Goal: Task Accomplishment & Management: Manage account settings

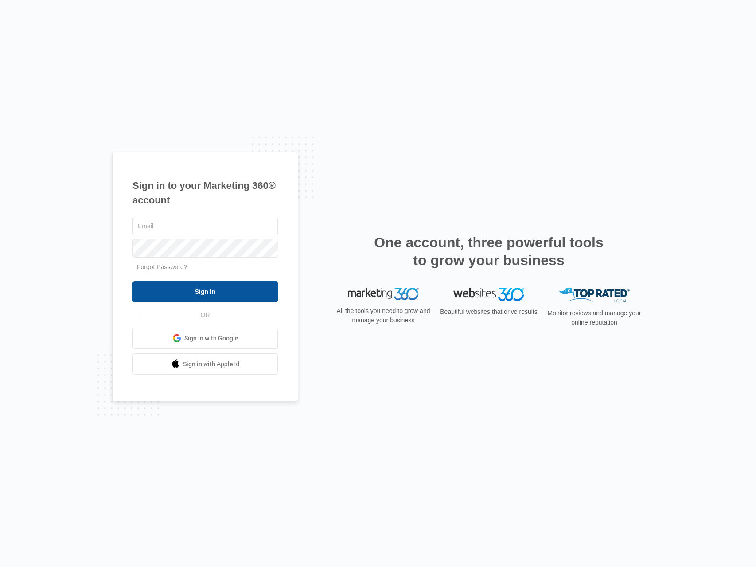
type input "[PERSON_NAME][EMAIL_ADDRESS][PERSON_NAME][DOMAIN_NAME]"
click at [231, 292] on input "Sign In" at bounding box center [205, 291] width 145 height 21
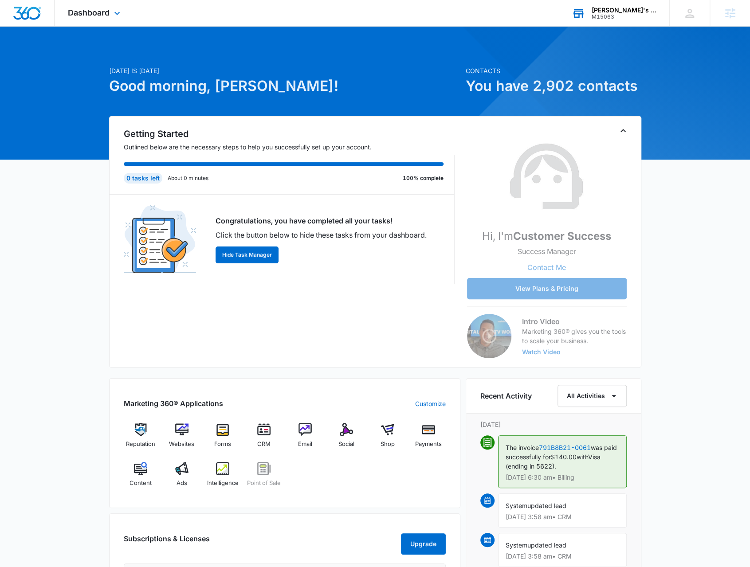
click at [622, 19] on div "M15063" at bounding box center [623, 17] width 65 height 6
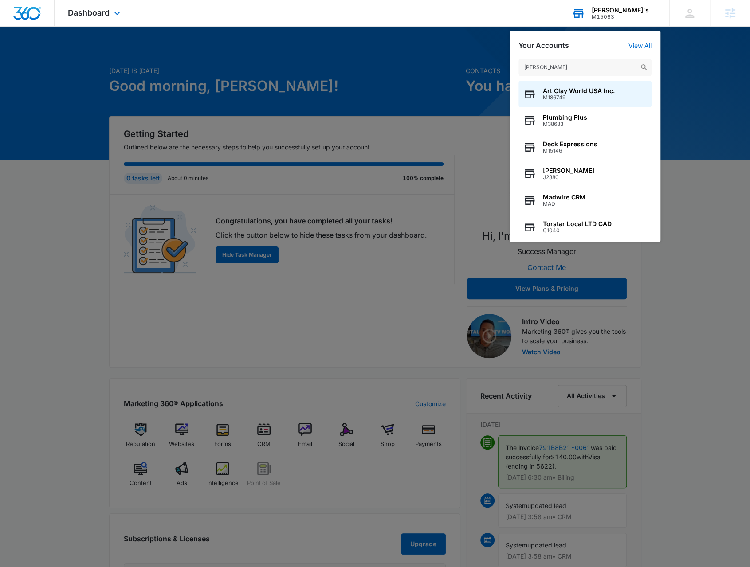
type input "Hubler"
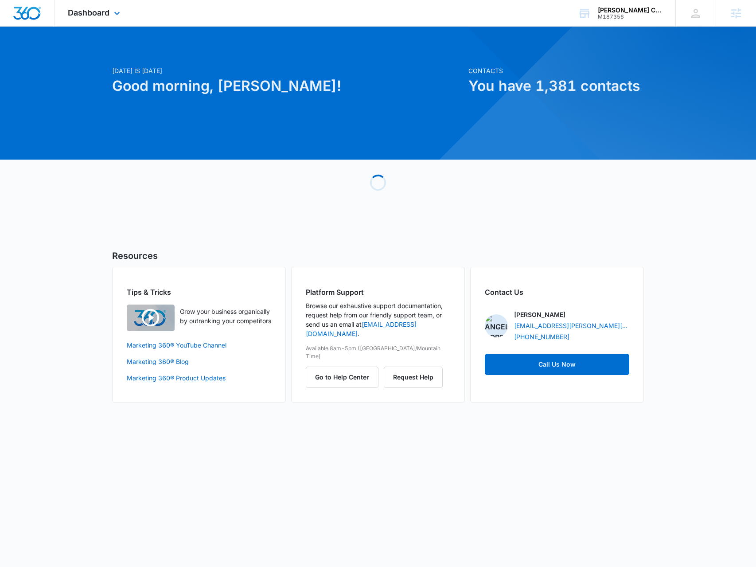
drag, startPoint x: 124, startPoint y: 10, endPoint x: 126, endPoint y: 19, distance: 9.0
click at [124, 10] on div "Dashboard Apps Reputation Forms CRM Email Social Payments POS Content Ads Intel…" at bounding box center [95, 13] width 81 height 26
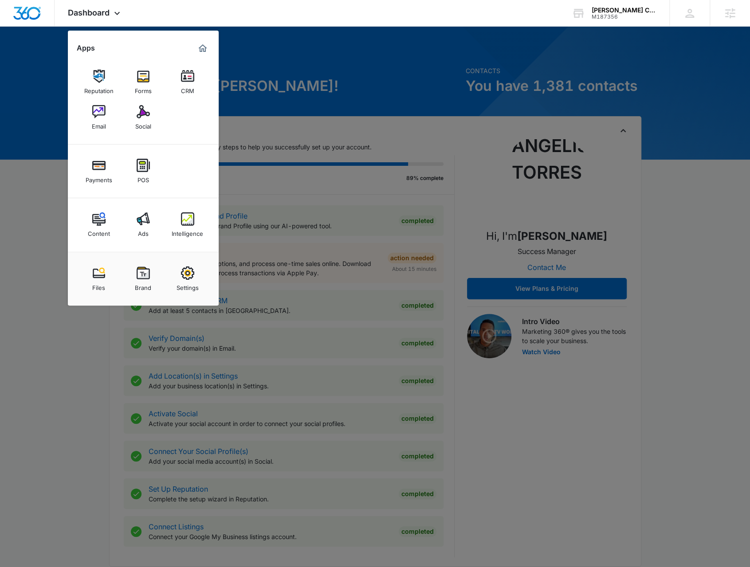
click at [584, 441] on div at bounding box center [375, 283] width 750 height 567
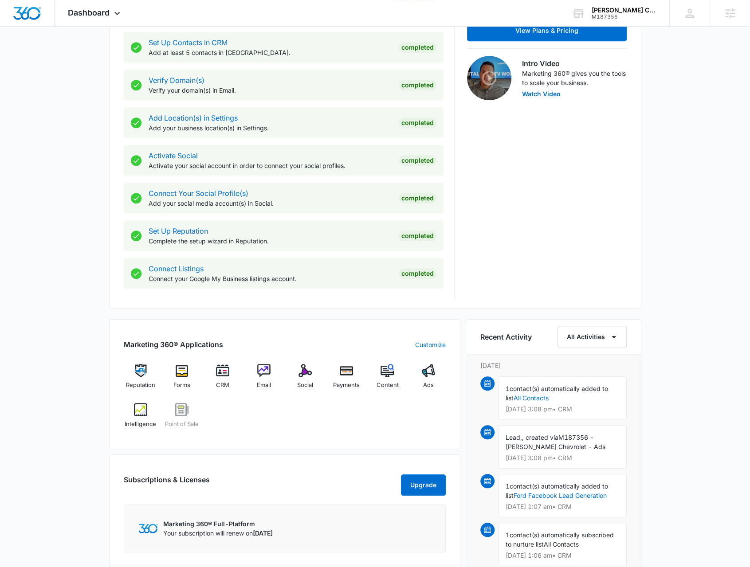
scroll to position [177, 0]
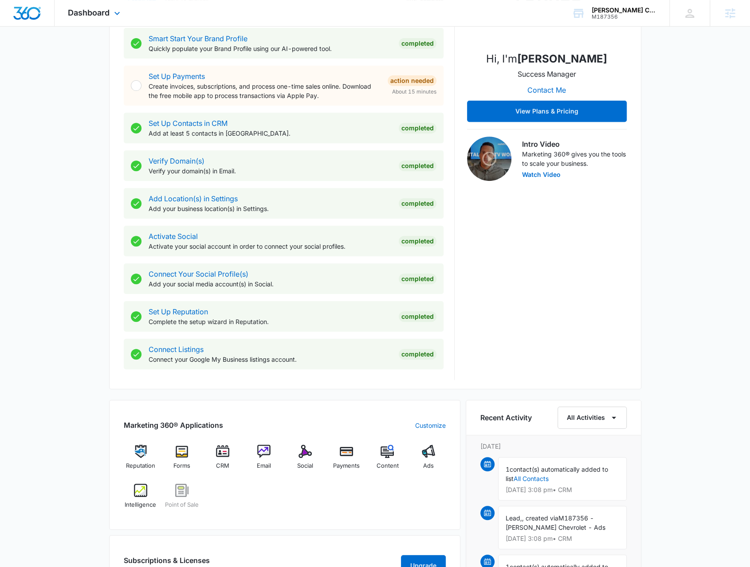
click at [116, 24] on div "Dashboard Apps Reputation Forms CRM Email Social Payments POS Content Ads Intel…" at bounding box center [95, 13] width 81 height 26
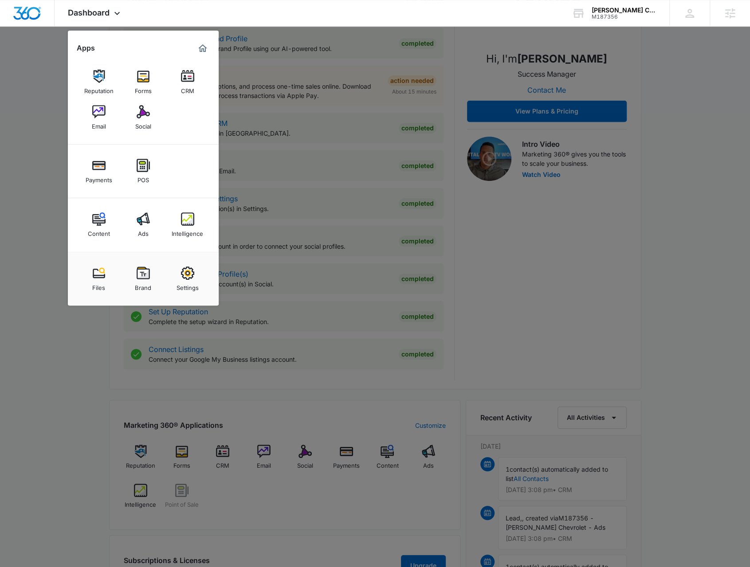
click at [78, 442] on div at bounding box center [375, 283] width 750 height 567
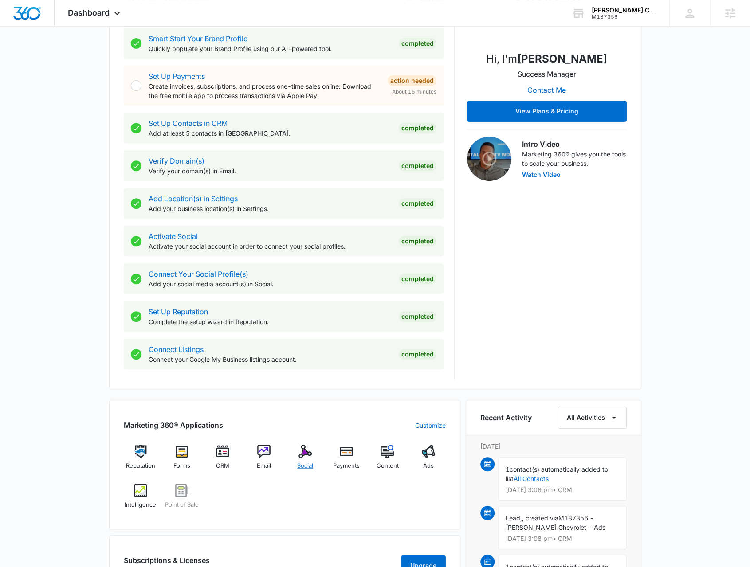
click at [306, 451] on img at bounding box center [304, 451] width 13 height 13
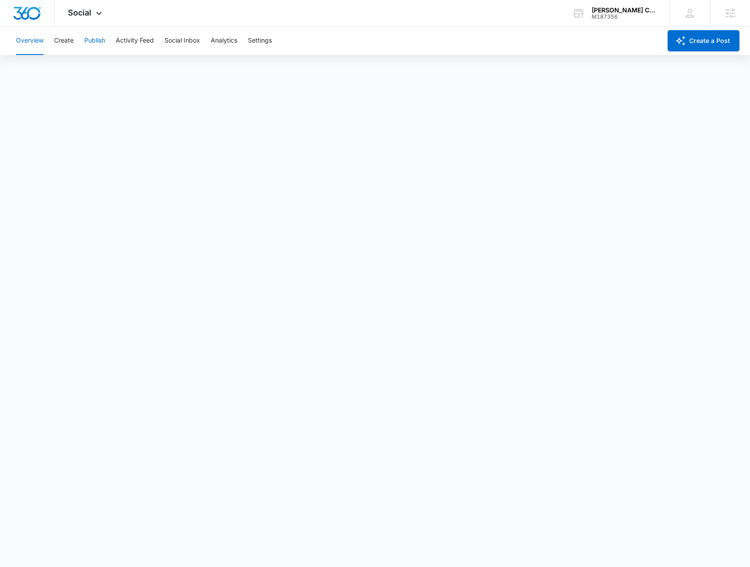
click at [99, 42] on button "Publish" at bounding box center [94, 41] width 21 height 28
click at [232, 42] on button "Analytics" at bounding box center [224, 41] width 27 height 28
click at [87, 68] on button "Insights" at bounding box center [85, 67] width 23 height 25
click at [384, 64] on div "Account Post Insights Community Hashtag Content Tag Ad Analytics Reports" at bounding box center [375, 67] width 728 height 25
click at [159, 70] on button "Hashtag" at bounding box center [163, 67] width 24 height 25
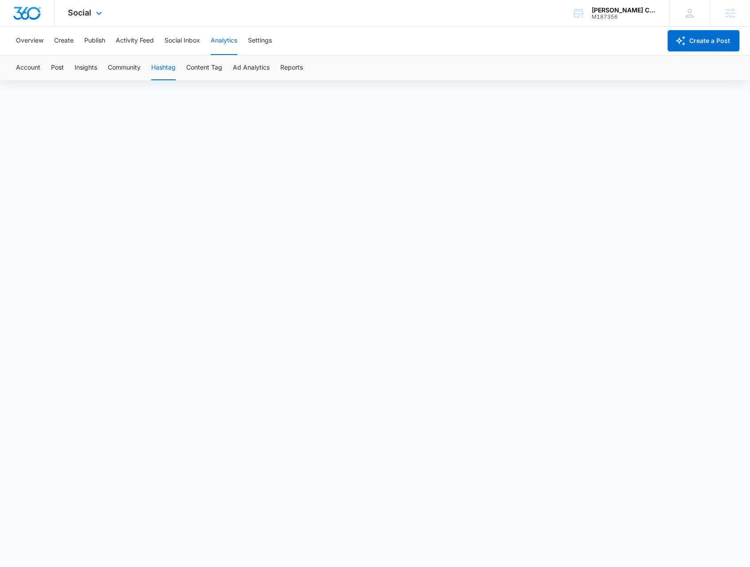
click at [88, 19] on div "Social Apps Reputation Forms CRM Email Social Payments POS Content Ads Intellig…" at bounding box center [86, 13] width 63 height 26
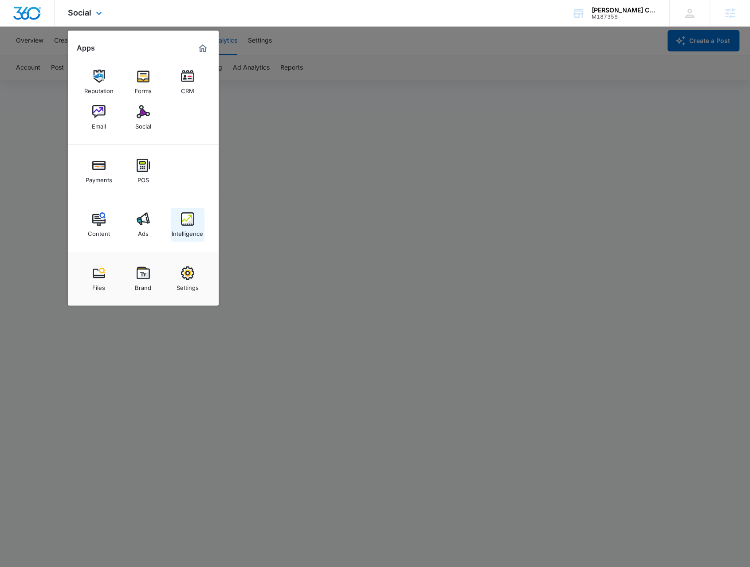
click at [188, 225] on img at bounding box center [187, 218] width 13 height 13
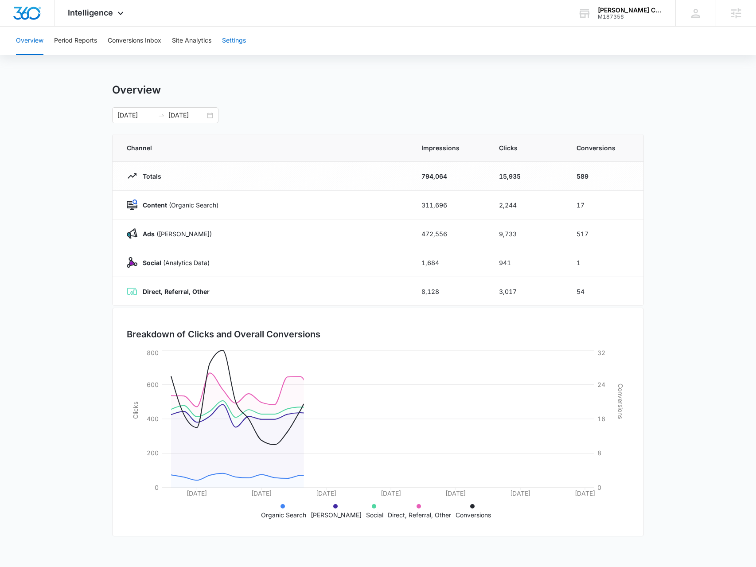
click at [238, 37] on button "Settings" at bounding box center [234, 41] width 24 height 28
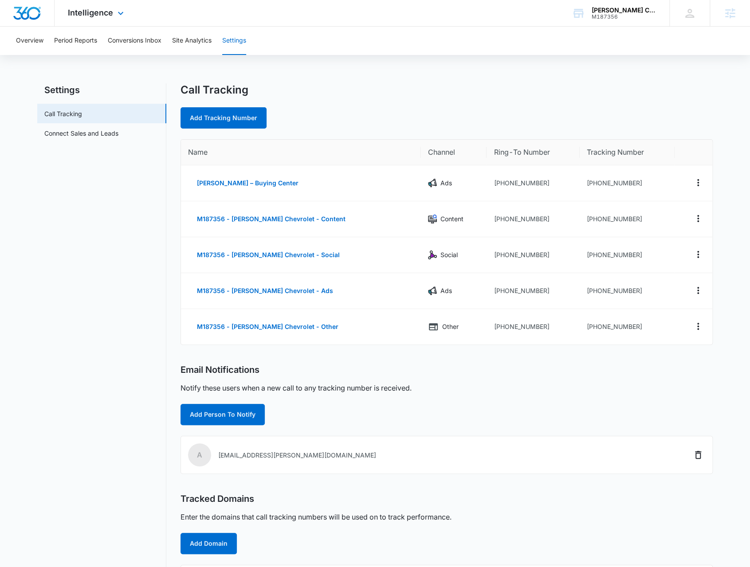
drag, startPoint x: 127, startPoint y: 19, endPoint x: 113, endPoint y: 20, distance: 14.2
click at [126, 18] on div "Intelligence Apps Reputation Forms CRM Email Social Payments POS Content Ads In…" at bounding box center [97, 13] width 85 height 26
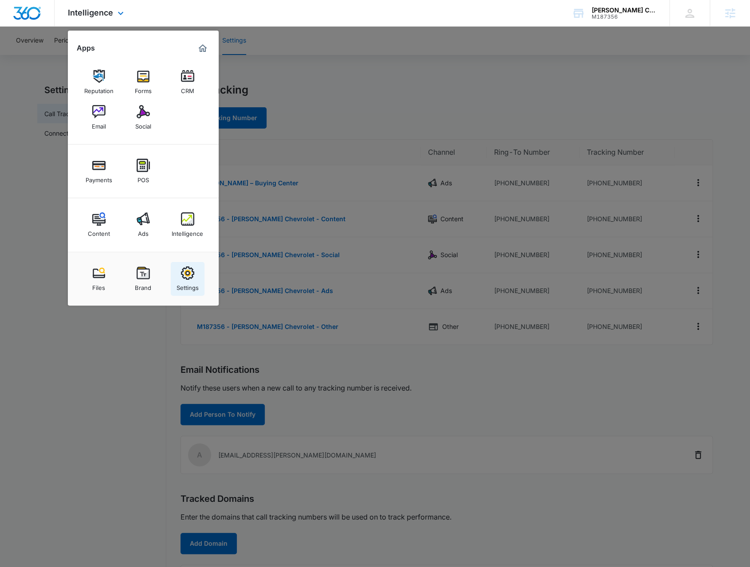
click at [193, 268] on img at bounding box center [187, 272] width 13 height 13
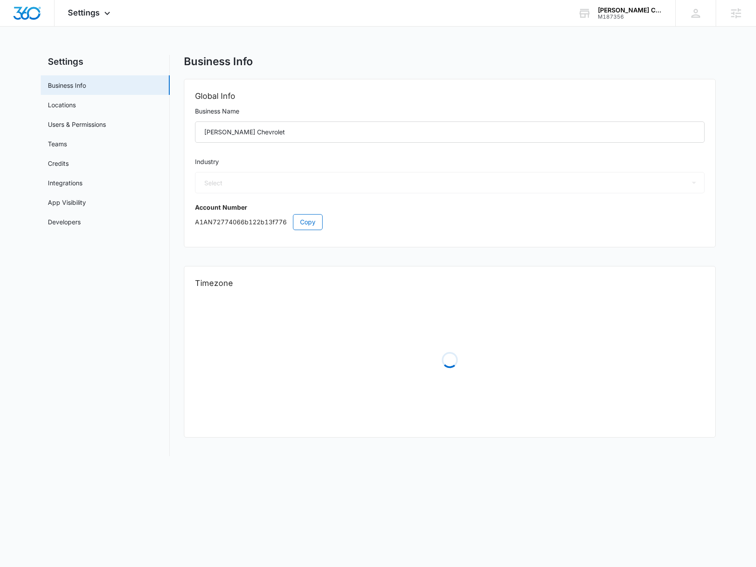
select select "52"
select select "US"
select select "America/New_York"
click at [105, 120] on link "Users & Permissions" at bounding box center [77, 124] width 58 height 9
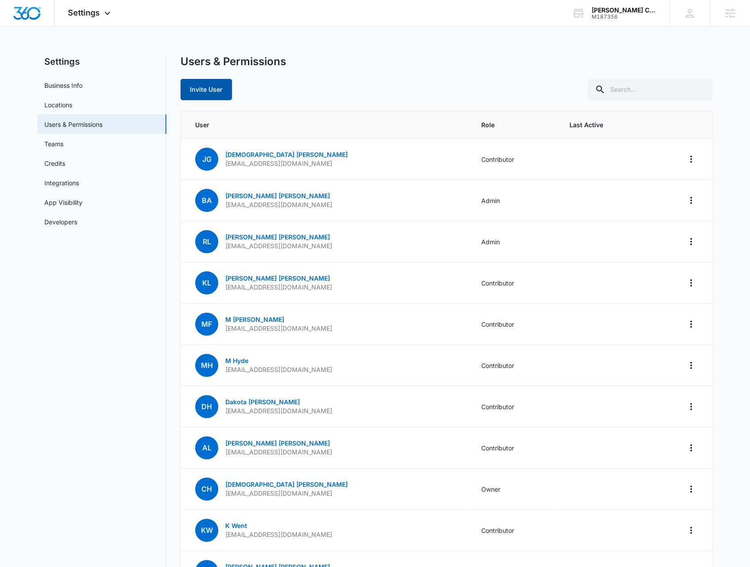
click at [210, 82] on button "Invite User" at bounding box center [205, 89] width 51 height 21
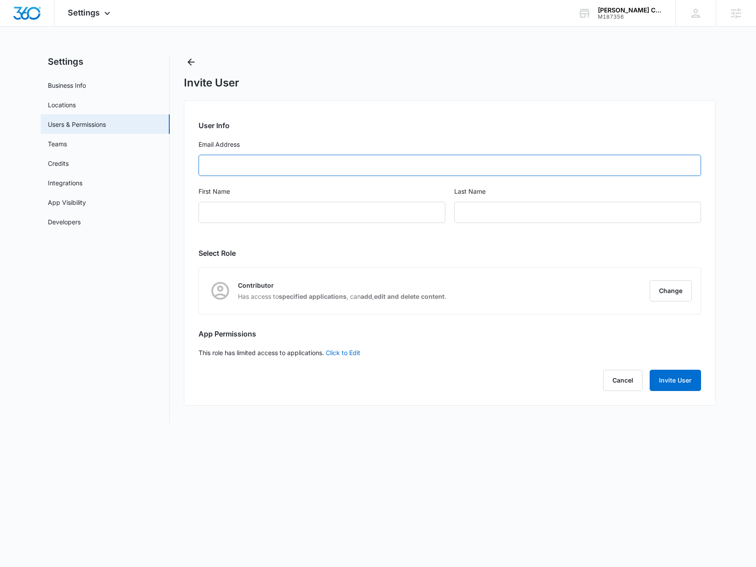
click at [270, 168] on input "Email Address" at bounding box center [450, 165] width 503 height 21
type input "Mhyde@christihublerauto.com"
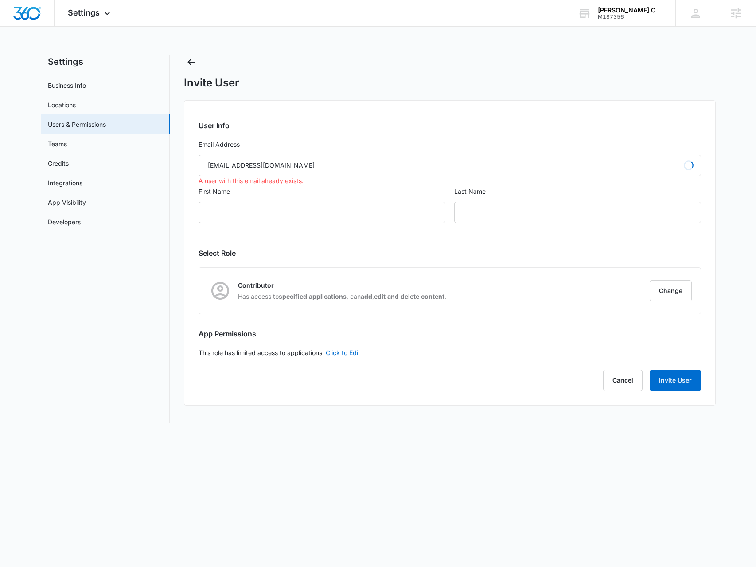
click at [258, 223] on div "First Name" at bounding box center [322, 210] width 247 height 47
type input "M"
type input "Hyde"
click at [262, 211] on div "M" at bounding box center [322, 212] width 247 height 21
click at [678, 283] on button "Change" at bounding box center [671, 290] width 42 height 21
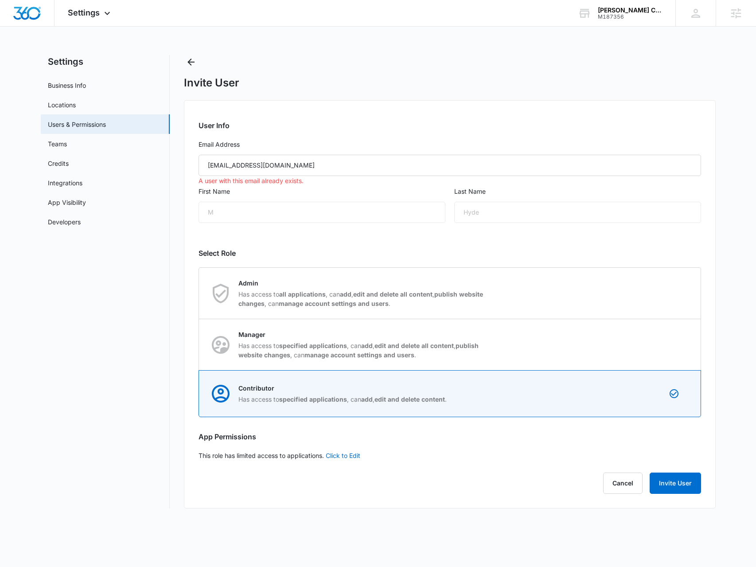
click at [335, 454] on link "Click to Edit" at bounding box center [343, 456] width 35 height 8
click at [243, 453] on label "Access to all apps" at bounding box center [450, 455] width 503 height 9
click at [199, 455] on input "Access to all apps" at bounding box center [199, 455] width 0 height 0
checkbox input "false"
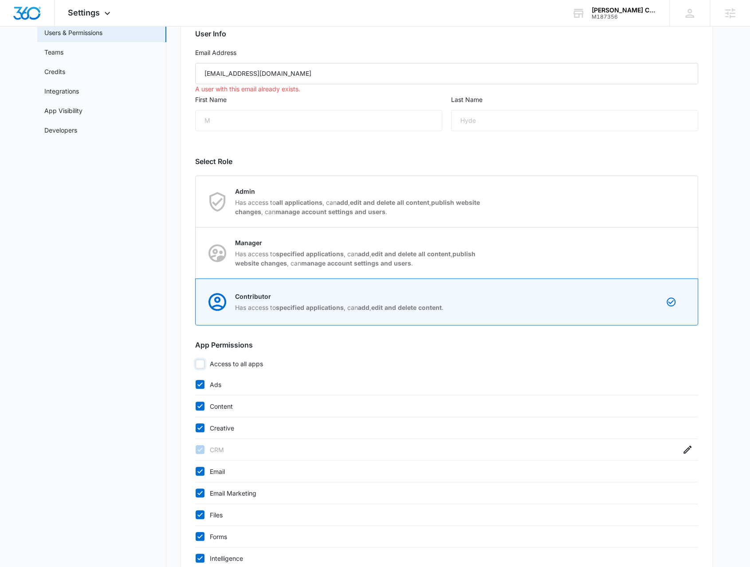
scroll to position [177, 0]
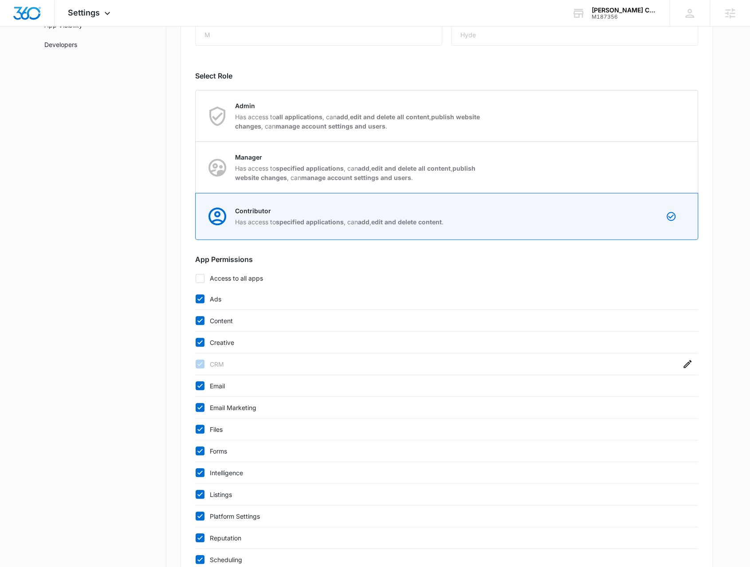
click at [199, 341] on icon at bounding box center [200, 342] width 8 height 8
click at [195, 342] on input "Creative" at bounding box center [195, 342] width 0 height 0
checkbox input "false"
click at [197, 318] on icon at bounding box center [200, 320] width 8 height 8
click at [195, 320] on input "Content" at bounding box center [195, 320] width 0 height 0
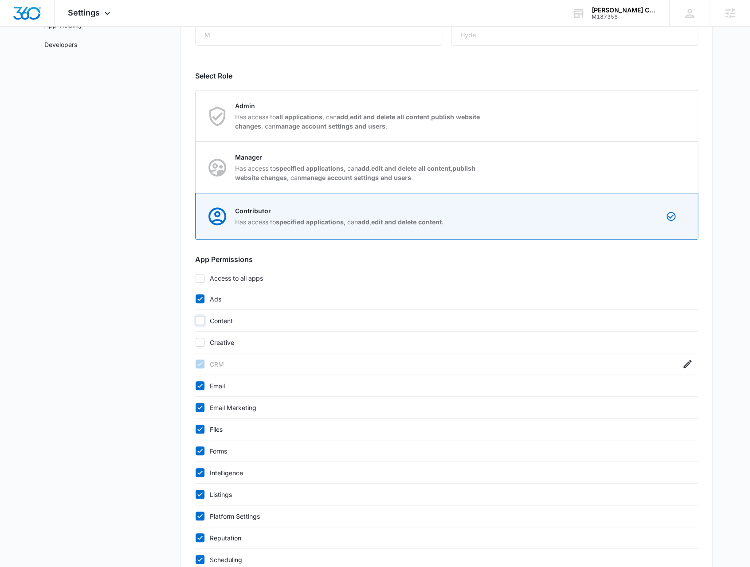
checkbox input "false"
click at [197, 297] on icon at bounding box center [200, 299] width 8 height 8
click at [195, 299] on input "Ads" at bounding box center [195, 299] width 0 height 0
checkbox input "false"
click at [199, 426] on icon at bounding box center [200, 429] width 8 height 8
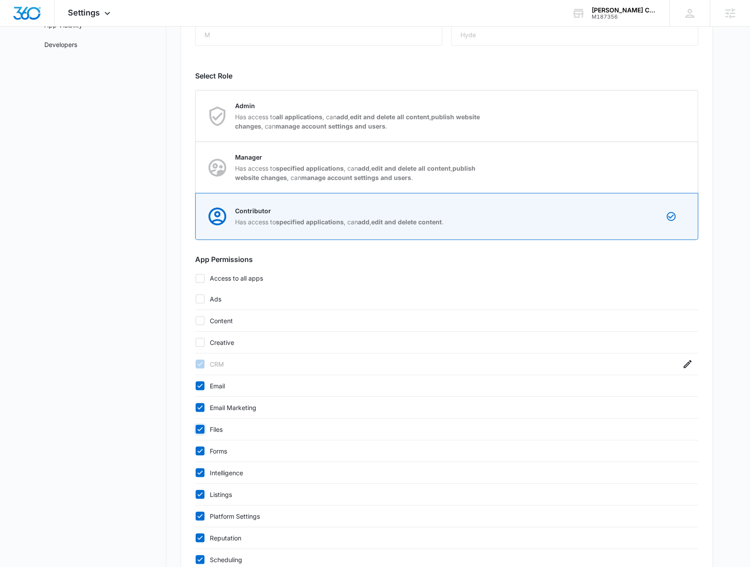
click at [195, 429] on input "Files" at bounding box center [195, 429] width 0 height 0
checkbox input "false"
click at [199, 450] on icon at bounding box center [199, 451] width 5 height 4
click at [195, 451] on input "Forms" at bounding box center [195, 451] width 0 height 0
checkbox input "false"
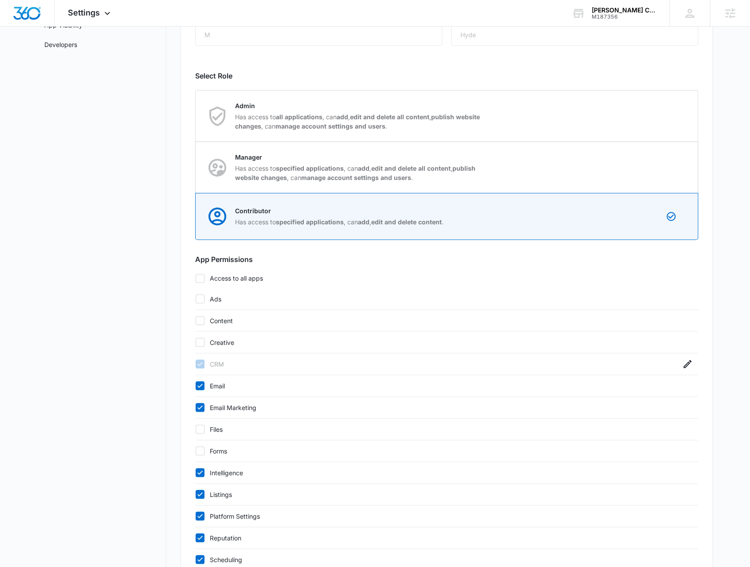
click at [199, 468] on div at bounding box center [199, 472] width 9 height 9
click at [195, 473] on input "Intelligence" at bounding box center [195, 473] width 0 height 0
checkbox input "false"
click at [197, 490] on icon at bounding box center [200, 494] width 8 height 8
click at [195, 494] on input "Listings" at bounding box center [195, 494] width 0 height 0
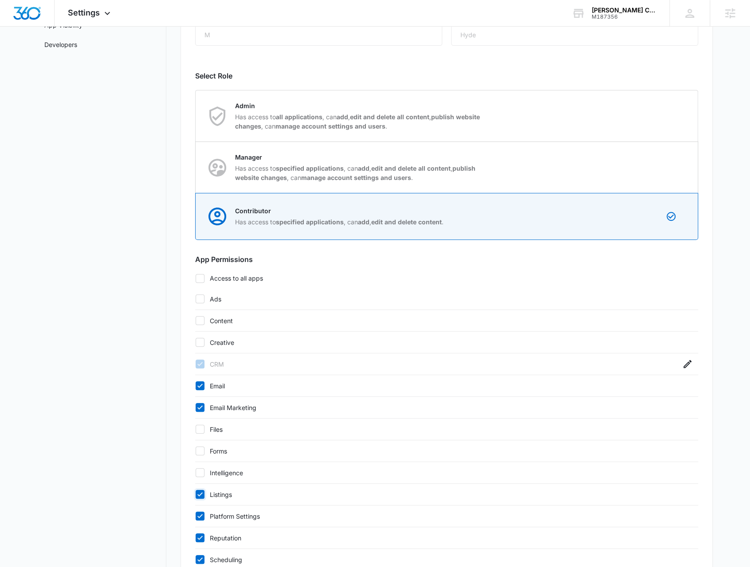
checkbox input "false"
click at [197, 517] on icon at bounding box center [200, 516] width 8 height 8
click at [195, 516] on input "Platform Settings" at bounding box center [195, 516] width 0 height 0
checkbox input "false"
click at [199, 534] on icon at bounding box center [200, 538] width 8 height 8
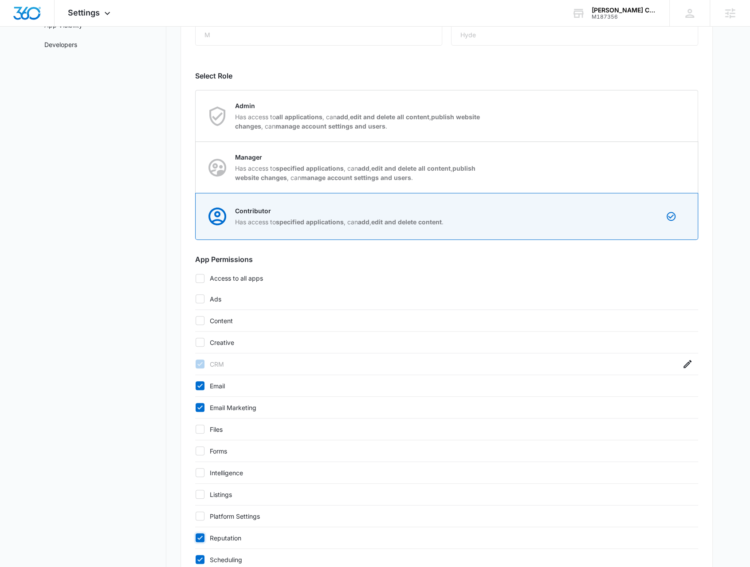
click at [195, 538] on input "Reputation" at bounding box center [195, 538] width 0 height 0
checkbox input "false"
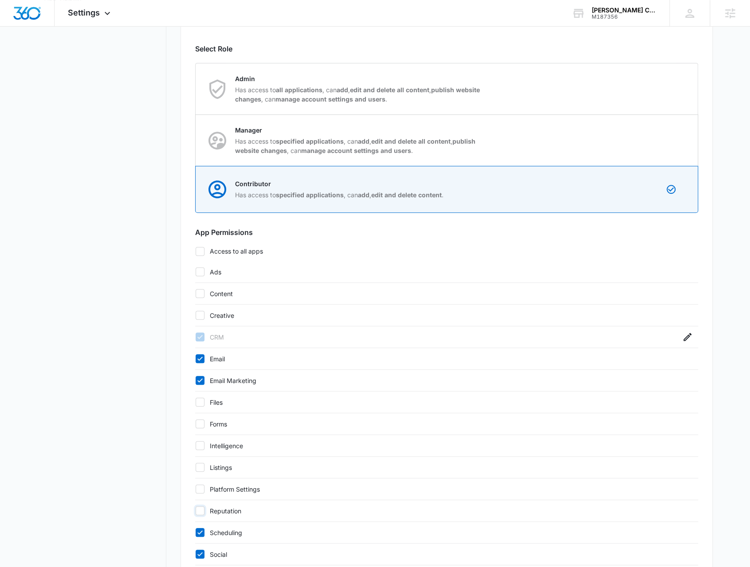
scroll to position [301, 0]
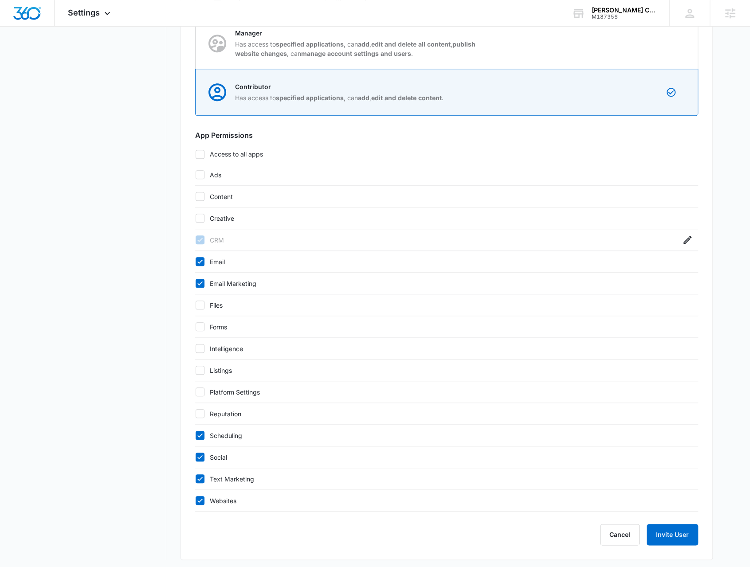
click at [198, 496] on icon at bounding box center [200, 500] width 8 height 8
click at [195, 500] on input "Websites" at bounding box center [195, 500] width 0 height 0
checkbox input "false"
click at [199, 477] on icon at bounding box center [200, 479] width 8 height 8
click at [195, 479] on input "Text Marketing" at bounding box center [195, 479] width 0 height 0
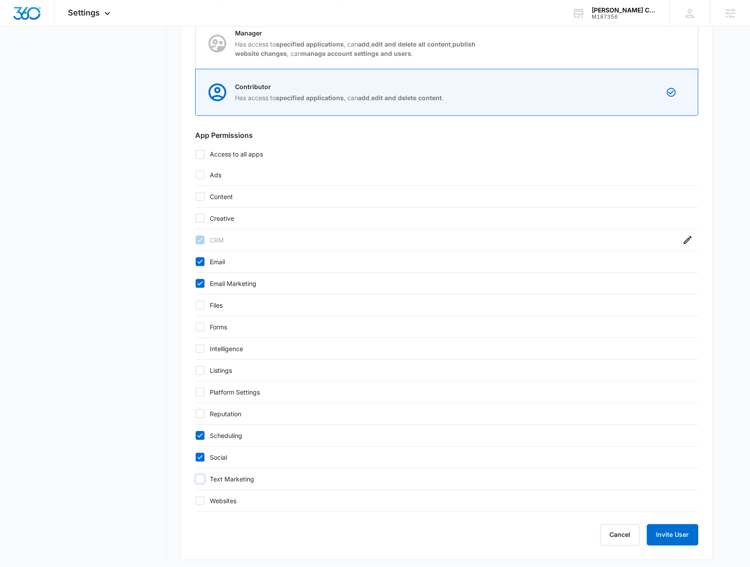
checkbox input "false"
click at [199, 431] on icon at bounding box center [200, 435] width 8 height 8
click at [195, 435] on input "Scheduling" at bounding box center [195, 435] width 0 height 0
checkbox input "false"
click at [668, 536] on button "Invite User" at bounding box center [671, 534] width 51 height 21
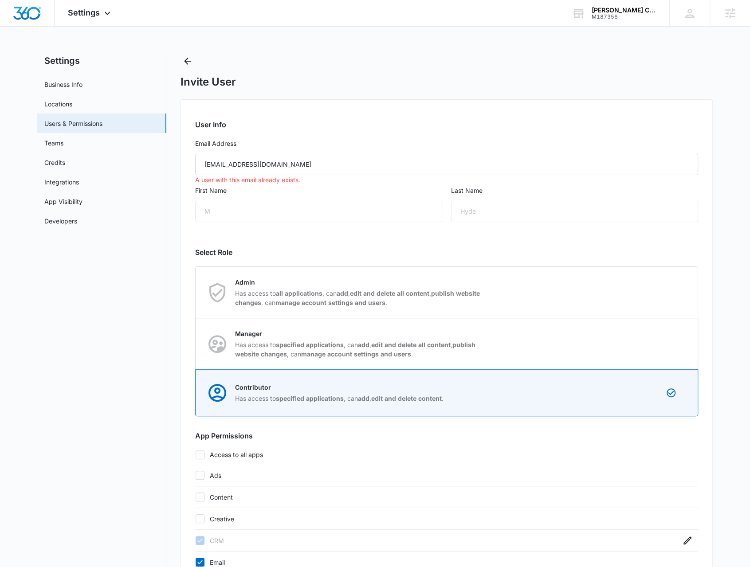
scroll to position [0, 0]
click at [192, 67] on icon "Back" at bounding box center [187, 62] width 11 height 11
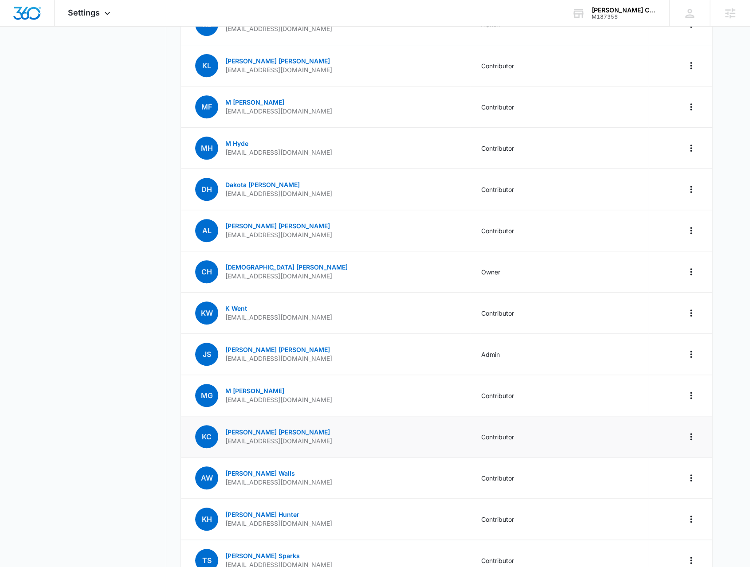
scroll to position [222, 0]
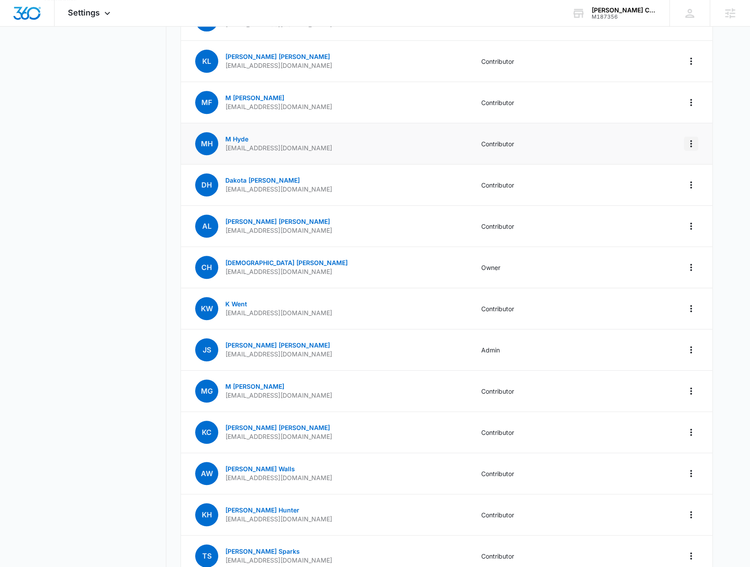
click at [685, 149] on button "Actions" at bounding box center [691, 144] width 14 height 14
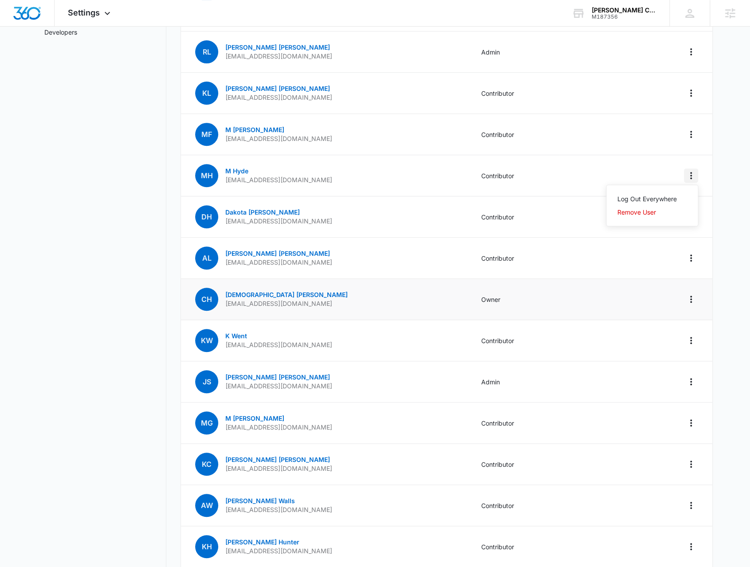
scroll to position [127, 0]
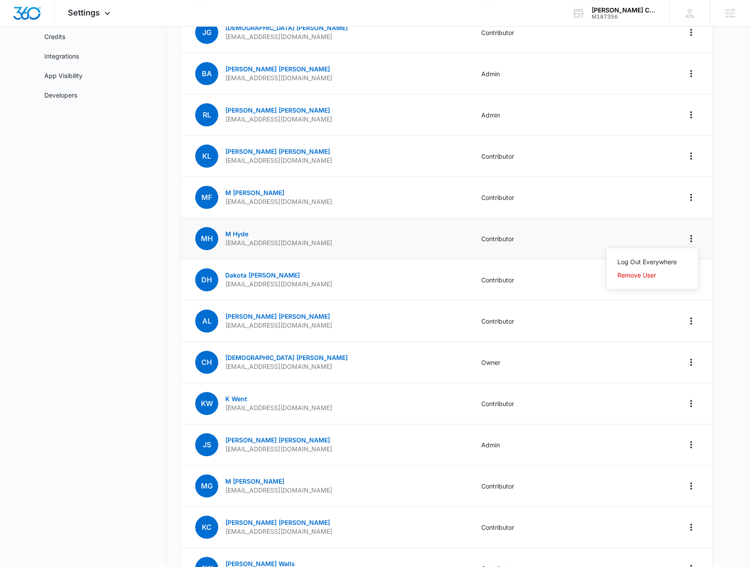
click at [258, 246] on div "MH M Hyde Mhyde@christihublerauto.com" at bounding box center [263, 238] width 137 height 23
click at [266, 242] on p "Mhyde@christihublerauto.com" at bounding box center [278, 242] width 107 height 9
copy p "Mhyde@christihublerauto.com"
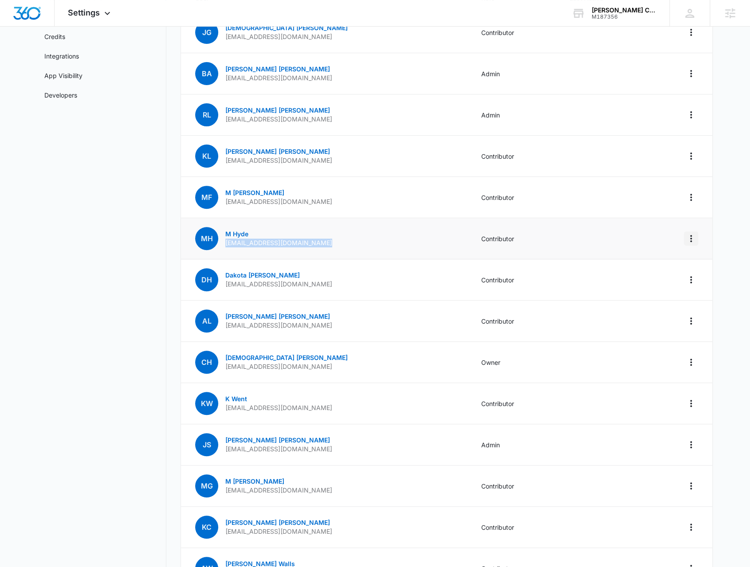
click at [693, 237] on icon "Actions" at bounding box center [690, 238] width 11 height 11
click at [638, 276] on div "Remove User" at bounding box center [646, 275] width 59 height 6
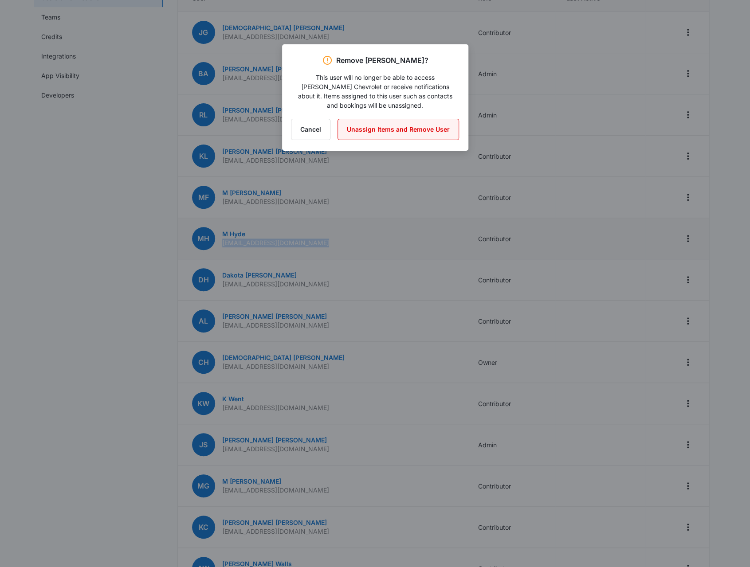
click at [367, 131] on button "Unassign Items and Remove User" at bounding box center [397, 129] width 121 height 21
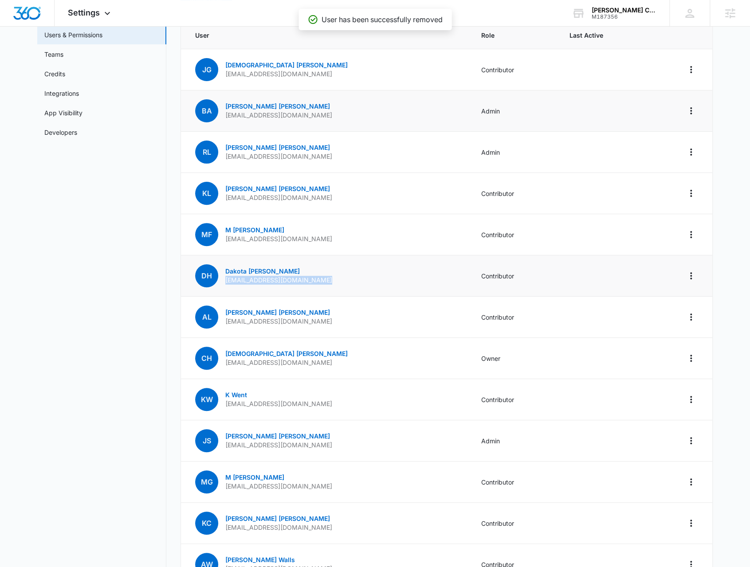
scroll to position [0, 0]
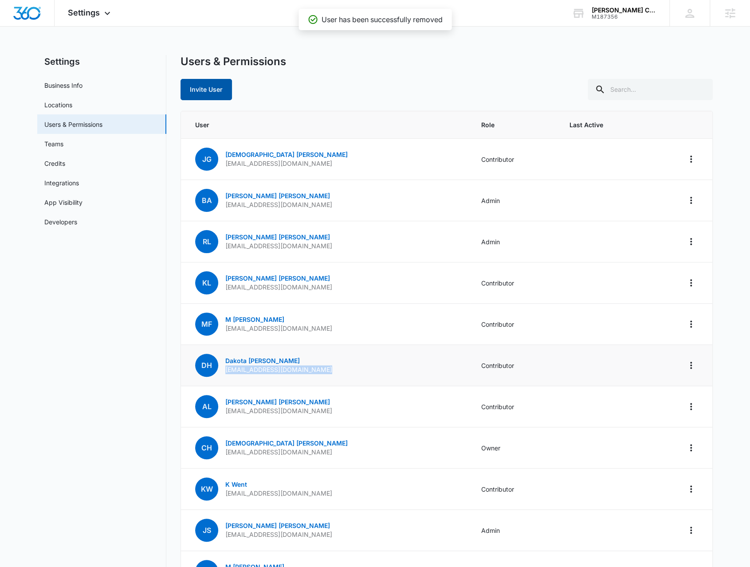
click at [215, 80] on button "Invite User" at bounding box center [205, 89] width 51 height 21
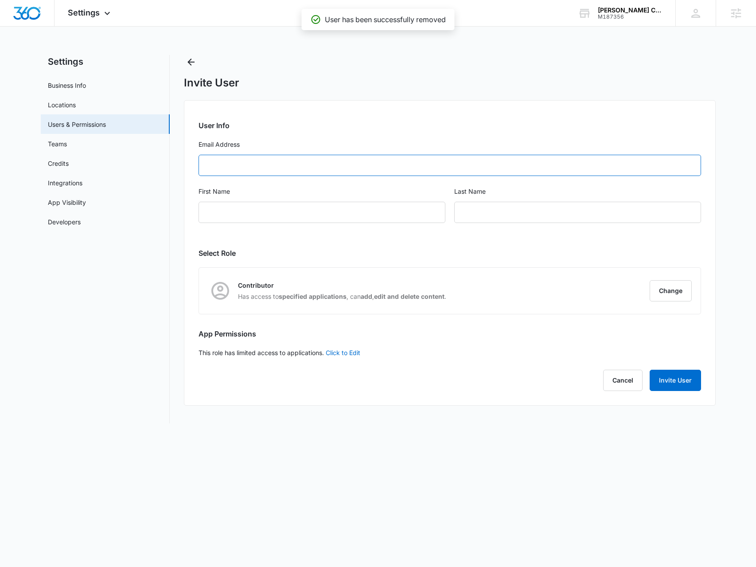
click at [265, 168] on input "Email Address" at bounding box center [450, 165] width 503 height 21
paste input "Mhyde@christihublerauto.com"
type input "Mhyde@christihublerauto.com"
type input "M"
type input "Hyde"
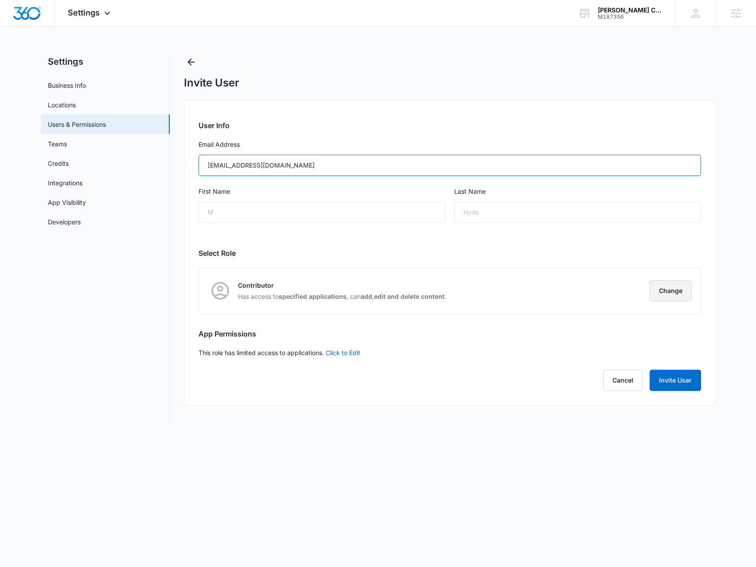
type input "Mhyde@christihublerauto.com"
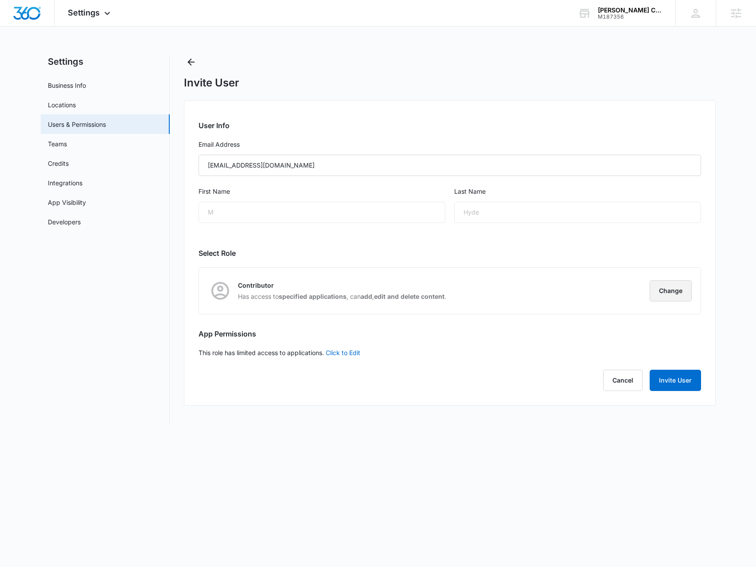
click at [672, 285] on button "Change" at bounding box center [671, 290] width 42 height 21
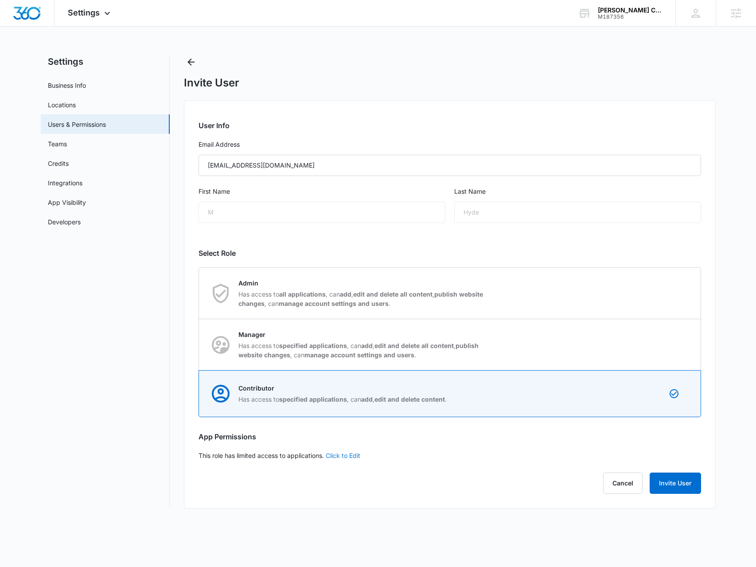
click at [348, 455] on link "Click to Edit" at bounding box center [343, 456] width 35 height 8
click at [246, 443] on div "User Info Email Address Mhyde@christihublerauto.com First Name M Last Name Hyde…" at bounding box center [450, 307] width 532 height 414
click at [240, 453] on label "Access to all apps" at bounding box center [450, 455] width 503 height 9
click at [199, 455] on input "Access to all apps" at bounding box center [199, 455] width 0 height 0
checkbox input "false"
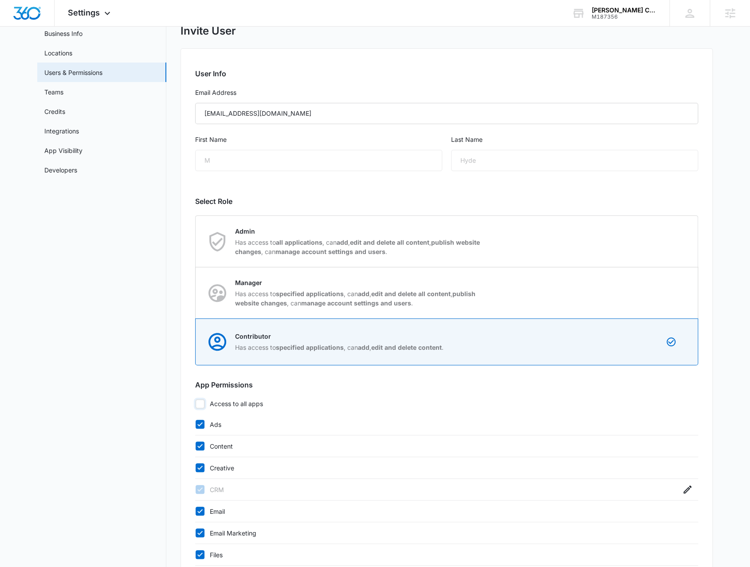
scroll to position [133, 0]
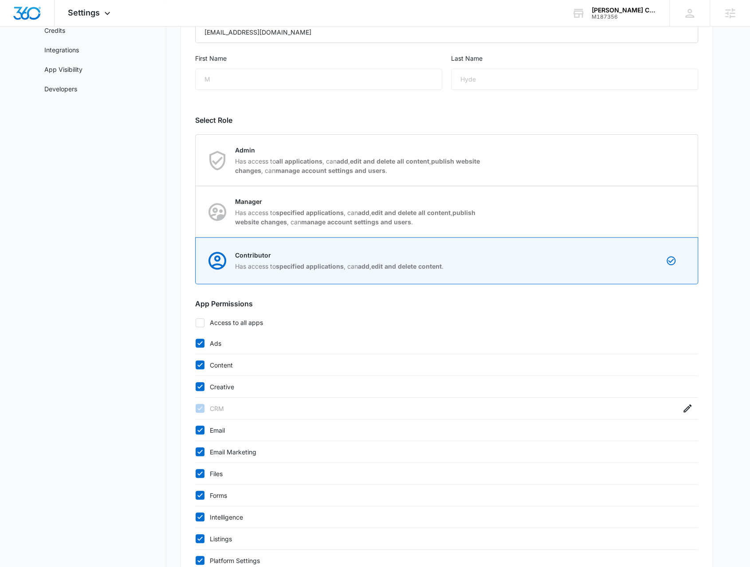
click at [194, 383] on div "User Info Email Address Mhyde@christihublerauto.com First Name M Last Name Hyde…" at bounding box center [446, 347] width 532 height 761
click at [198, 384] on icon at bounding box center [200, 387] width 8 height 8
click at [195, 387] on input "Creative" at bounding box center [195, 387] width 0 height 0
checkbox input "false"
click at [211, 358] on div "Content" at bounding box center [446, 365] width 503 height 22
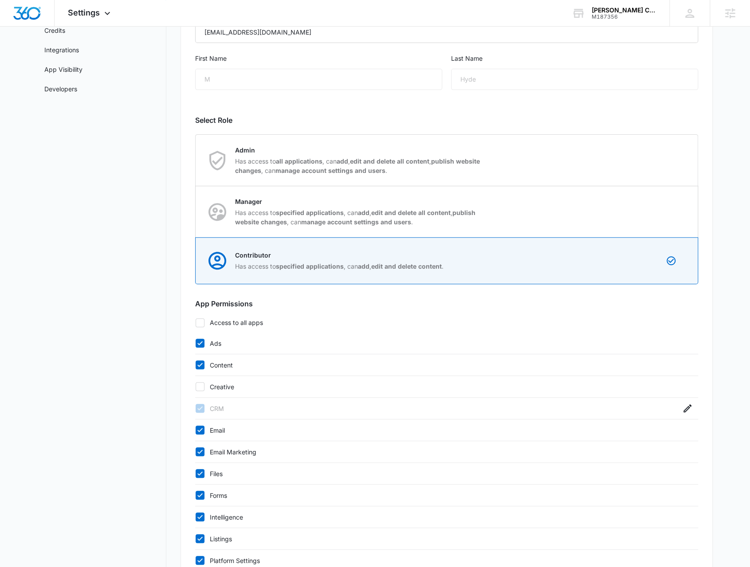
drag, startPoint x: 211, startPoint y: 365, endPoint x: 209, endPoint y: 354, distance: 11.2
click at [210, 365] on label "Content" at bounding box center [437, 364] width 485 height 9
click at [195, 365] on input "Content" at bounding box center [195, 365] width 0 height 0
checkbox input "false"
click at [210, 345] on label "Ads" at bounding box center [437, 343] width 485 height 9
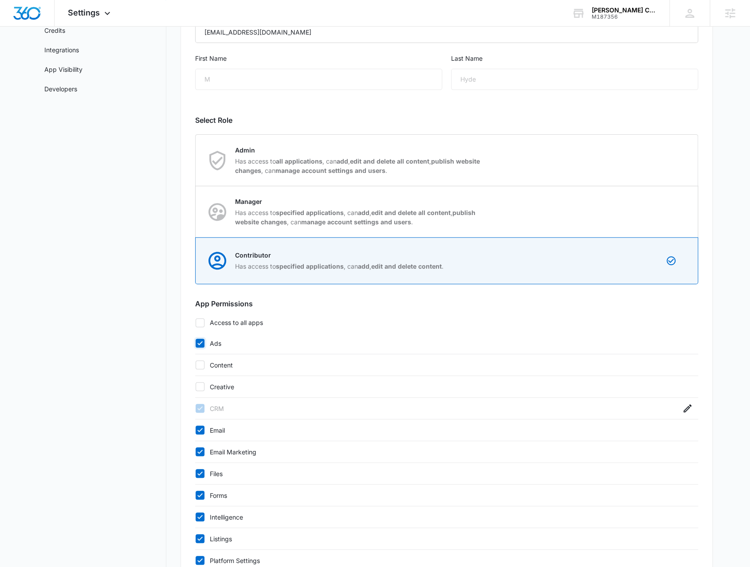
click at [195, 344] on input "Ads" at bounding box center [195, 343] width 0 height 0
checkbox input "false"
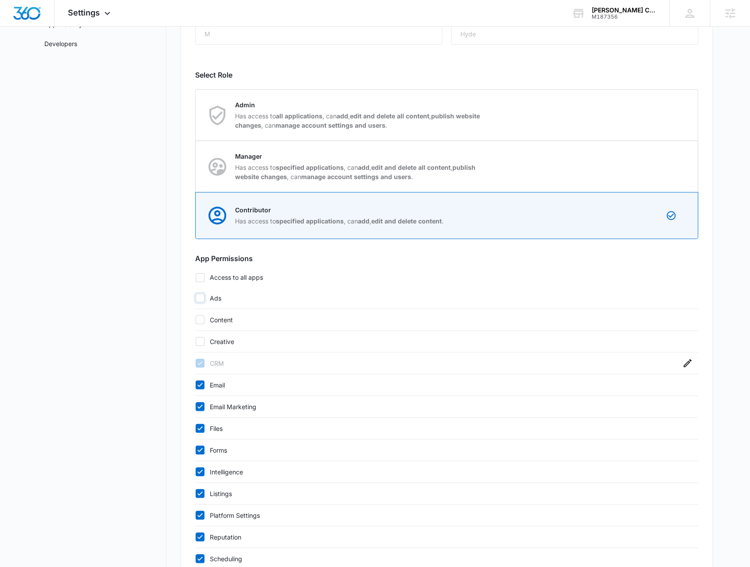
scroll to position [222, 0]
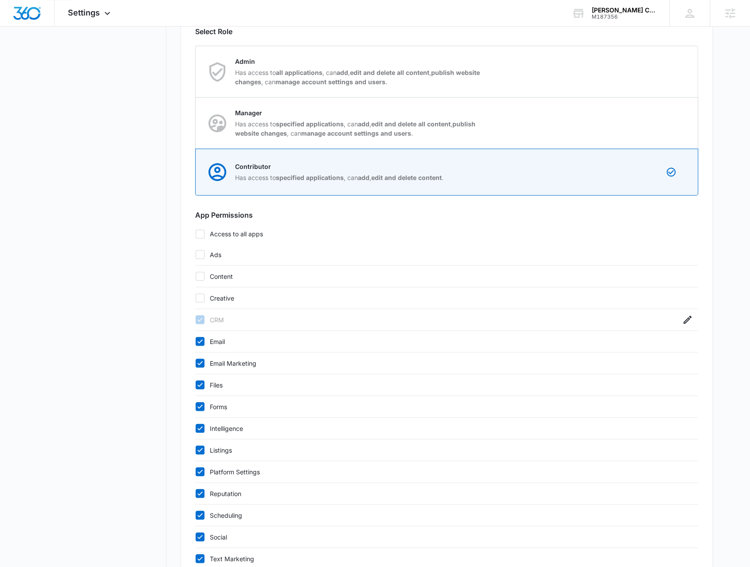
click at [208, 361] on label "Email Marketing" at bounding box center [437, 363] width 485 height 9
click at [195, 363] on input "Email Marketing" at bounding box center [195, 363] width 0 height 0
checkbox input "false"
click at [215, 340] on label "Email" at bounding box center [437, 341] width 485 height 9
click at [195, 341] on input "Email" at bounding box center [195, 341] width 0 height 0
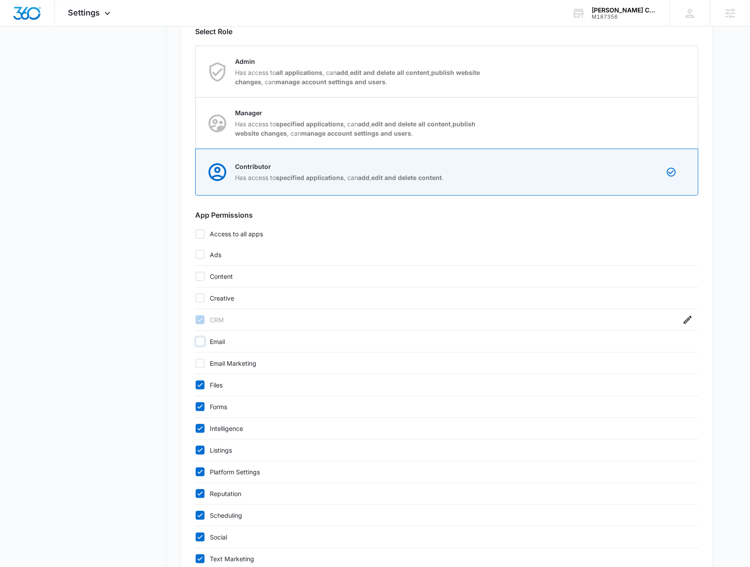
checkbox input "false"
click at [224, 390] on div "Files" at bounding box center [446, 385] width 503 height 22
click at [219, 384] on label "Files" at bounding box center [437, 384] width 485 height 9
click at [195, 385] on input "Files" at bounding box center [195, 385] width 0 height 0
checkbox input "false"
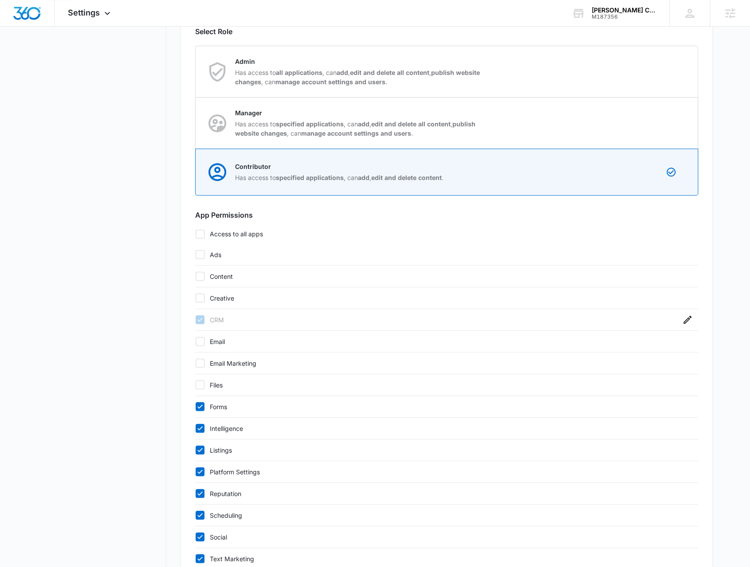
click at [219, 405] on label "Forms" at bounding box center [437, 406] width 485 height 9
click at [195, 406] on input "Forms" at bounding box center [195, 406] width 0 height 0
checkbox input "false"
click at [219, 426] on label "Intelligence" at bounding box center [437, 428] width 485 height 9
click at [195, 428] on input "Intelligence" at bounding box center [195, 428] width 0 height 0
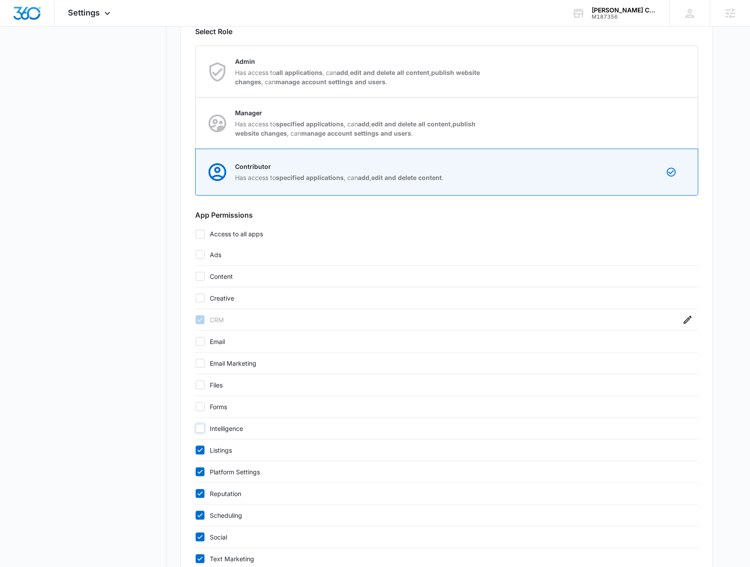
checkbox input "false"
click at [219, 450] on label "Listings" at bounding box center [437, 449] width 485 height 9
click at [195, 450] on input "Listings" at bounding box center [195, 450] width 0 height 0
checkbox input "false"
click at [225, 475] on div "Platform Settings" at bounding box center [446, 472] width 503 height 22
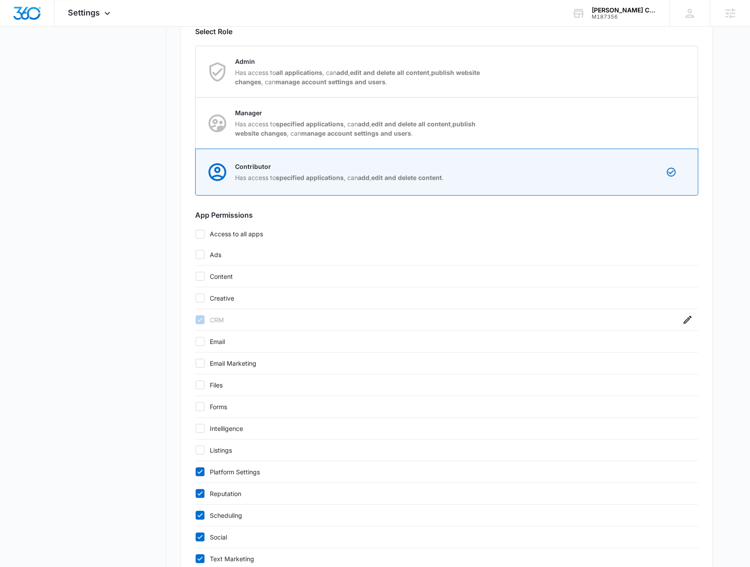
click at [224, 473] on label "Platform Settings" at bounding box center [437, 471] width 485 height 9
click at [195, 472] on input "Platform Settings" at bounding box center [195, 472] width 0 height 0
checkbox input "false"
click at [225, 489] on label "Reputation" at bounding box center [437, 493] width 485 height 9
click at [195, 493] on input "Reputation" at bounding box center [195, 493] width 0 height 0
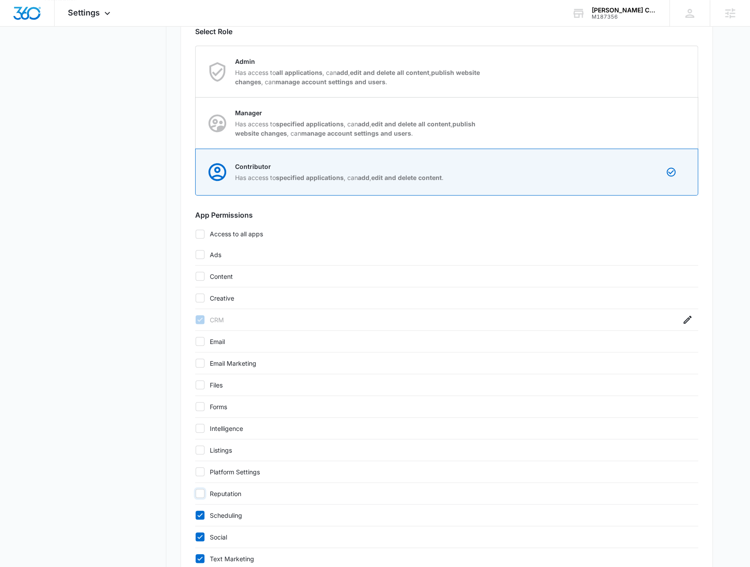
checkbox input "false"
click at [224, 514] on label "Scheduling" at bounding box center [437, 515] width 485 height 9
click at [195, 515] on input "Scheduling" at bounding box center [195, 515] width 0 height 0
checkbox input "false"
drag, startPoint x: 219, startPoint y: 539, endPoint x: 217, endPoint y: 532, distance: 6.3
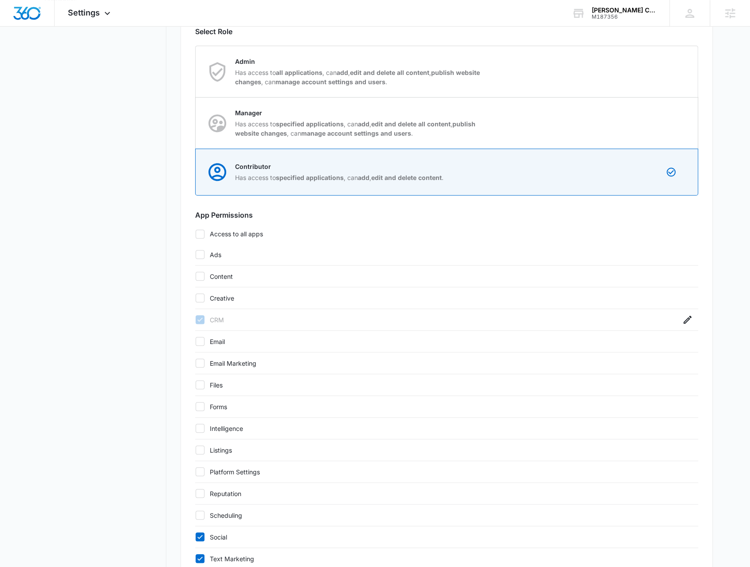
click at [218, 539] on div "Social" at bounding box center [446, 537] width 503 height 22
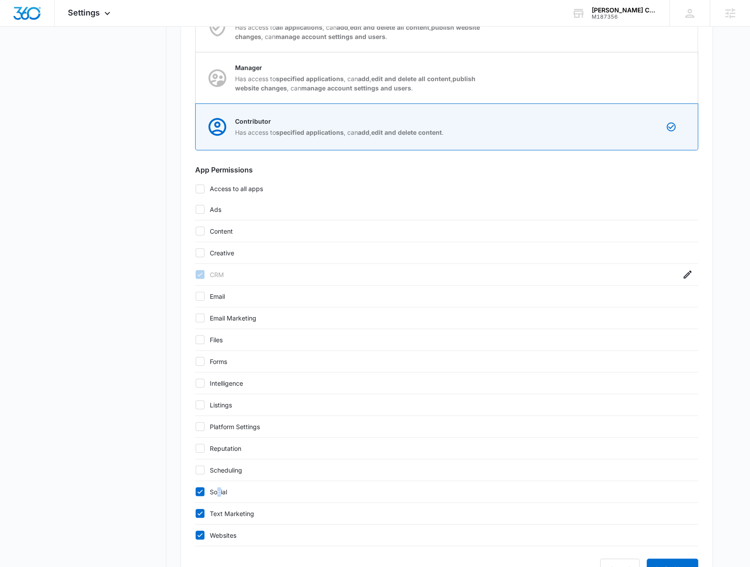
scroll to position [301, 0]
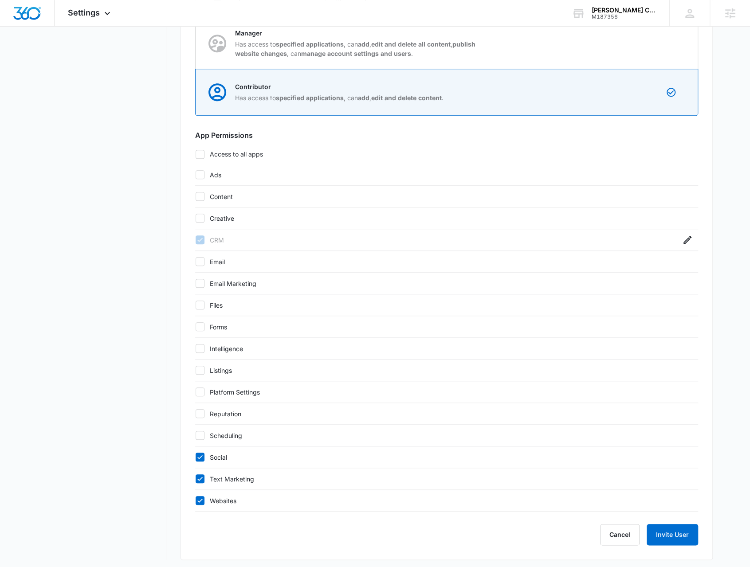
click at [213, 481] on div "Text Marketing" at bounding box center [446, 479] width 503 height 22
click at [215, 475] on label "Text Marketing" at bounding box center [437, 478] width 485 height 9
click at [195, 479] on input "Text Marketing" at bounding box center [195, 479] width 0 height 0
checkbox input "false"
click at [219, 500] on label "Websites" at bounding box center [437, 500] width 485 height 9
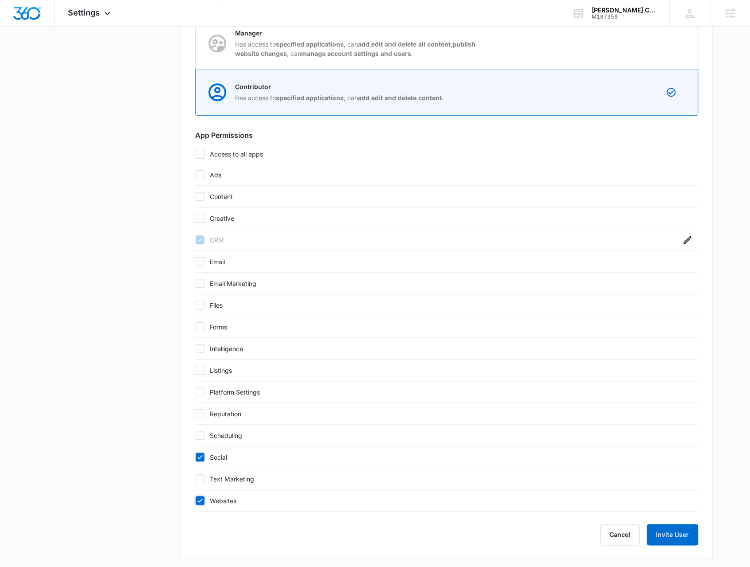
click at [195, 500] on input "Websites" at bounding box center [195, 500] width 0 height 0
checkbox input "false"
click at [663, 535] on button "Invite User" at bounding box center [671, 534] width 51 height 21
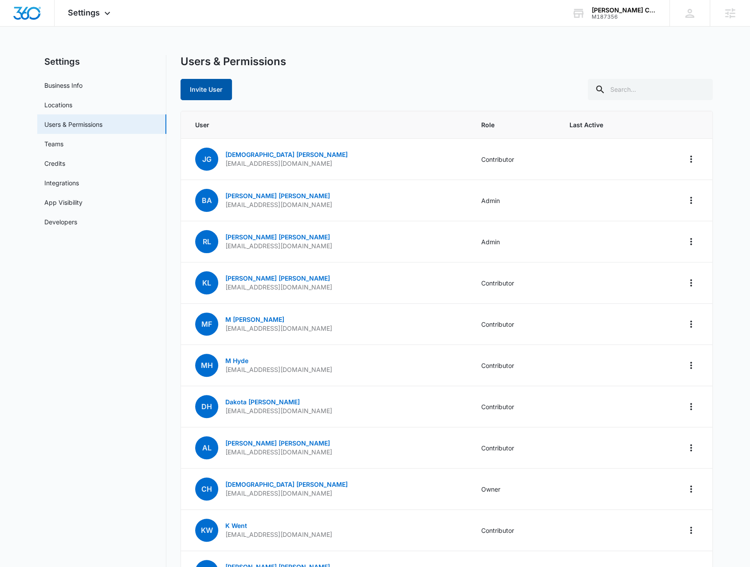
click at [200, 95] on button "Invite User" at bounding box center [205, 89] width 51 height 21
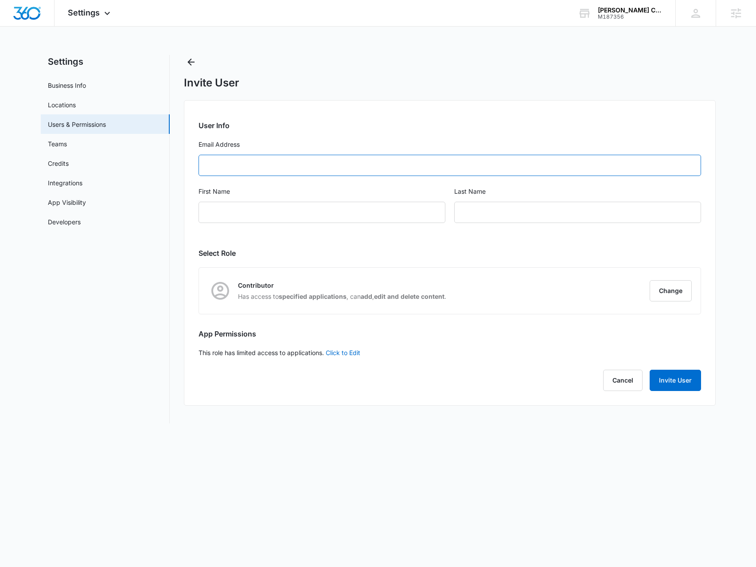
click at [277, 171] on input "Email Address" at bounding box center [450, 165] width 503 height 21
type input "nbuckle@"
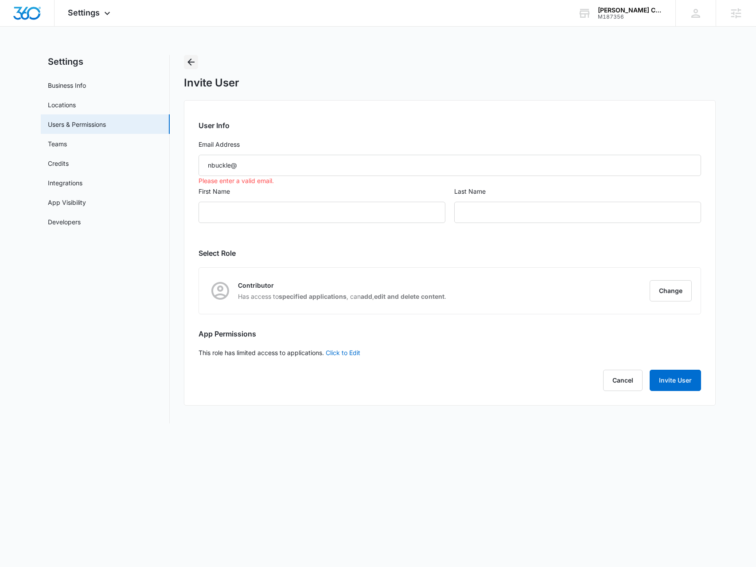
click at [188, 60] on icon "Back" at bounding box center [191, 62] width 11 height 11
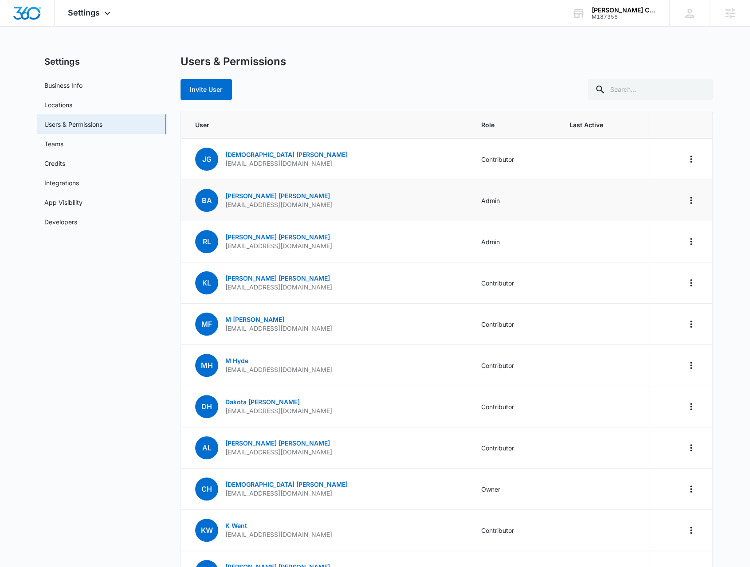
drag, startPoint x: 331, startPoint y: 207, endPoint x: 247, endPoint y: 205, distance: 83.4
click at [247, 205] on td "BA Brittney Archer barcher@christihublerauto.com" at bounding box center [325, 200] width 289 height 41
copy p "@christihublerauto.com"
click at [210, 90] on button "Invite User" at bounding box center [205, 89] width 51 height 21
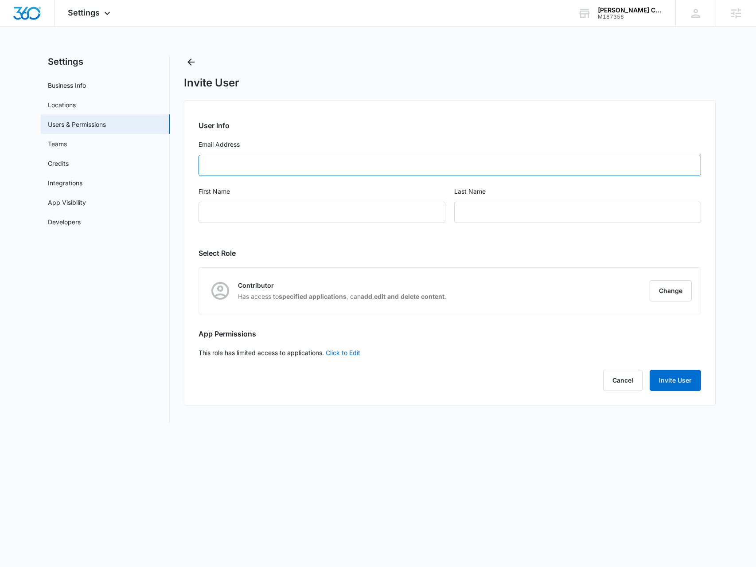
click at [250, 165] on input "Email Address" at bounding box center [450, 165] width 503 height 21
paste input "@christihublerauto.com"
type input "nbuckle@christihublerauto.com"
type input "n"
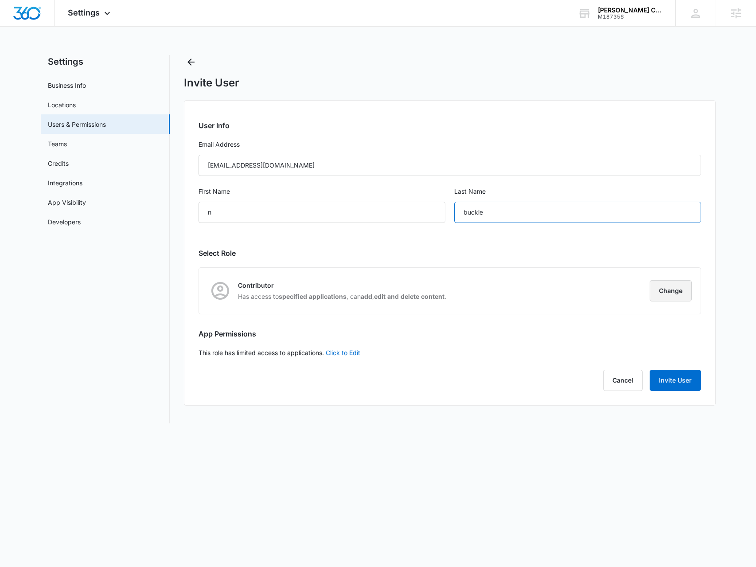
type input "buckle"
click at [668, 294] on button "Change" at bounding box center [671, 290] width 42 height 21
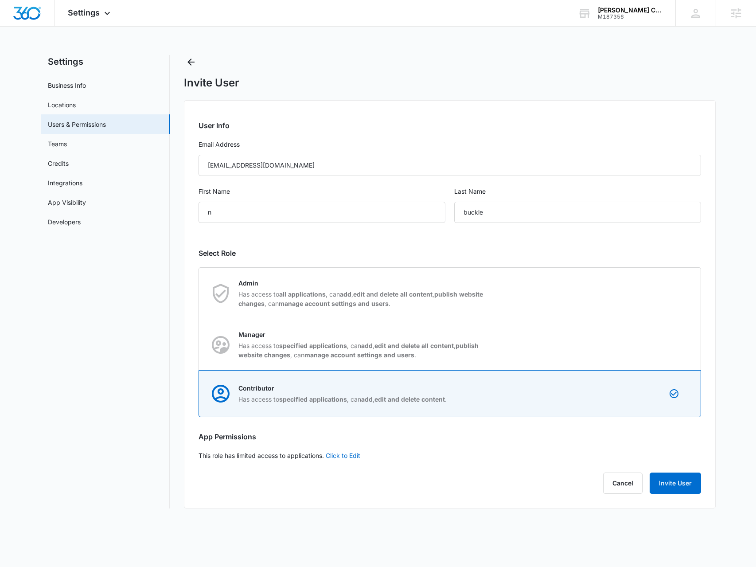
click at [349, 453] on link "Click to Edit" at bounding box center [343, 456] width 35 height 8
click at [253, 453] on label "Access to all apps" at bounding box center [450, 455] width 503 height 9
click at [202, 458] on icon at bounding box center [203, 456] width 8 height 8
click at [199, 456] on input "Access to all apps" at bounding box center [199, 455] width 0 height 0
checkbox input "false"
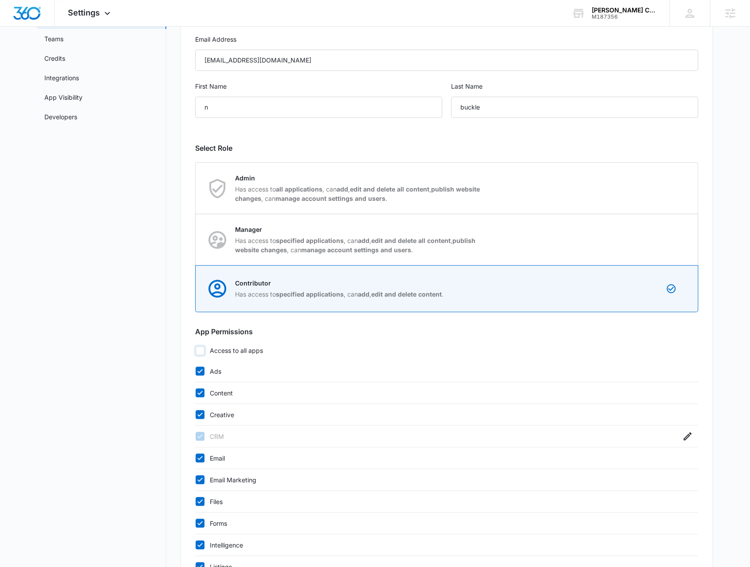
scroll to position [177, 0]
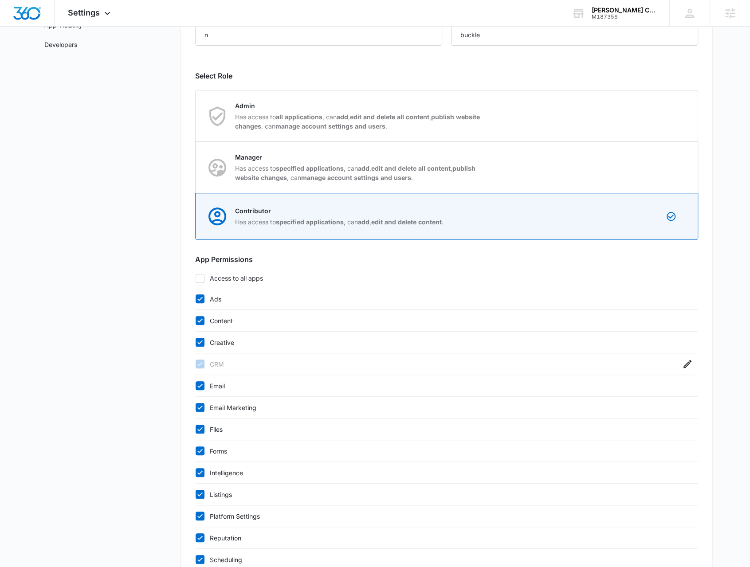
click at [203, 340] on div at bounding box center [199, 342] width 9 height 9
click at [195, 342] on input "Creative" at bounding box center [195, 342] width 0 height 0
checkbox input "false"
click at [203, 318] on div at bounding box center [199, 320] width 9 height 9
click at [195, 320] on input "Content" at bounding box center [195, 320] width 0 height 0
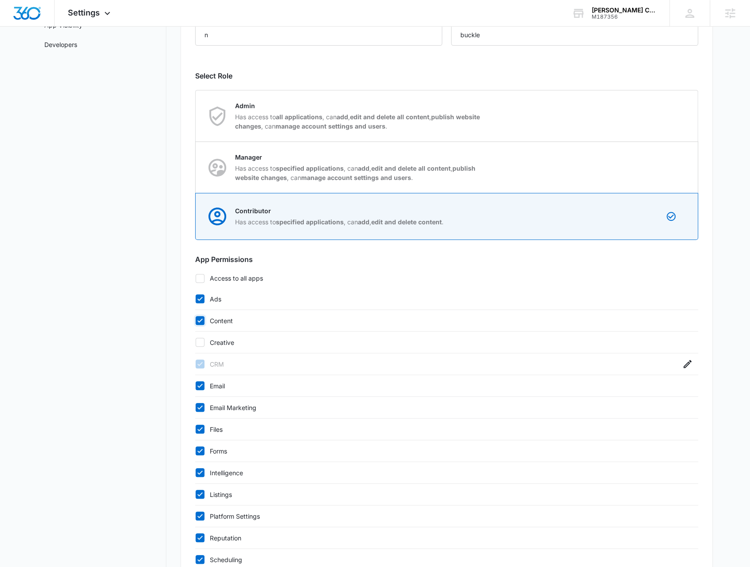
checkbox input "false"
click at [202, 298] on icon at bounding box center [200, 299] width 8 height 8
click at [195, 299] on input "Ads" at bounding box center [195, 299] width 0 height 0
checkbox input "false"
drag, startPoint x: 198, startPoint y: 402, endPoint x: 199, endPoint y: 392, distance: 9.8
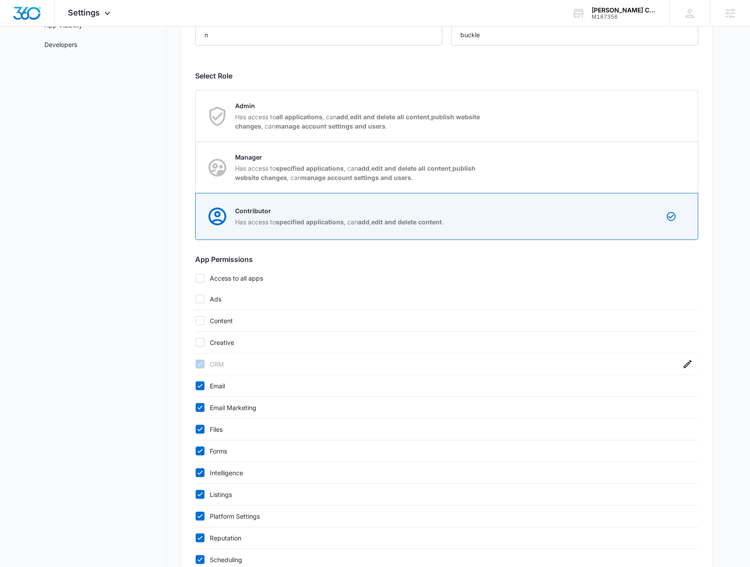
click at [199, 403] on icon at bounding box center [200, 407] width 8 height 8
click at [195, 407] on input "Email Marketing" at bounding box center [195, 407] width 0 height 0
checkbox input "false"
click at [203, 384] on icon at bounding box center [200, 386] width 8 height 8
click at [195, 386] on input "Email" at bounding box center [195, 386] width 0 height 0
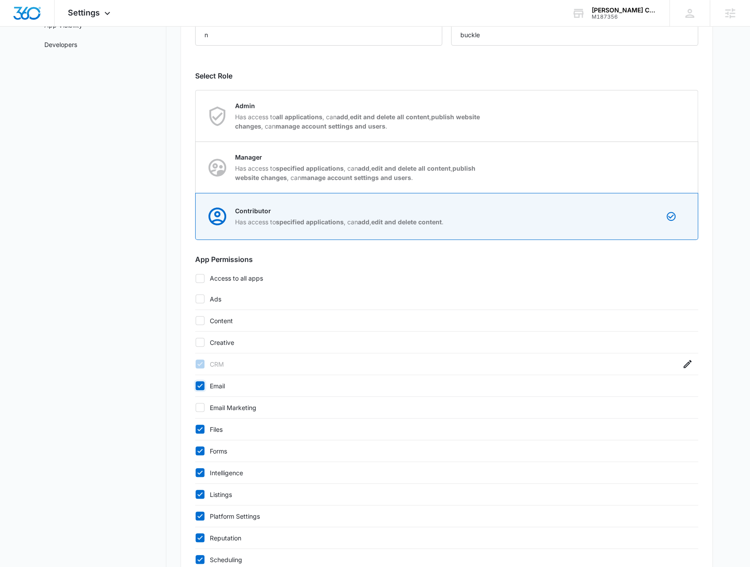
checkbox input "false"
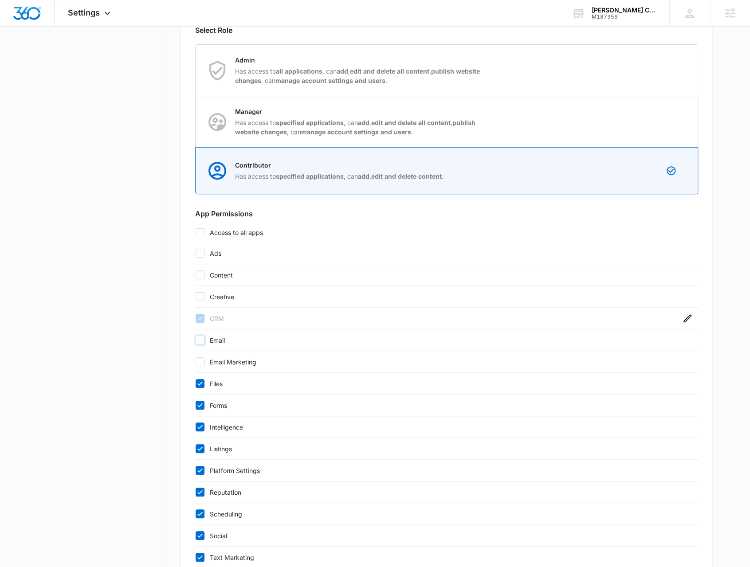
scroll to position [266, 0]
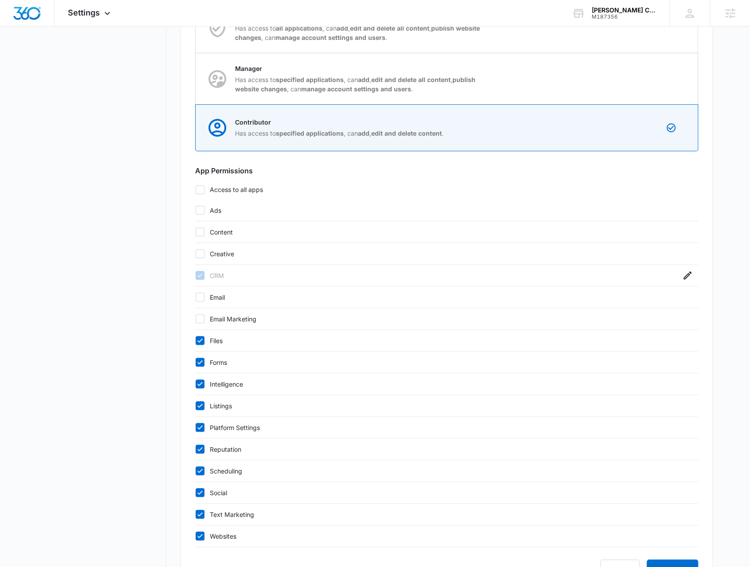
click at [197, 450] on icon at bounding box center [200, 449] width 8 height 8
click at [195, 449] on input "Reputation" at bounding box center [195, 449] width 0 height 0
checkbox input "false"
drag, startPoint x: 198, startPoint y: 532, endPoint x: 197, endPoint y: 521, distance: 11.1
click at [198, 532] on icon at bounding box center [200, 536] width 8 height 8
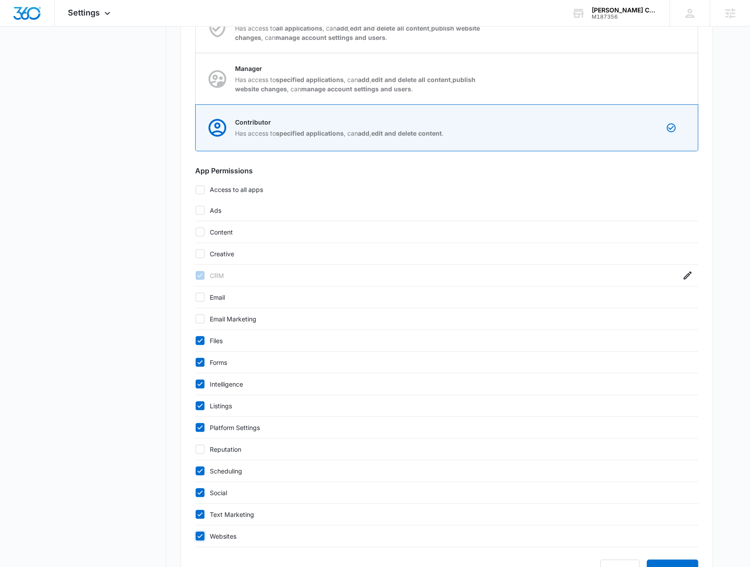
click at [195, 536] on input "Websites" at bounding box center [195, 536] width 0 height 0
checkbox input "false"
click at [199, 513] on icon at bounding box center [200, 514] width 8 height 8
click at [195, 514] on input "Text Marketing" at bounding box center [195, 514] width 0 height 0
checkbox input "false"
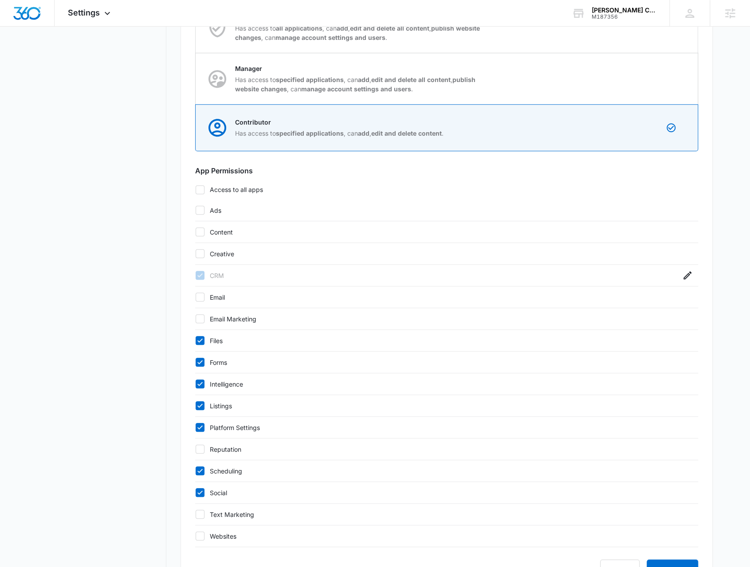
click at [201, 470] on icon at bounding box center [200, 471] width 8 height 8
click at [195, 471] on input "Scheduling" at bounding box center [195, 471] width 0 height 0
checkbox input "false"
click at [200, 417] on div "Platform Settings" at bounding box center [446, 428] width 503 height 22
click at [201, 423] on icon at bounding box center [200, 427] width 8 height 8
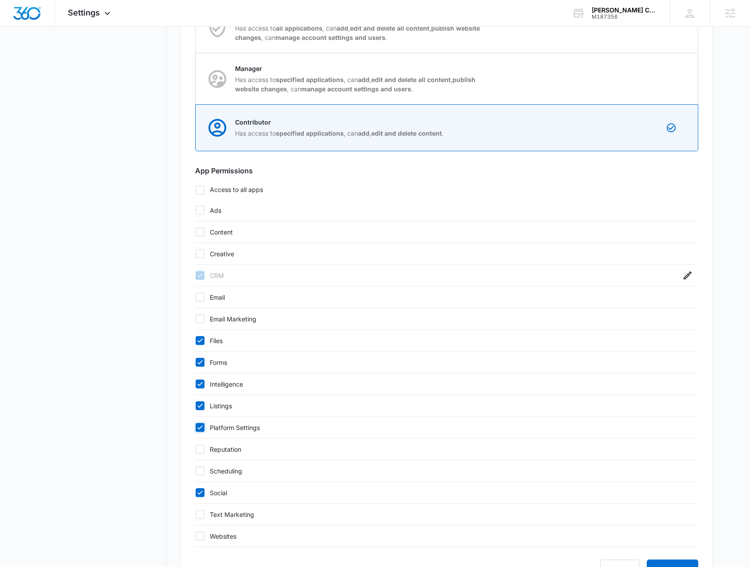
click at [195, 427] on input "Platform Settings" at bounding box center [195, 427] width 0 height 0
checkbox input "false"
click at [201, 406] on icon at bounding box center [200, 406] width 8 height 8
click at [195, 406] on input "Listings" at bounding box center [195, 406] width 0 height 0
checkbox input "false"
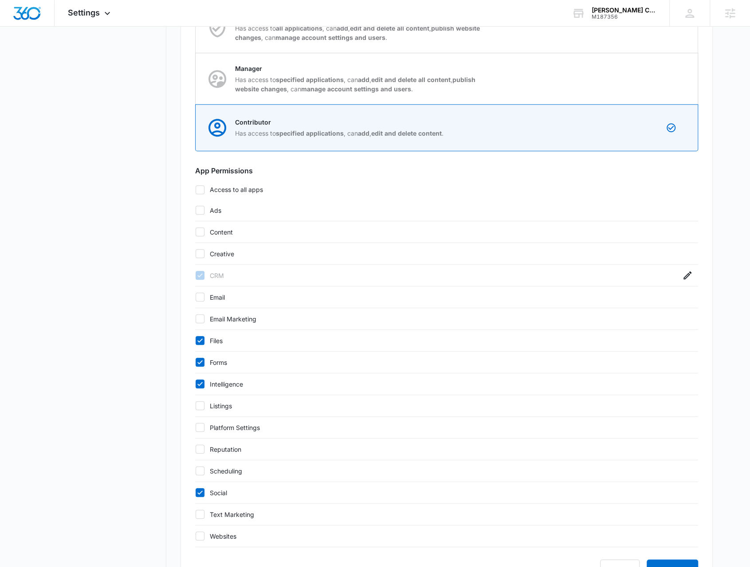
drag, startPoint x: 201, startPoint y: 382, endPoint x: 202, endPoint y: 371, distance: 10.7
click at [201, 382] on icon at bounding box center [199, 384] width 5 height 4
click at [195, 384] on input "Intelligence" at bounding box center [195, 384] width 0 height 0
checkbox input "false"
drag, startPoint x: 203, startPoint y: 359, endPoint x: 202, endPoint y: 353, distance: 5.8
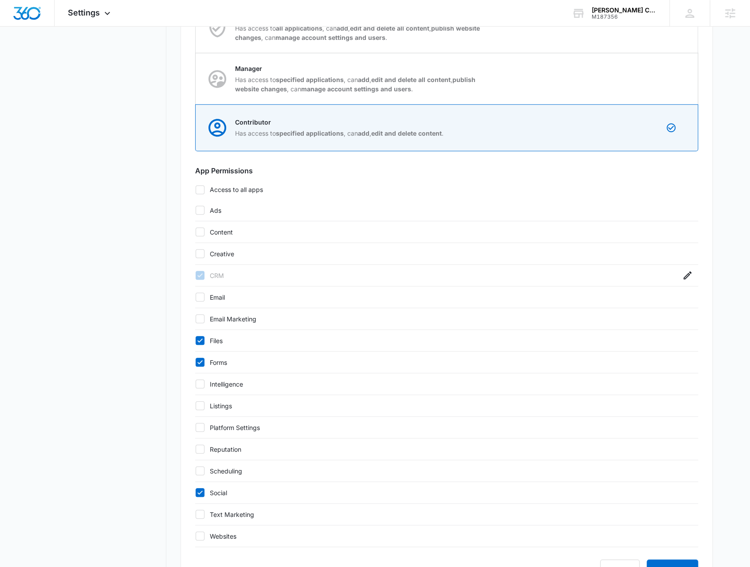
click at [203, 358] on icon at bounding box center [200, 362] width 8 height 8
click at [195, 362] on input "Forms" at bounding box center [195, 362] width 0 height 0
checkbox input "false"
drag, startPoint x: 199, startPoint y: 338, endPoint x: 238, endPoint y: 368, distance: 49.3
click at [199, 338] on icon at bounding box center [200, 340] width 8 height 8
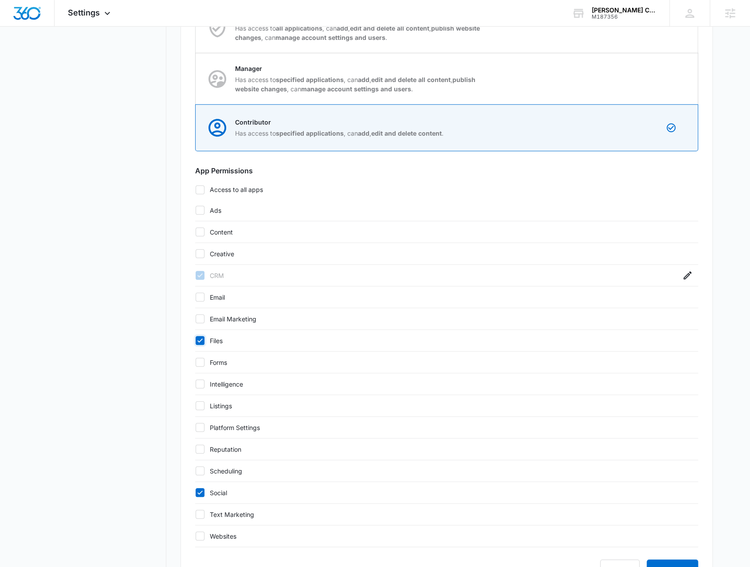
click at [195, 340] on input "Files" at bounding box center [195, 340] width 0 height 0
checkbox input "false"
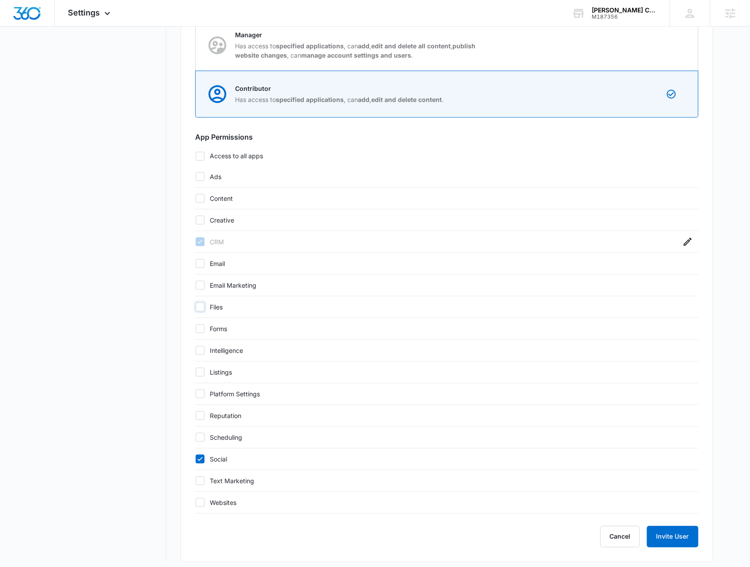
scroll to position [301, 0]
click at [687, 530] on button "Invite User" at bounding box center [671, 534] width 51 height 21
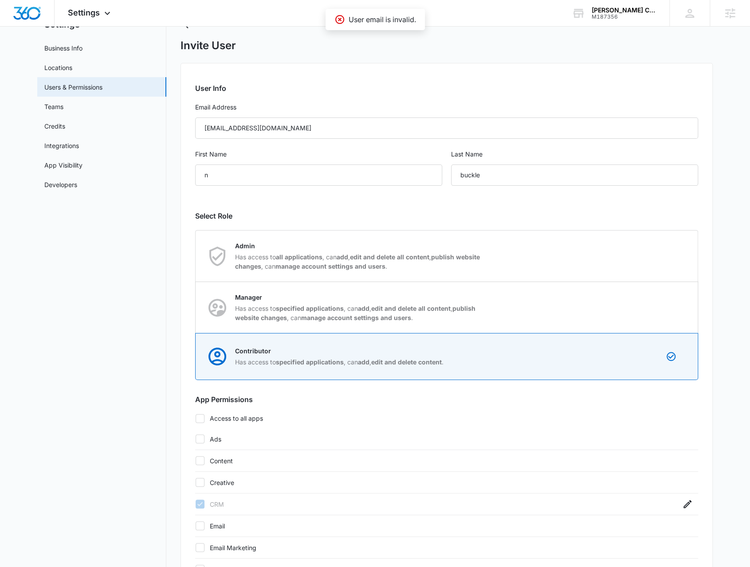
scroll to position [0, 0]
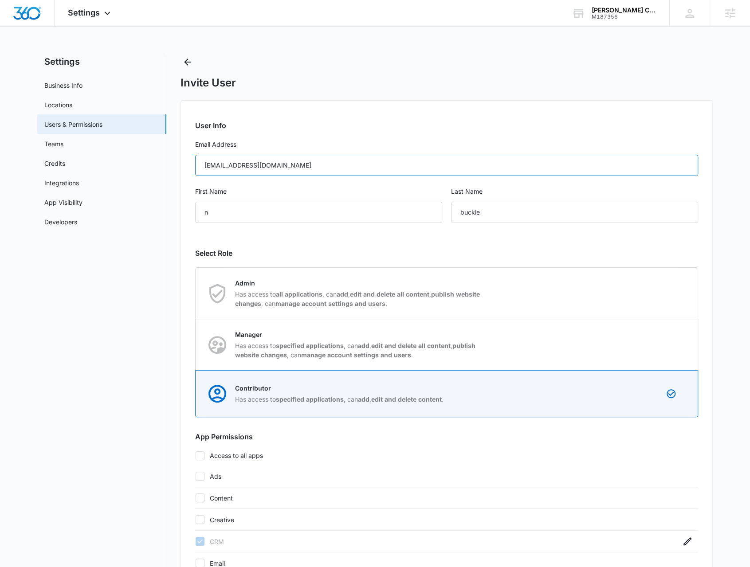
click at [303, 168] on input "nbuckle@christihublerauto.com" at bounding box center [446, 165] width 503 height 21
click at [204, 168] on input "nbuckle@christihublerauto.com" at bounding box center [446, 165] width 503 height 21
click at [334, 164] on input "nbuckle@christihublerauto.com" at bounding box center [446, 165] width 503 height 21
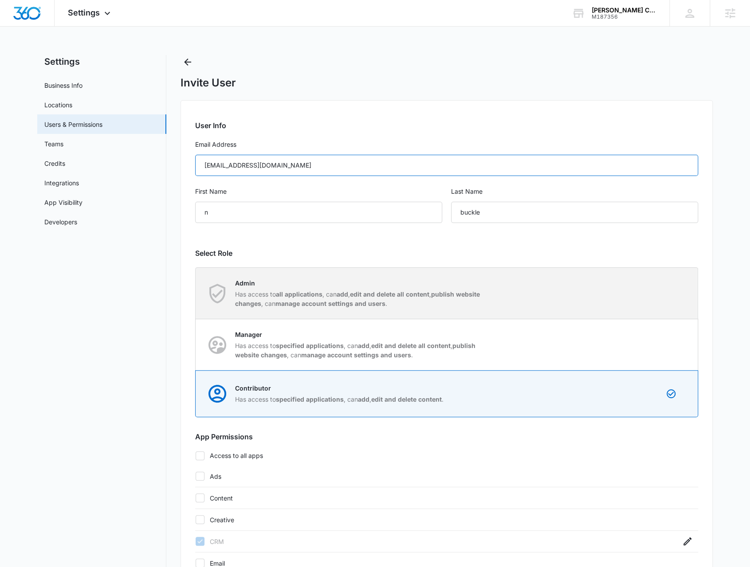
type input "nbuckle@christihublerauto.com"
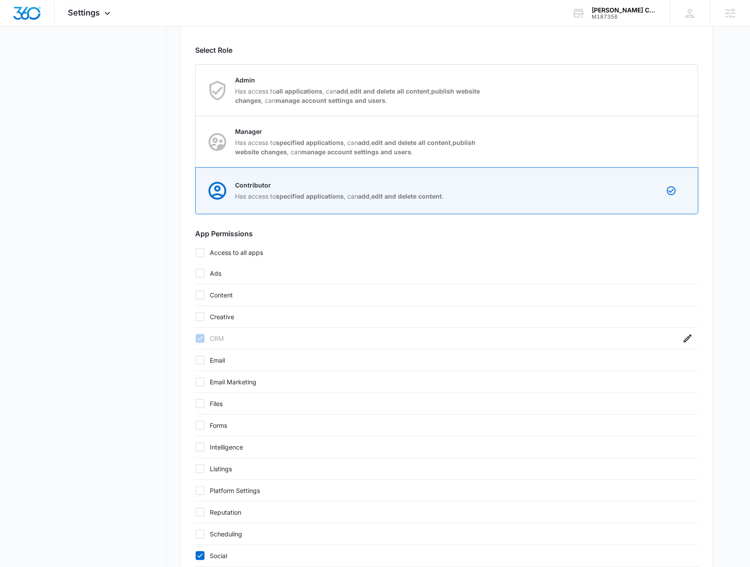
scroll to position [301, 0]
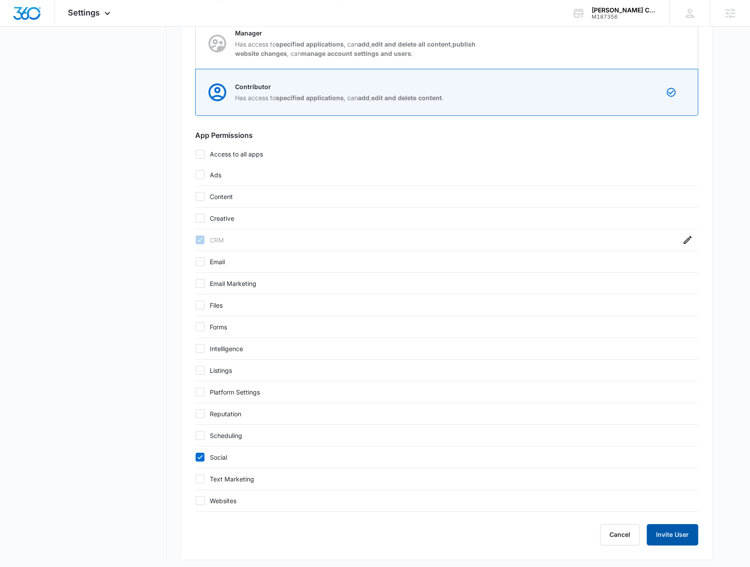
click at [668, 532] on button "Invite User" at bounding box center [671, 534] width 51 height 21
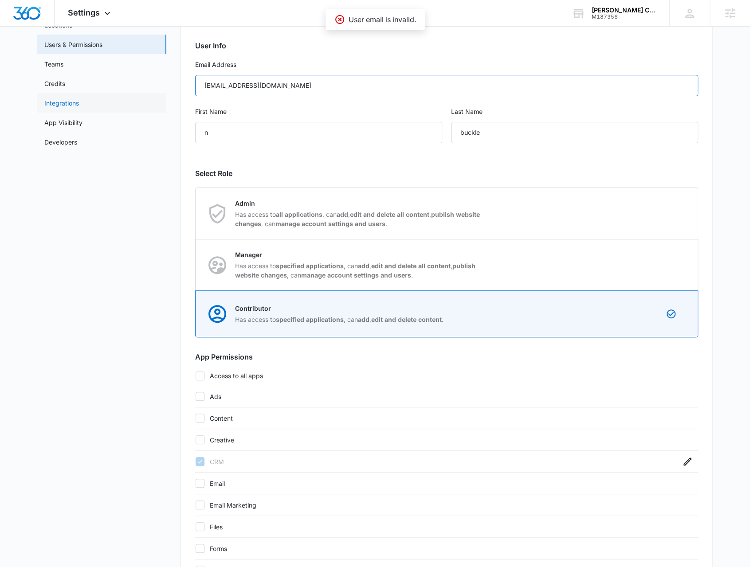
drag, startPoint x: 297, startPoint y: 78, endPoint x: 166, endPoint y: 107, distance: 134.9
click at [166, 107] on div "Settings Business Info Locations Users & Permissions Teams Credits Integrations…" at bounding box center [374, 378] width 675 height 806
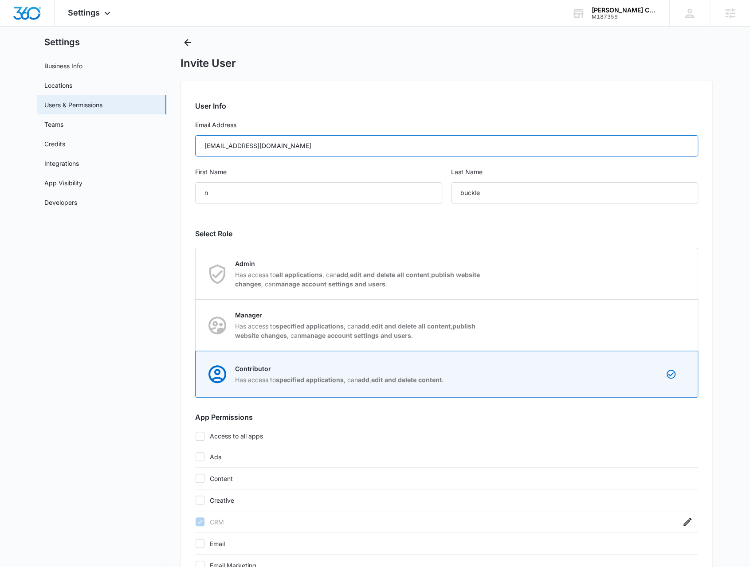
scroll to position [0, 0]
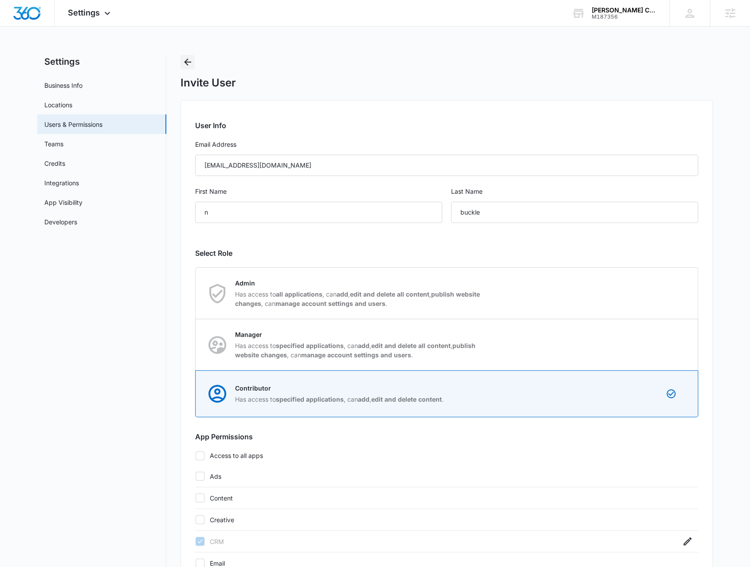
click at [184, 60] on icon "Back" at bounding box center [187, 62] width 11 height 11
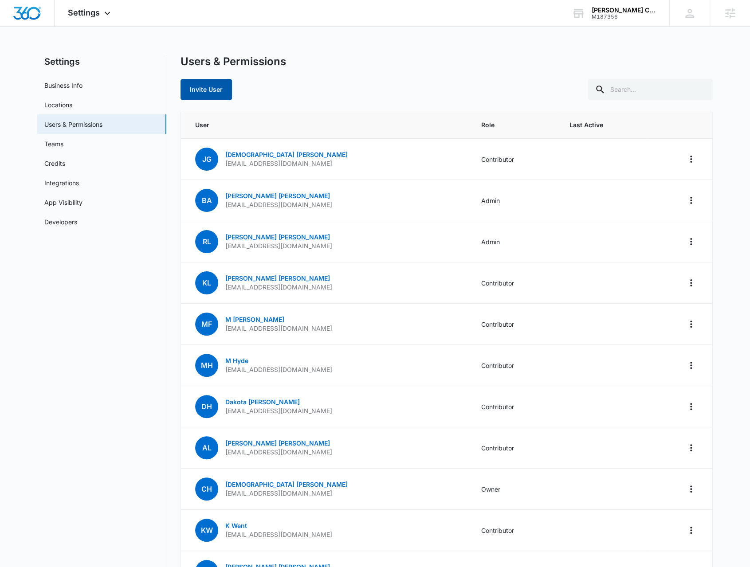
click at [193, 87] on button "Invite User" at bounding box center [205, 89] width 51 height 21
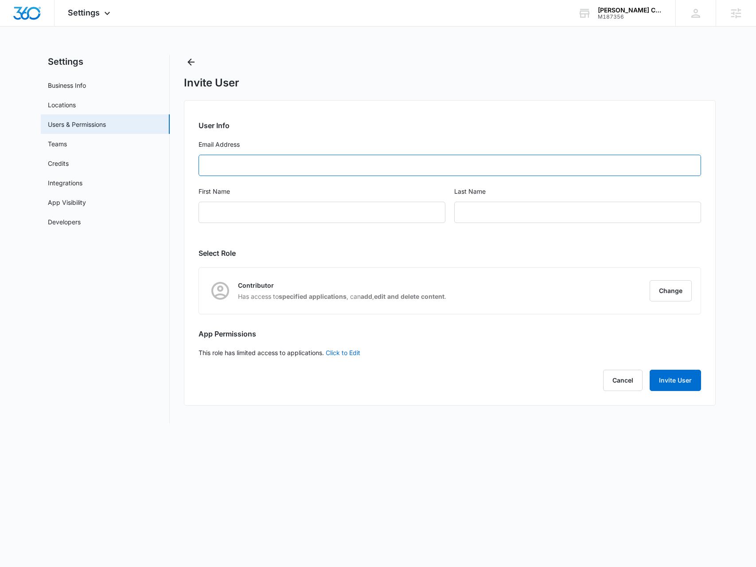
click at [237, 171] on input "Email Address" at bounding box center [450, 165] width 503 height 21
paste input "nbuckle@christihublerauto.com"
type input "nbuckle@christihublerauto.com"
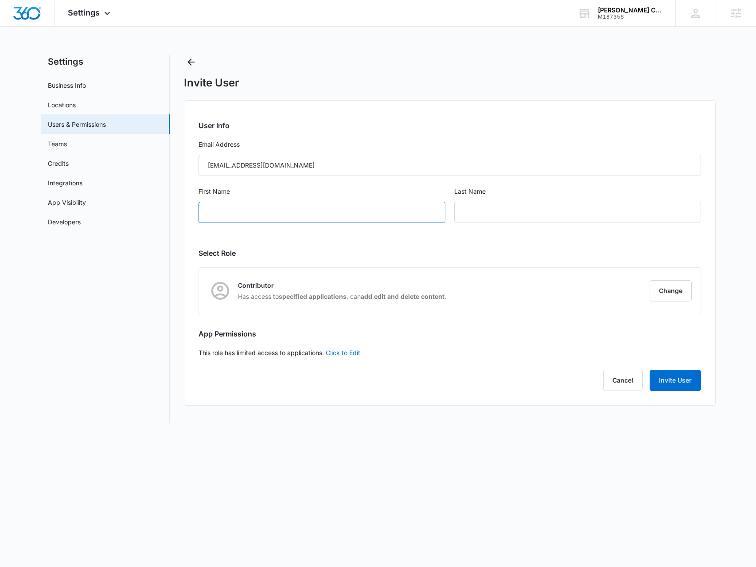
click at [223, 213] on input "First Name" at bounding box center [322, 212] width 247 height 21
type input "N"
type input "Buckle"
click at [687, 385] on button "Invite User" at bounding box center [675, 380] width 51 height 21
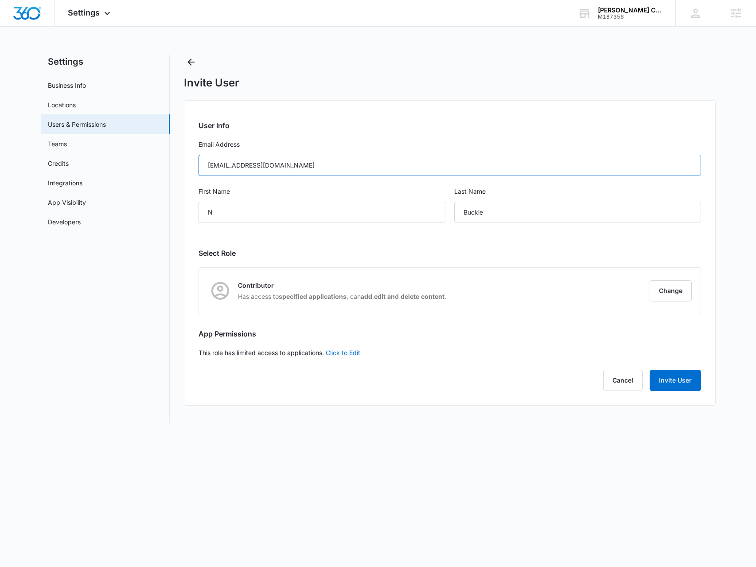
click at [287, 165] on input "nbuckle@christihublerauto.com" at bounding box center [450, 165] width 503 height 21
type input "nbuckle@christihublerauto.com"
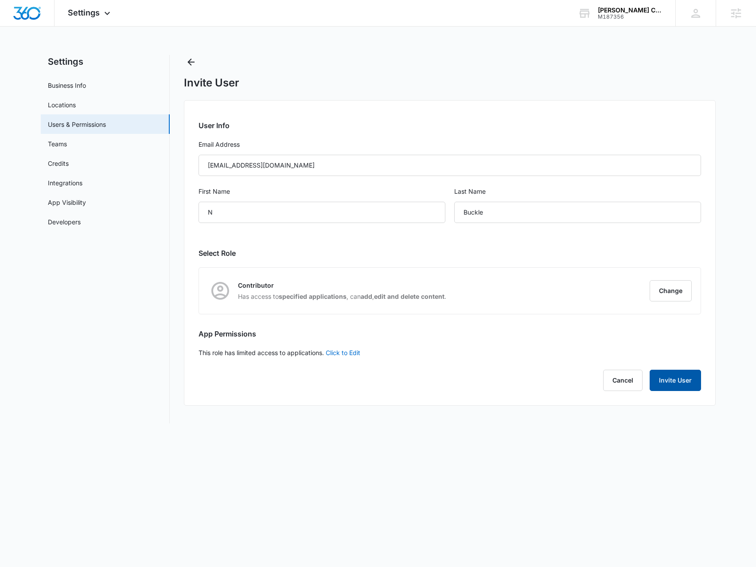
click at [672, 380] on button "Invite User" at bounding box center [675, 380] width 51 height 21
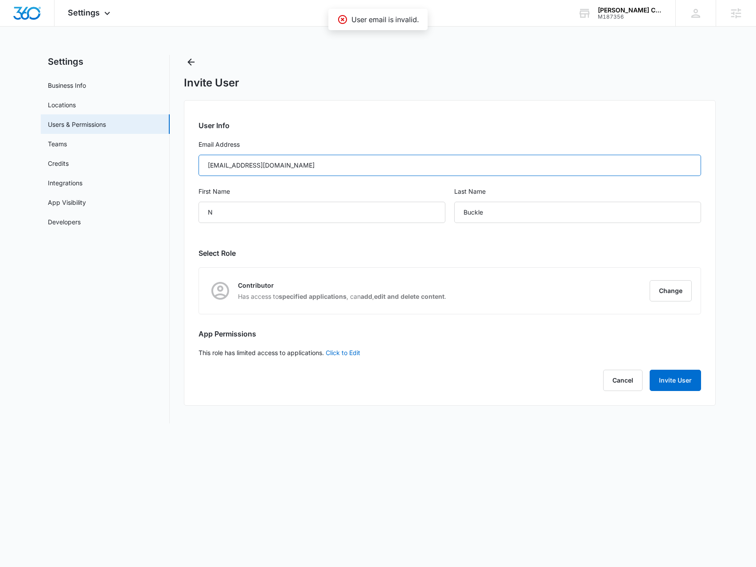
click at [207, 167] on input "nbuckle@christihublerauto.com" at bounding box center [450, 165] width 503 height 21
drag, startPoint x: 342, startPoint y: 163, endPoint x: 193, endPoint y: 171, distance: 149.2
click at [193, 171] on div "User Info Email Address nbuckle@christihublerauto.com First Name N Last Name Bu…" at bounding box center [450, 252] width 532 height 305
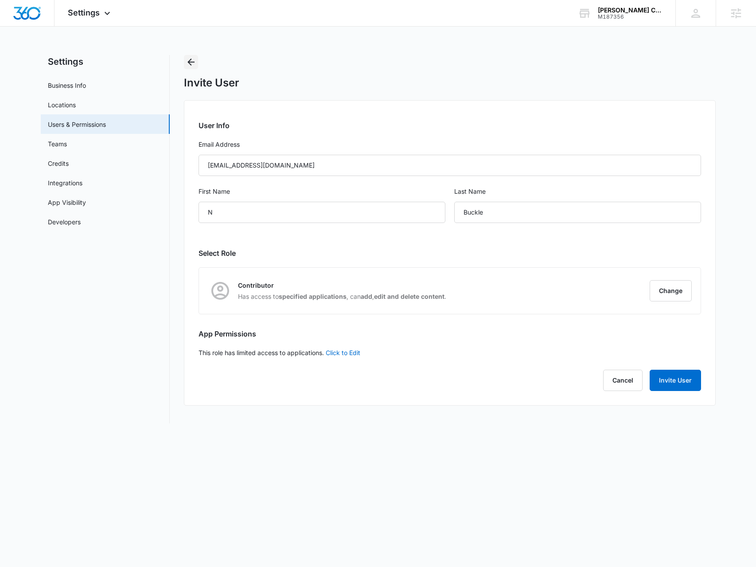
click at [193, 58] on icon "Back" at bounding box center [191, 62] width 11 height 11
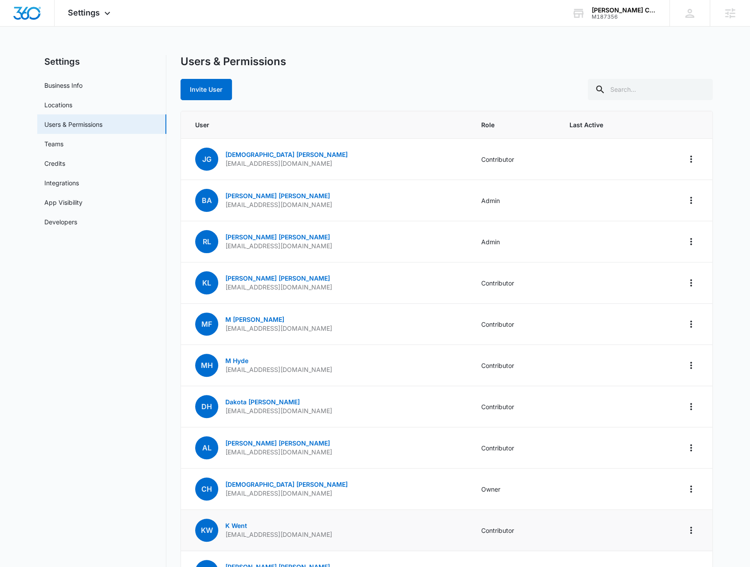
click at [277, 535] on p "Kwent@christihublerauto.com" at bounding box center [278, 534] width 107 height 9
copy p "Kwent@christihublerauto.com"
click at [692, 528] on icon "Actions" at bounding box center [690, 530] width 11 height 11
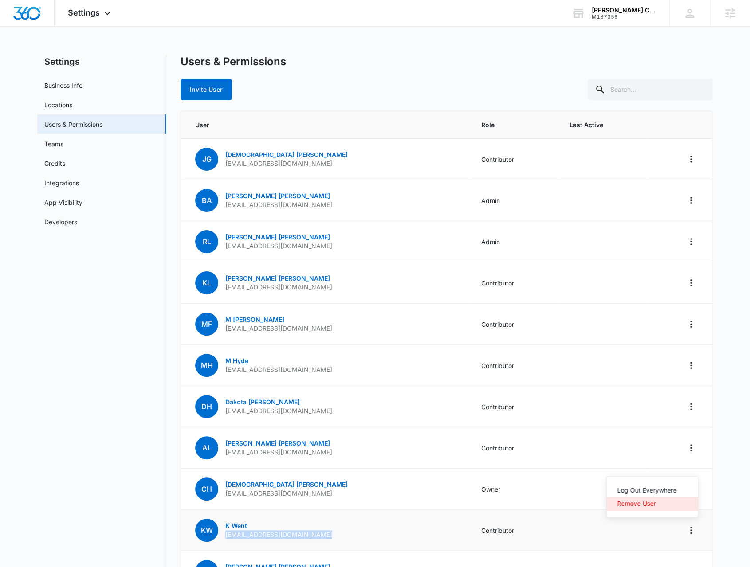
click at [645, 502] on div "Remove User" at bounding box center [646, 503] width 59 height 6
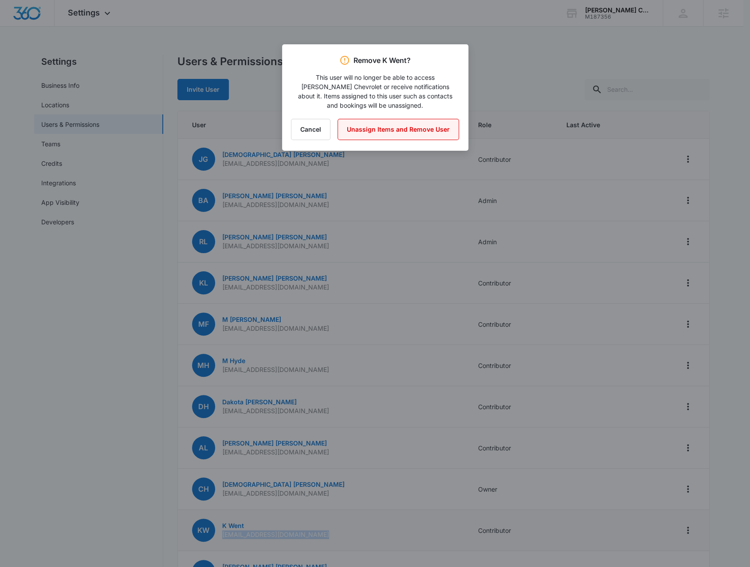
click at [350, 123] on button "Unassign Items and Remove User" at bounding box center [397, 129] width 121 height 21
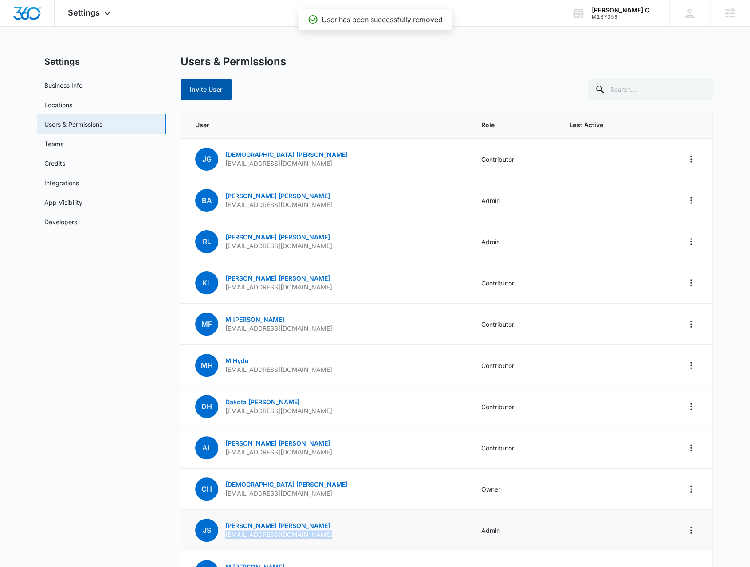
click at [203, 87] on button "Invite User" at bounding box center [205, 89] width 51 height 21
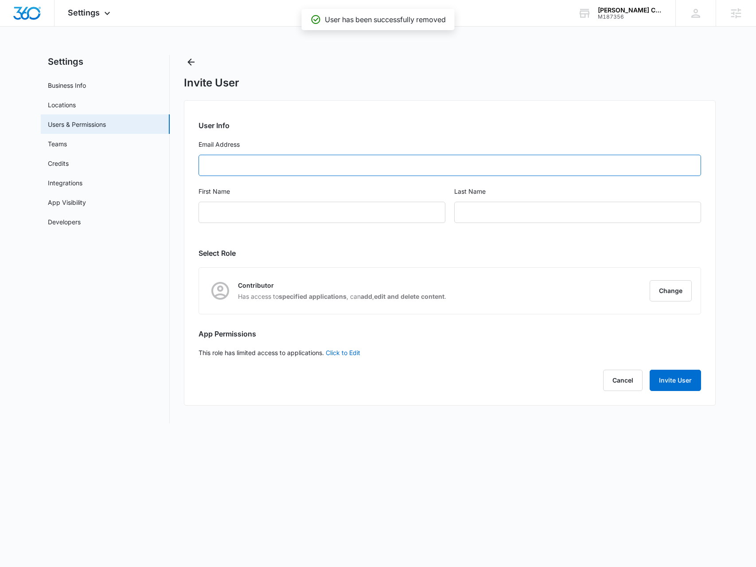
click at [275, 168] on input "Email Address" at bounding box center [450, 165] width 503 height 21
paste input "Kwent@christihublerauto.com"
type input "Kwent@christihublerauto.com"
type input "K"
type input "Went"
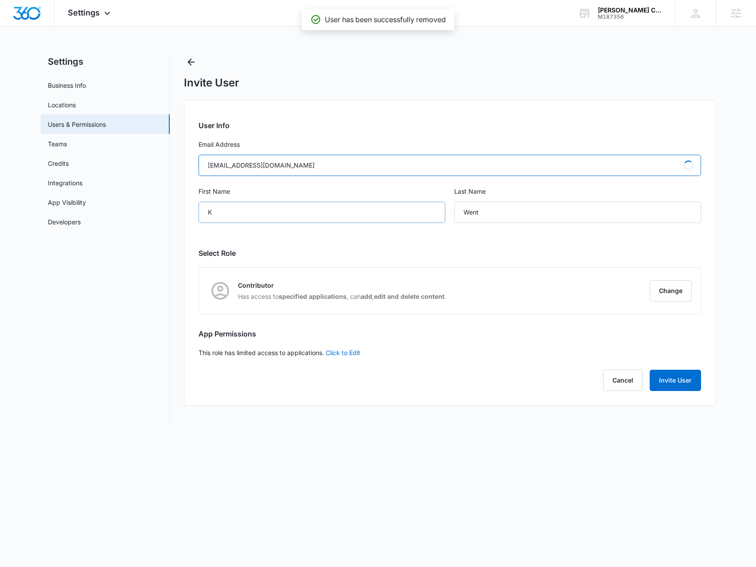
type input "Kwent@christihublerauto.com"
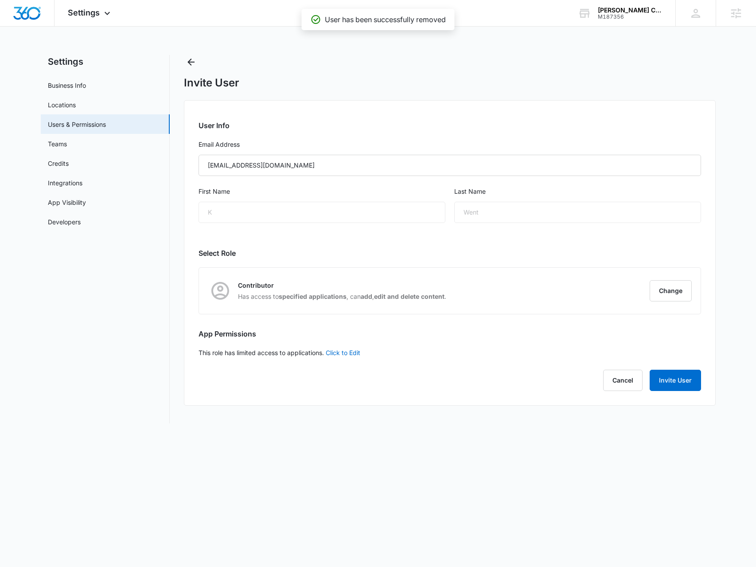
click at [235, 214] on div "K" at bounding box center [322, 212] width 247 height 21
click at [347, 352] on link "Click to Edit" at bounding box center [343, 353] width 35 height 8
click at [203, 355] on icon at bounding box center [203, 353] width 8 height 8
click at [199, 353] on input "Access to all apps" at bounding box center [199, 352] width 0 height 0
checkbox input "false"
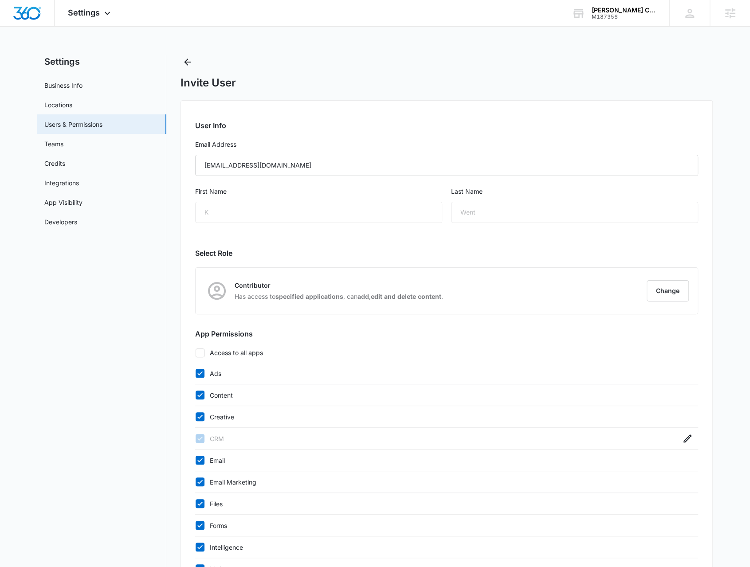
click at [202, 376] on icon at bounding box center [200, 373] width 8 height 8
click at [195, 374] on input "Ads" at bounding box center [195, 373] width 0 height 0
checkbox input "false"
click at [207, 386] on div "Content" at bounding box center [446, 395] width 503 height 22
click at [210, 394] on label "Content" at bounding box center [437, 395] width 485 height 9
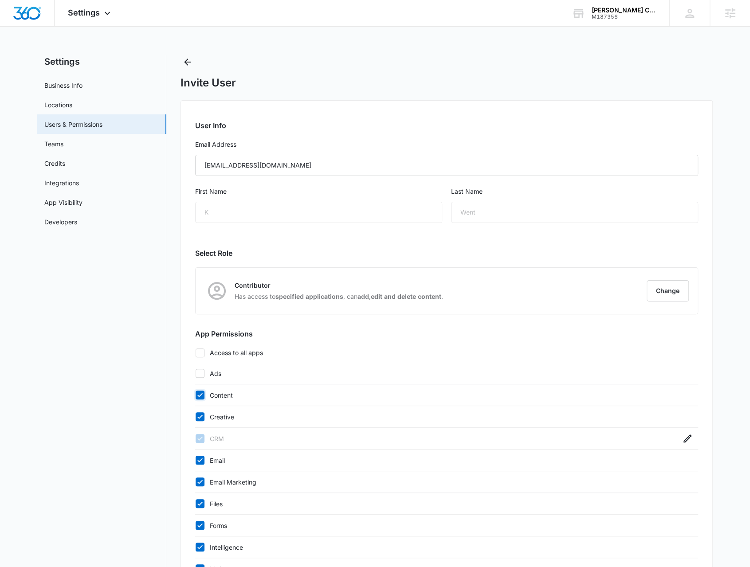
click at [195, 395] on input "Content" at bounding box center [195, 395] width 0 height 0
checkbox input "false"
click at [219, 413] on label "Creative" at bounding box center [437, 416] width 485 height 9
click at [195, 417] on input "Creative" at bounding box center [195, 417] width 0 height 0
checkbox input "false"
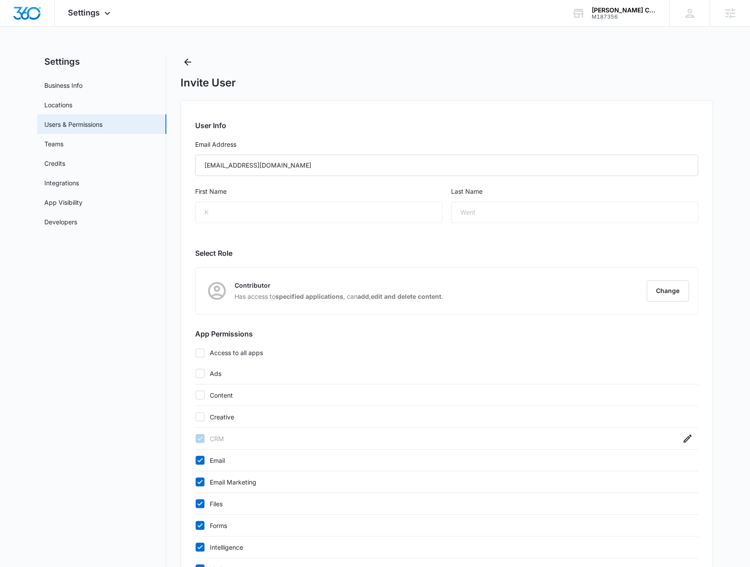
click at [220, 456] on label "Email" at bounding box center [437, 460] width 485 height 9
click at [195, 460] on input "Email" at bounding box center [195, 460] width 0 height 0
checkbox input "false"
click at [228, 477] on label "Email Marketing" at bounding box center [437, 481] width 485 height 9
click at [195, 482] on input "Email Marketing" at bounding box center [195, 482] width 0 height 0
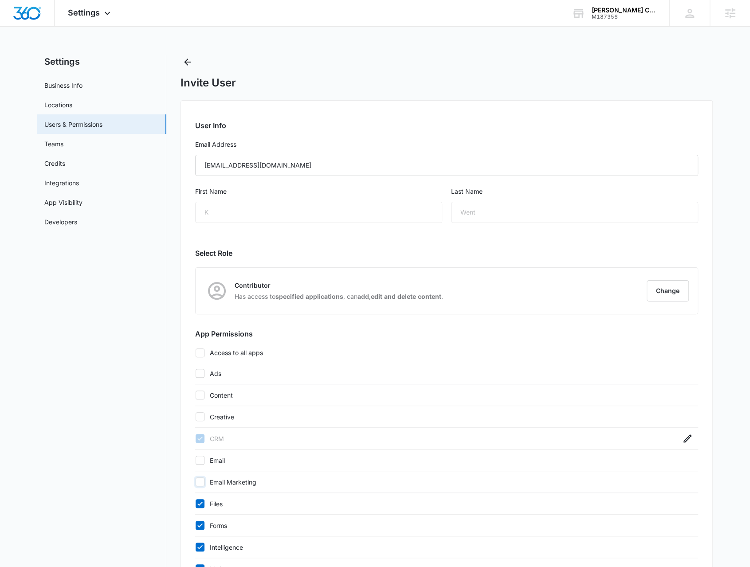
checkbox input "false"
click at [227, 499] on label "Files" at bounding box center [437, 503] width 485 height 9
click at [195, 504] on input "Files" at bounding box center [195, 504] width 0 height 0
checkbox input "false"
click at [221, 521] on label "Forms" at bounding box center [437, 525] width 485 height 9
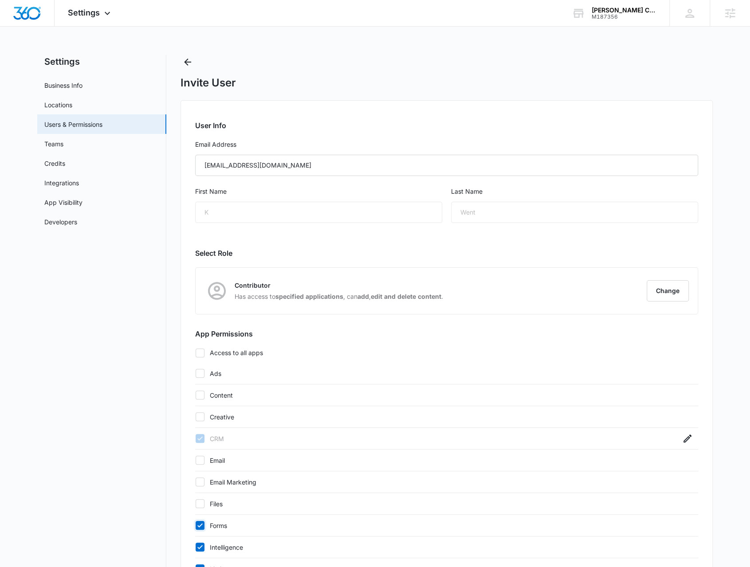
click at [195, 525] on input "Forms" at bounding box center [195, 525] width 0 height 0
checkbox input "false"
click at [220, 543] on label "Intelligence" at bounding box center [437, 547] width 485 height 9
click at [195, 547] on input "Intelligence" at bounding box center [195, 547] width 0 height 0
checkbox input "false"
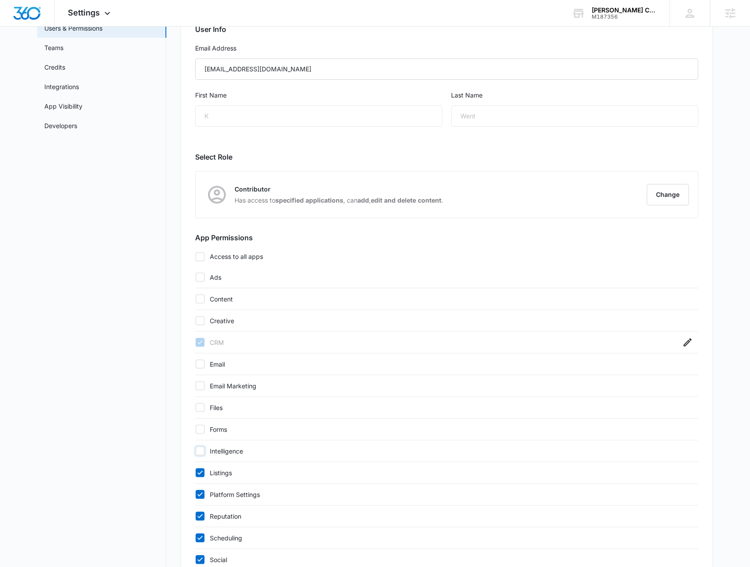
scroll to position [177, 0]
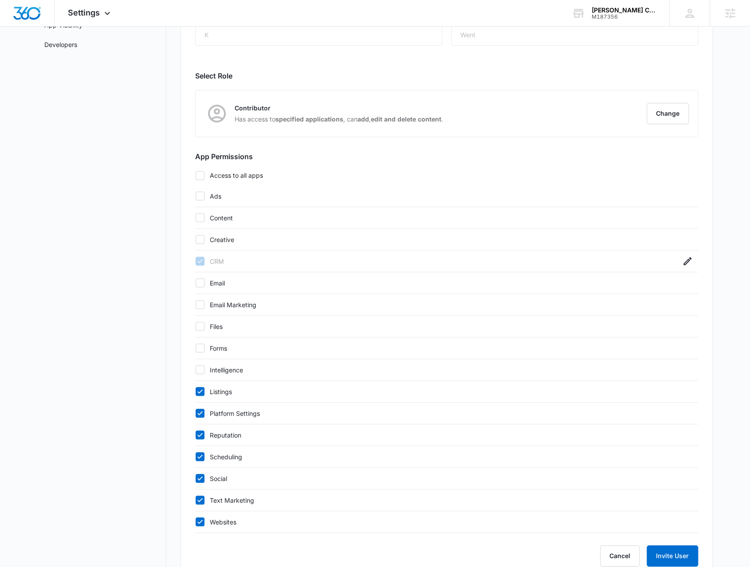
click at [223, 395] on div "Listings" at bounding box center [446, 392] width 503 height 22
click at [224, 395] on div "Listings" at bounding box center [446, 392] width 503 height 22
click at [223, 395] on div "Listings" at bounding box center [446, 392] width 503 height 22
click at [223, 392] on label "Listings" at bounding box center [437, 391] width 485 height 9
click at [220, 395] on div "Listings" at bounding box center [446, 392] width 503 height 22
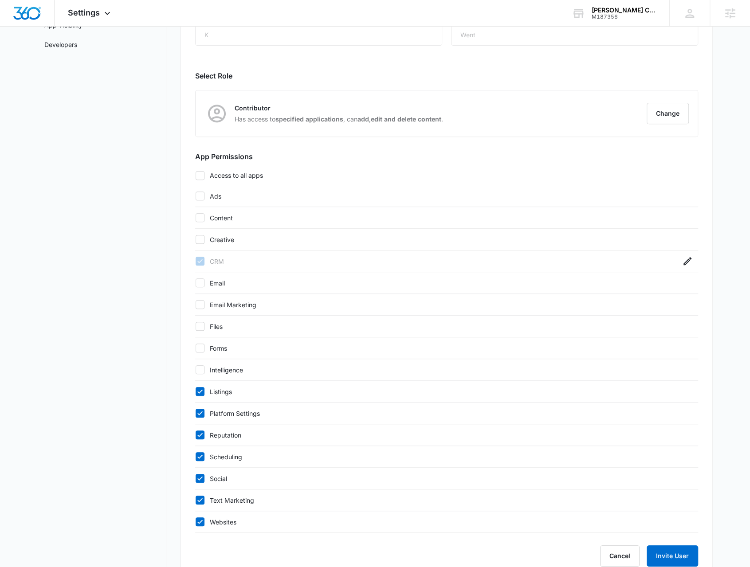
click at [218, 388] on label "Listings" at bounding box center [437, 391] width 485 height 9
click at [195, 391] on input "Listings" at bounding box center [195, 391] width 0 height 0
checkbox input "false"
click at [227, 406] on div "Platform Settings" at bounding box center [446, 413] width 503 height 22
click at [231, 414] on label "Platform Settings" at bounding box center [437, 413] width 485 height 9
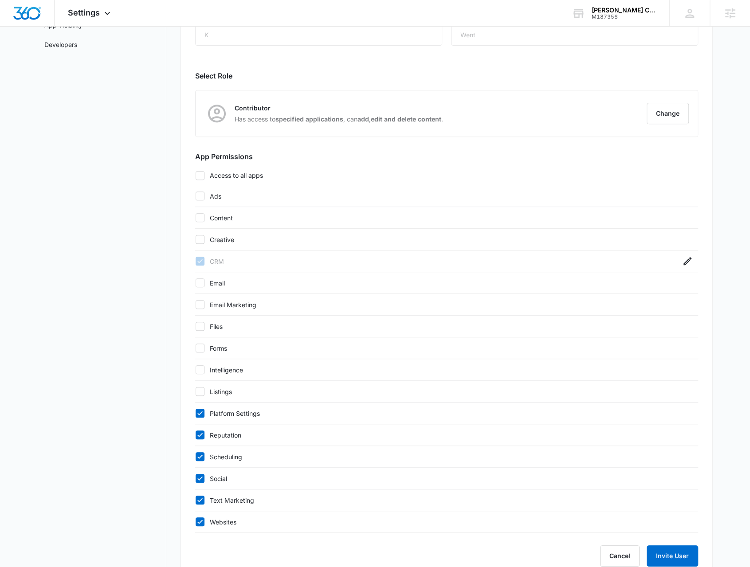
click at [231, 433] on label "Reputation" at bounding box center [437, 434] width 485 height 9
click at [195, 435] on input "Reputation" at bounding box center [195, 435] width 0 height 0
checkbox input "false"
click at [231, 413] on label "Platform Settings" at bounding box center [437, 413] width 485 height 9
click at [195, 413] on input "Platform Settings" at bounding box center [195, 413] width 0 height 0
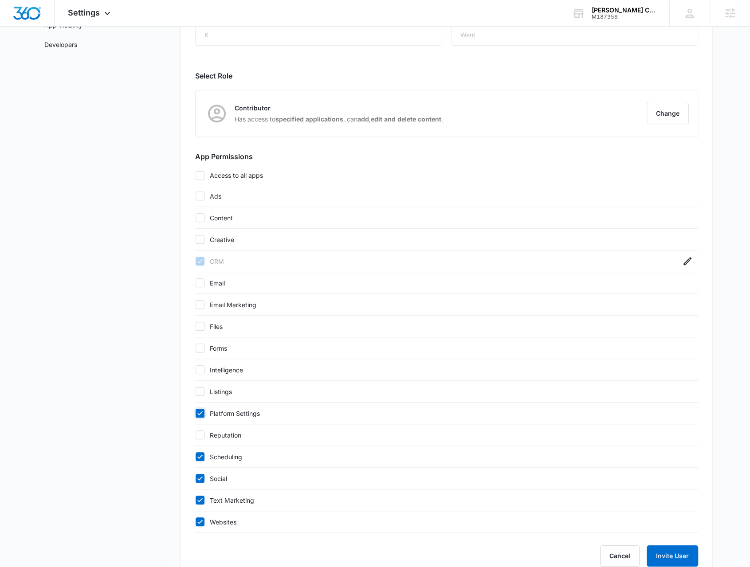
checkbox input "false"
click at [223, 453] on label "Scheduling" at bounding box center [437, 456] width 485 height 9
click at [195, 457] on input "Scheduling" at bounding box center [195, 457] width 0 height 0
checkbox input "false"
click at [228, 500] on label "Text Marketing" at bounding box center [437, 500] width 485 height 9
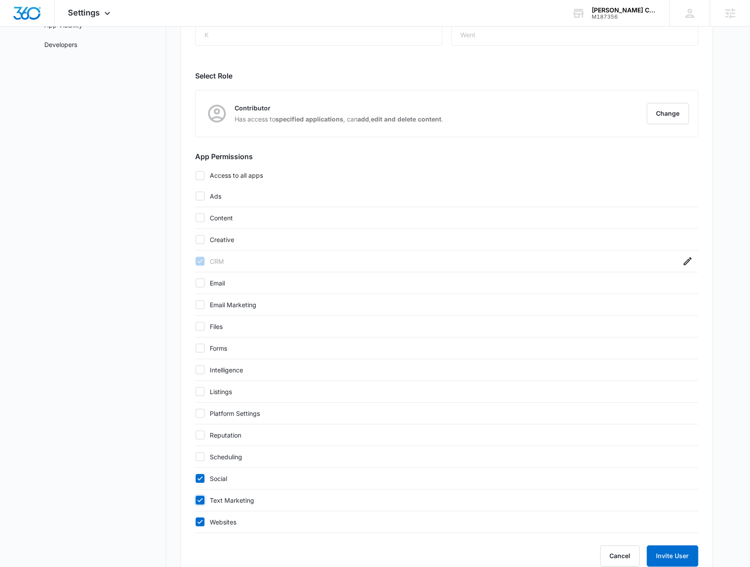
click at [195, 500] on input "Text Marketing" at bounding box center [195, 500] width 0 height 0
checkbox input "false"
drag, startPoint x: 223, startPoint y: 520, endPoint x: 229, endPoint y: 522, distance: 6.2
click at [224, 520] on label "Websites" at bounding box center [437, 521] width 485 height 9
click at [200, 520] on icon at bounding box center [199, 522] width 5 height 4
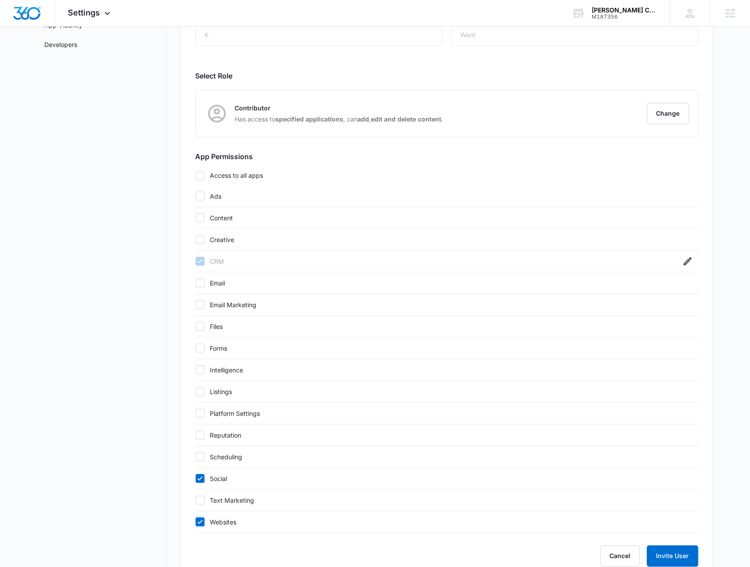
click at [195, 522] on input "Websites" at bounding box center [195, 522] width 0 height 0
checkbox input "false"
click at [685, 558] on button "Invite User" at bounding box center [671, 555] width 51 height 21
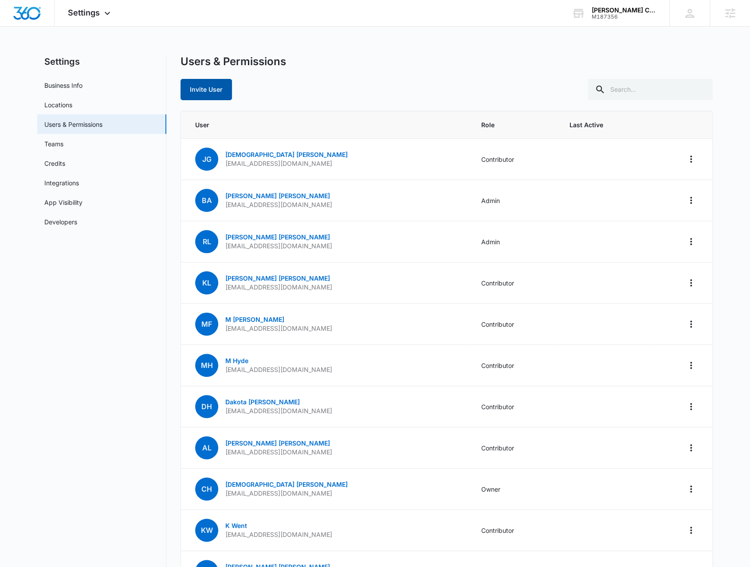
click at [199, 90] on button "Invite User" at bounding box center [205, 89] width 51 height 21
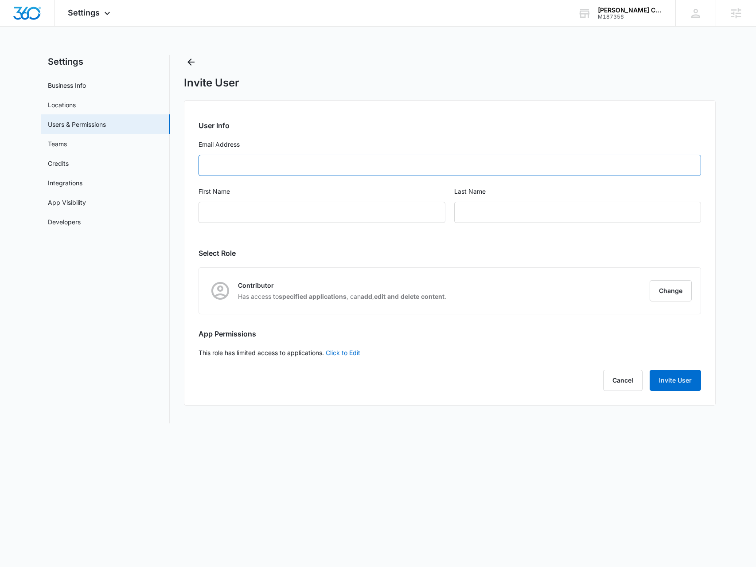
click at [275, 167] on input "Email Address" at bounding box center [450, 165] width 503 height 21
type input "brennan.rachman@madwiremedia.com"
type input "test"
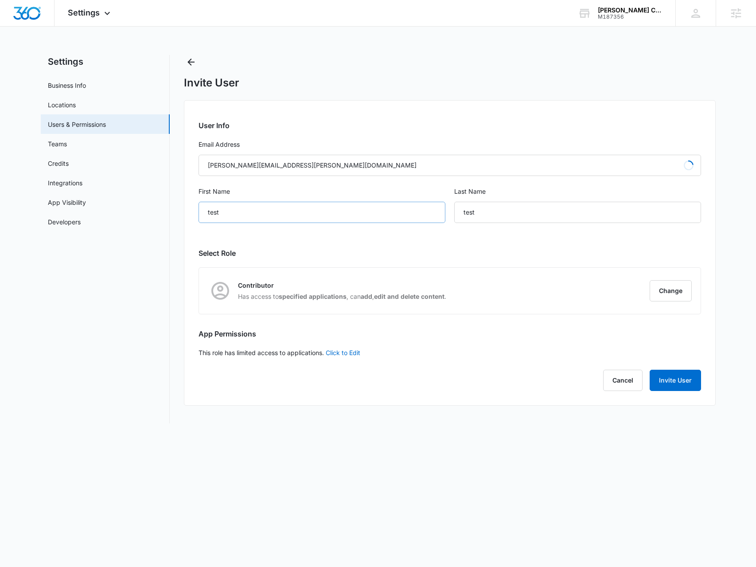
type input "Brennan"
type input "Rachman"
click at [320, 217] on div "Brennan" at bounding box center [322, 212] width 247 height 21
click at [670, 377] on button "Invite User" at bounding box center [675, 380] width 51 height 21
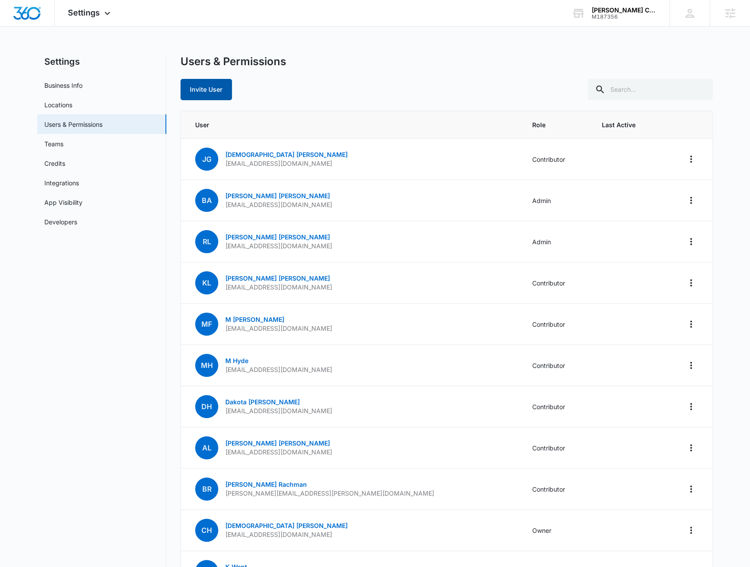
click at [209, 92] on button "Invite User" at bounding box center [205, 89] width 51 height 21
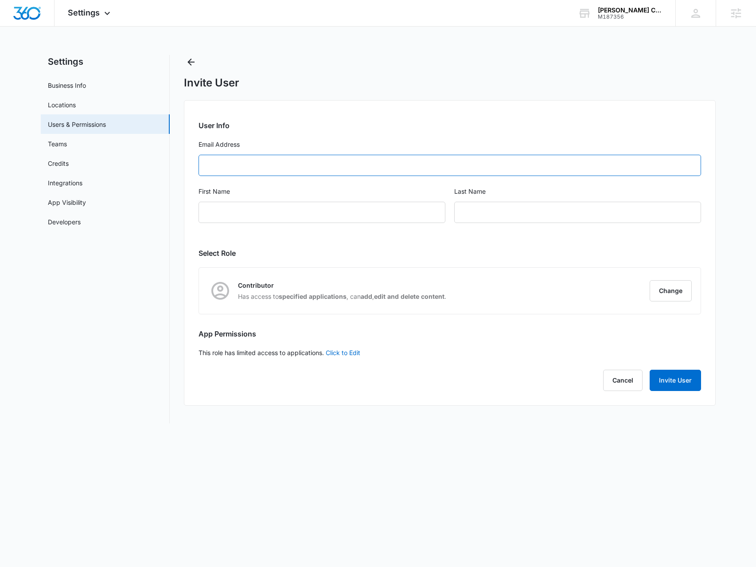
click at [265, 164] on input "Email Address" at bounding box center [450, 165] width 503 height 21
paste input "nbuckel@christihublerauto.com"
type input "nbuckel@christihublerauto.com"
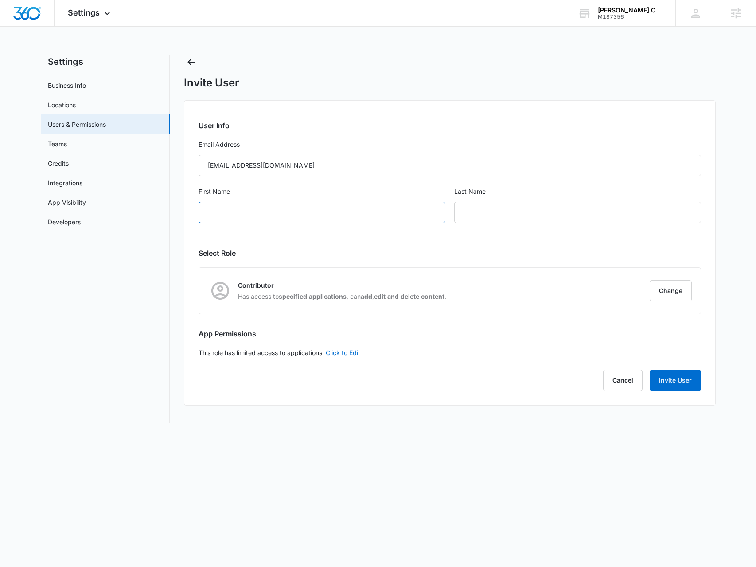
click at [238, 212] on input "First Name" at bounding box center [322, 212] width 247 height 21
type input "n"
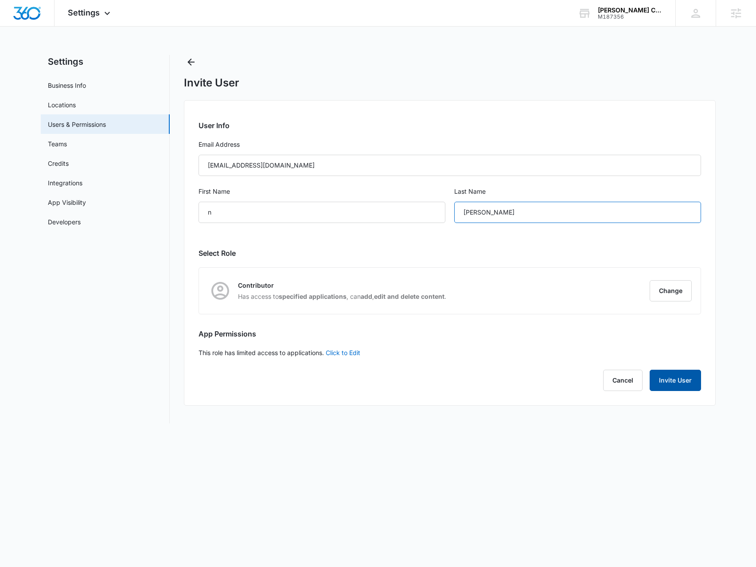
type input "buckel"
click at [659, 383] on button "Invite User" at bounding box center [675, 380] width 51 height 21
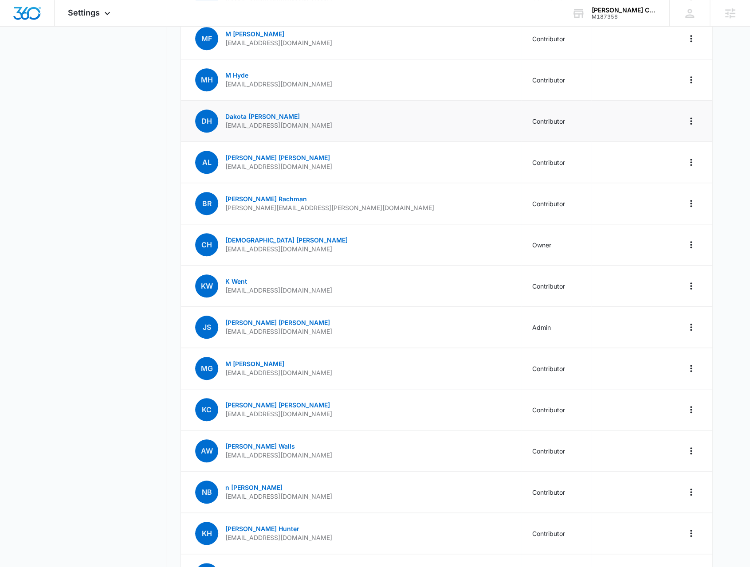
scroll to position [355, 0]
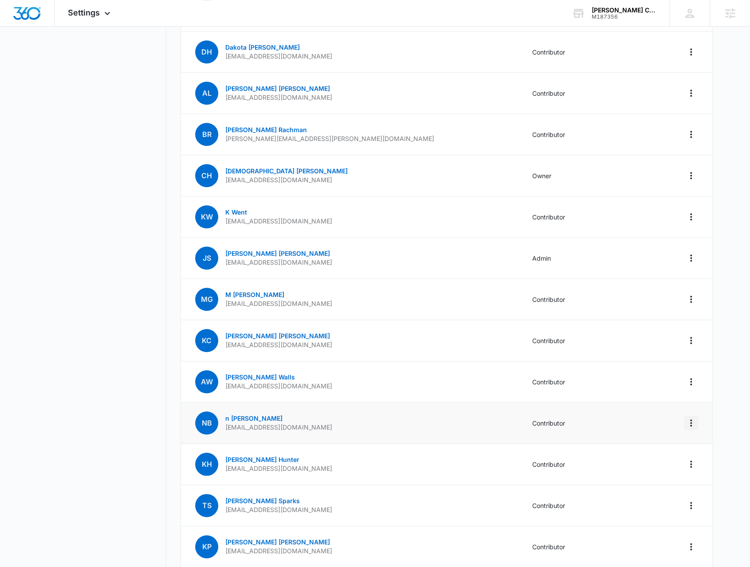
click at [690, 416] on button "Actions" at bounding box center [691, 423] width 14 height 14
click at [237, 417] on link "n buckel" at bounding box center [253, 418] width 57 height 8
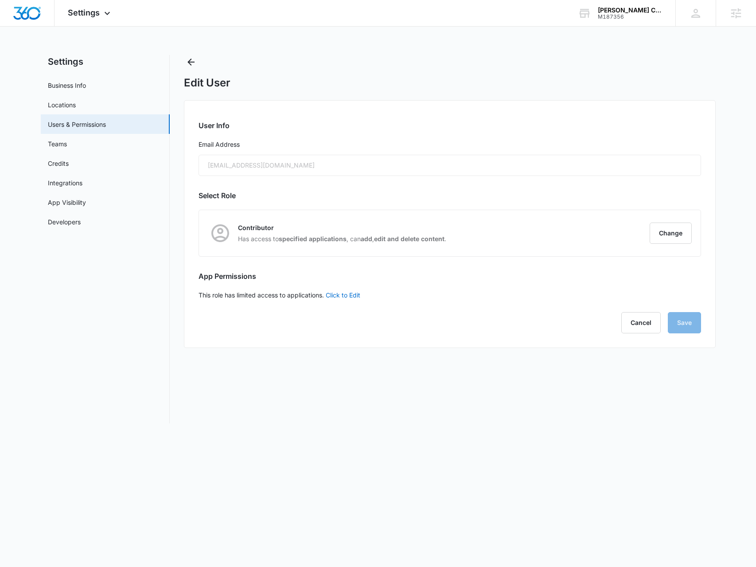
click at [346, 297] on link "Click to Edit" at bounding box center [343, 295] width 35 height 8
click at [242, 295] on label "Access to all apps" at bounding box center [450, 294] width 503 height 9
click at [199, 295] on input "Access to all apps" at bounding box center [199, 295] width 0 height 0
checkbox input "false"
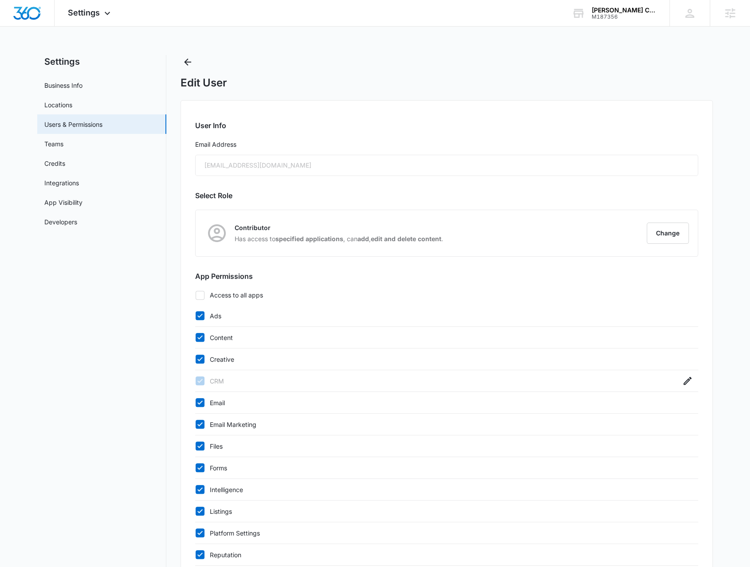
click at [220, 314] on label "Ads" at bounding box center [437, 315] width 485 height 9
click at [195, 316] on input "Ads" at bounding box center [195, 316] width 0 height 0
checkbox input "false"
click at [217, 333] on label "Content" at bounding box center [437, 337] width 485 height 9
click at [195, 337] on input "Content" at bounding box center [195, 337] width 0 height 0
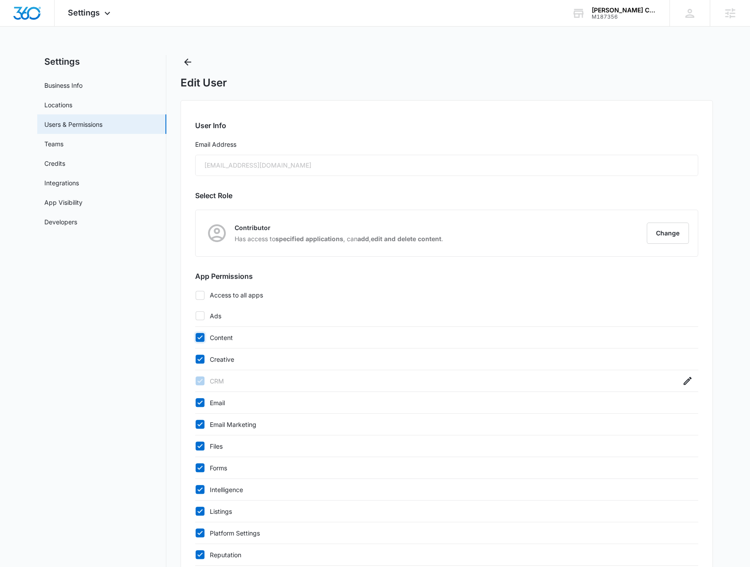
checkbox input "false"
click at [220, 363] on div "Creative" at bounding box center [446, 359] width 503 height 22
click at [219, 360] on label "Creative" at bounding box center [437, 359] width 485 height 9
click at [195, 359] on input "Creative" at bounding box center [195, 359] width 0 height 0
checkbox input "false"
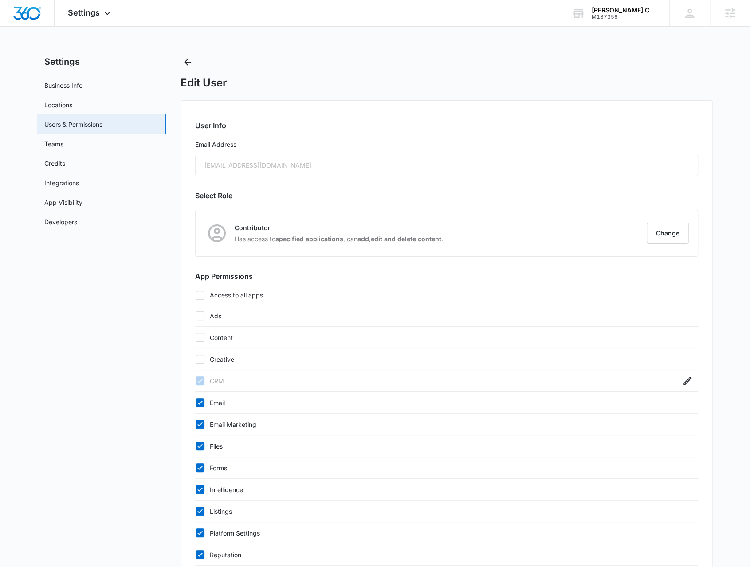
click at [220, 402] on label "Email" at bounding box center [437, 402] width 485 height 9
click at [195, 402] on input "Email" at bounding box center [195, 402] width 0 height 0
checkbox input "false"
click at [222, 422] on label "Email Marketing" at bounding box center [437, 424] width 485 height 9
click at [195, 424] on input "Email Marketing" at bounding box center [195, 424] width 0 height 0
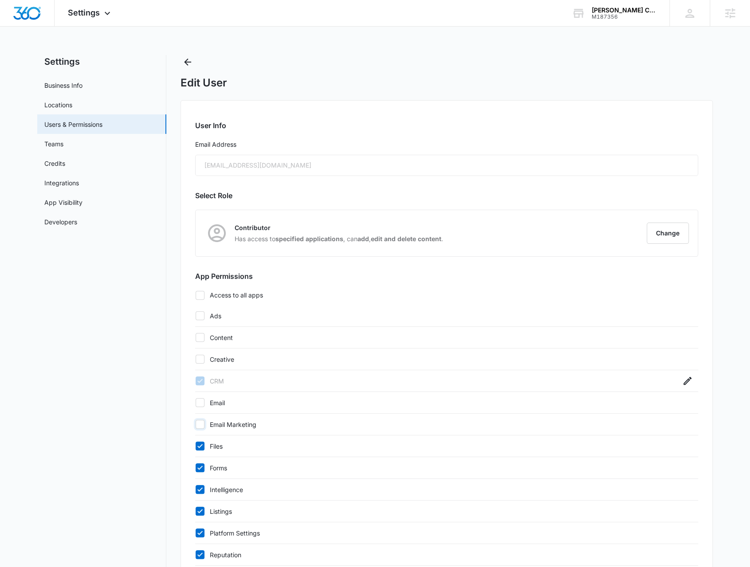
checkbox input "false"
click at [216, 445] on label "Files" at bounding box center [437, 446] width 485 height 9
click at [195, 446] on input "Files" at bounding box center [195, 446] width 0 height 0
checkbox input "false"
click at [216, 465] on label "Forms" at bounding box center [437, 467] width 485 height 9
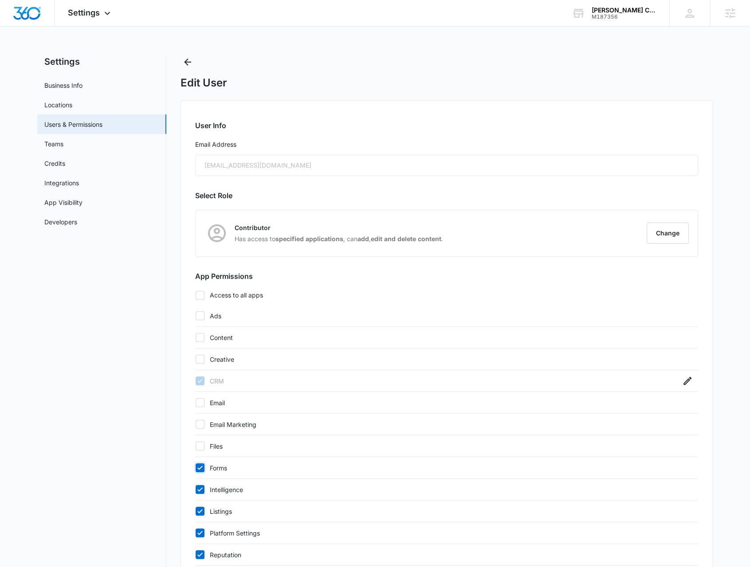
click at [195, 468] on input "Forms" at bounding box center [195, 468] width 0 height 0
checkbox input "false"
click at [219, 485] on label "Intelligence" at bounding box center [437, 489] width 485 height 9
click at [195, 489] on input "Intelligence" at bounding box center [195, 489] width 0 height 0
checkbox input "false"
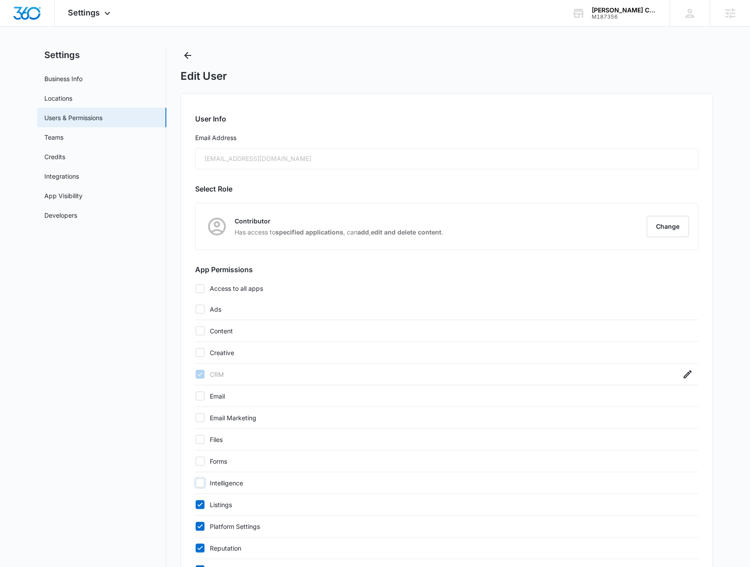
scroll to position [133, 0]
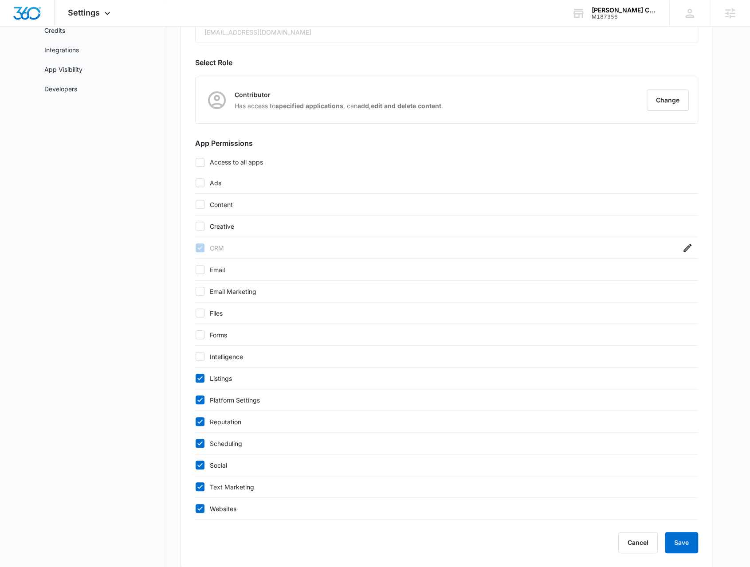
click at [215, 375] on label "Listings" at bounding box center [437, 378] width 485 height 9
click at [195, 378] on input "Listings" at bounding box center [195, 378] width 0 height 0
checkbox input "false"
click at [224, 400] on label "Platform Settings" at bounding box center [437, 399] width 485 height 9
click at [195, 400] on input "Platform Settings" at bounding box center [195, 400] width 0 height 0
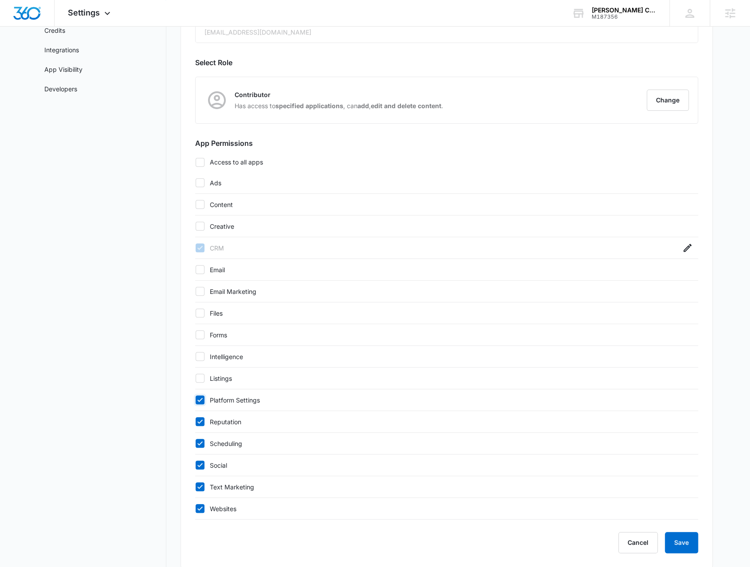
checkbox input "false"
click at [220, 422] on label "Reputation" at bounding box center [437, 421] width 485 height 9
click at [195, 422] on input "Reputation" at bounding box center [195, 422] width 0 height 0
checkbox input "false"
click at [219, 461] on label "Social" at bounding box center [437, 465] width 485 height 9
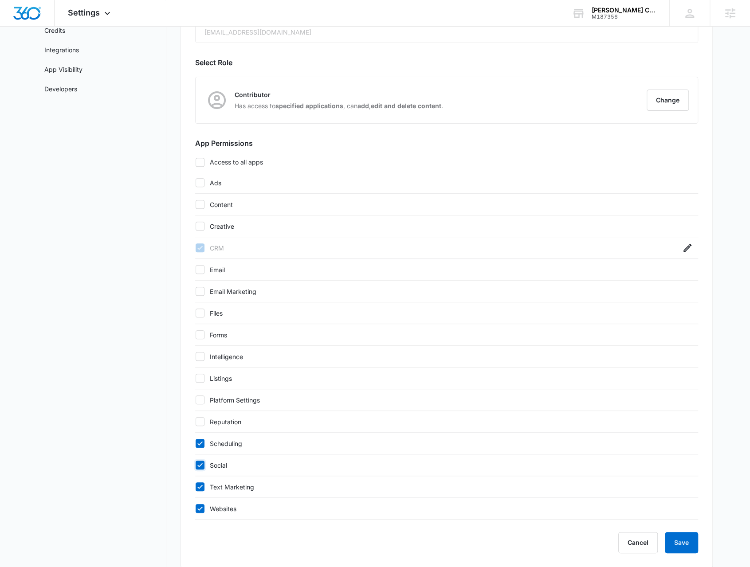
click at [195, 465] on input "Social" at bounding box center [195, 465] width 0 height 0
checkbox input "false"
click at [219, 484] on label "Text Marketing" at bounding box center [437, 486] width 485 height 9
click at [195, 487] on input "Text Marketing" at bounding box center [195, 487] width 0 height 0
checkbox input "false"
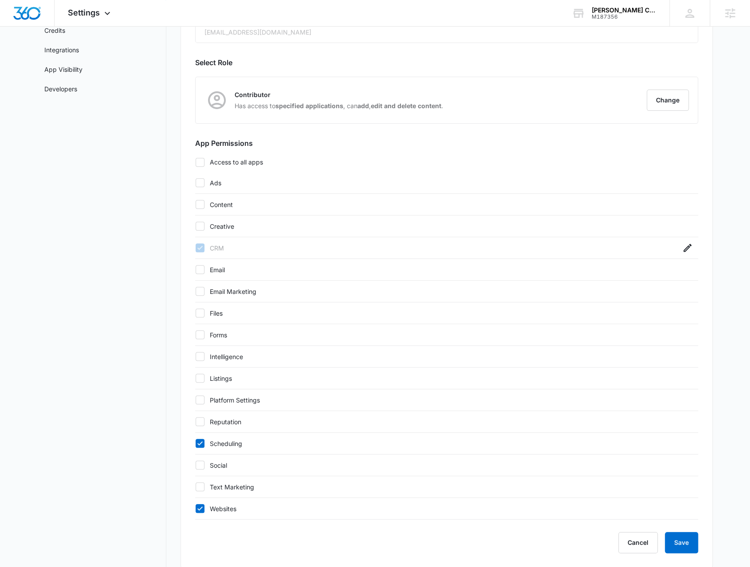
click at [219, 445] on label "Scheduling" at bounding box center [437, 443] width 485 height 9
click at [195, 444] on input "Scheduling" at bounding box center [195, 443] width 0 height 0
checkbox input "false"
click at [218, 461] on label "Social" at bounding box center [437, 465] width 485 height 9
click at [195, 465] on input "Social" at bounding box center [195, 465] width 0 height 0
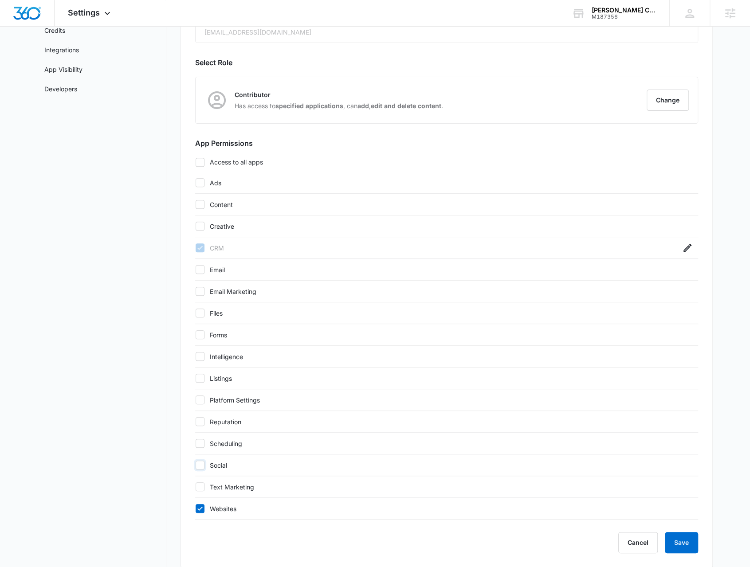
checkbox input "true"
click at [224, 506] on label "Websites" at bounding box center [437, 508] width 485 height 9
click at [197, 508] on icon at bounding box center [200, 508] width 8 height 8
click at [195, 508] on input "Websites" at bounding box center [195, 508] width 0 height 0
checkbox input "false"
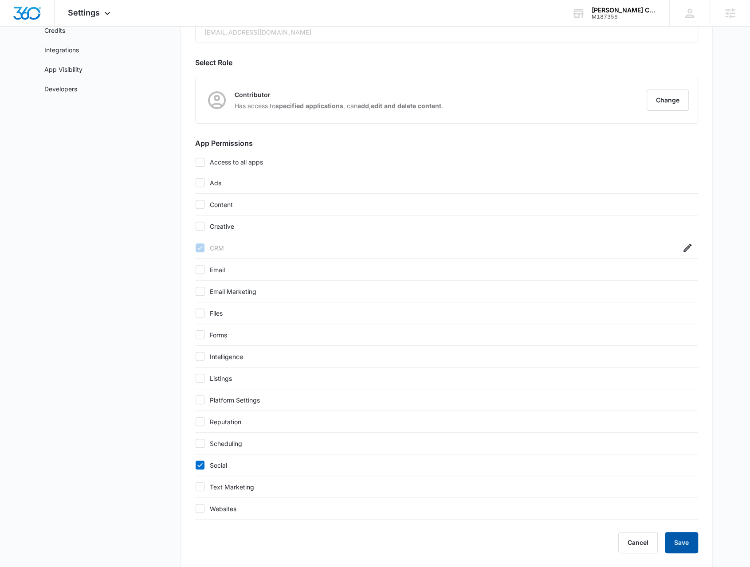
click at [683, 533] on button "Save" at bounding box center [680, 542] width 33 height 21
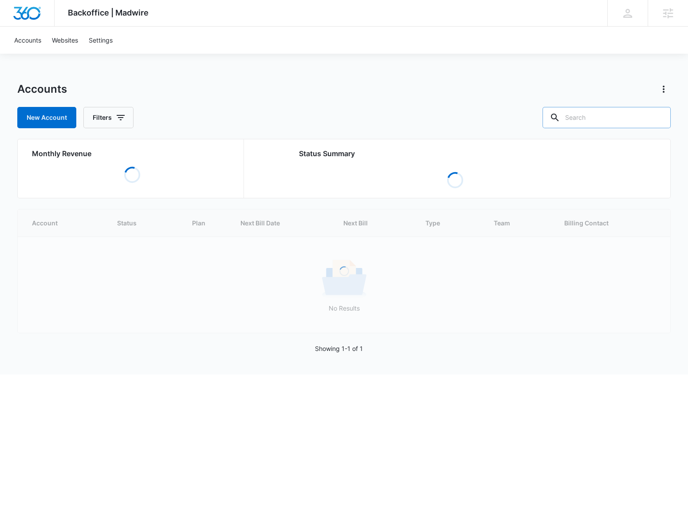
click at [590, 116] on input "text" at bounding box center [606, 117] width 128 height 21
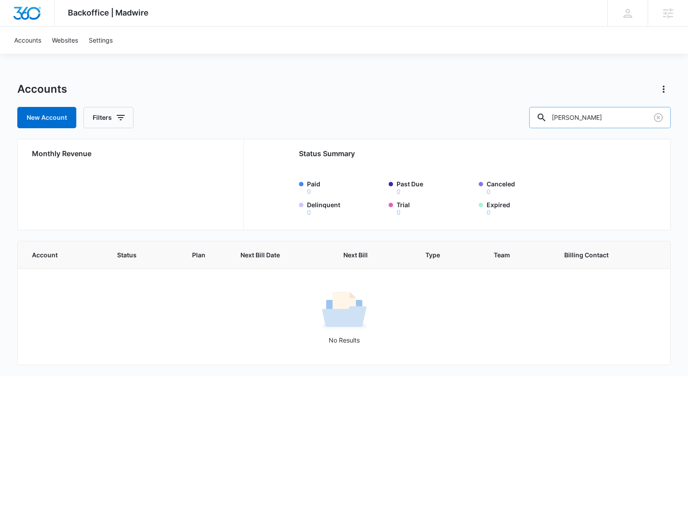
click at [590, 126] on input "dunn pl" at bounding box center [599, 117] width 141 height 21
paste input "M331800"
type input "M331800"
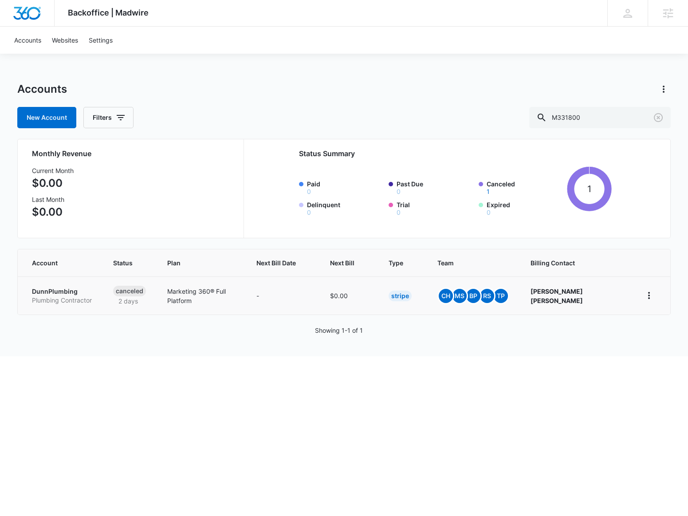
click at [64, 292] on p "DunnPlumbing" at bounding box center [62, 291] width 60 height 9
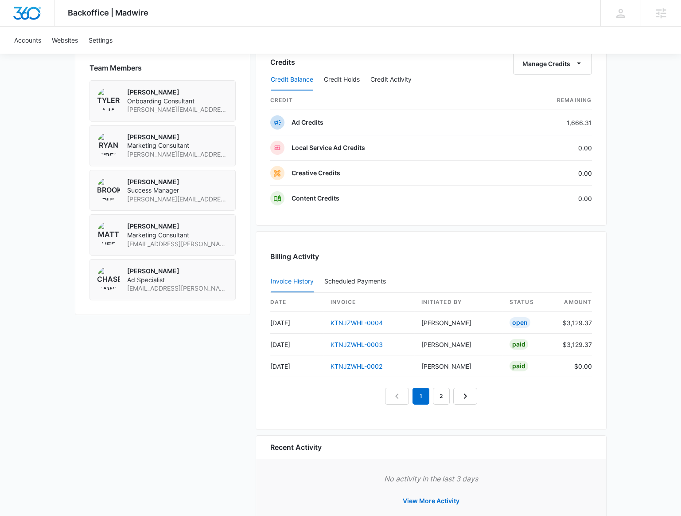
scroll to position [653, 0]
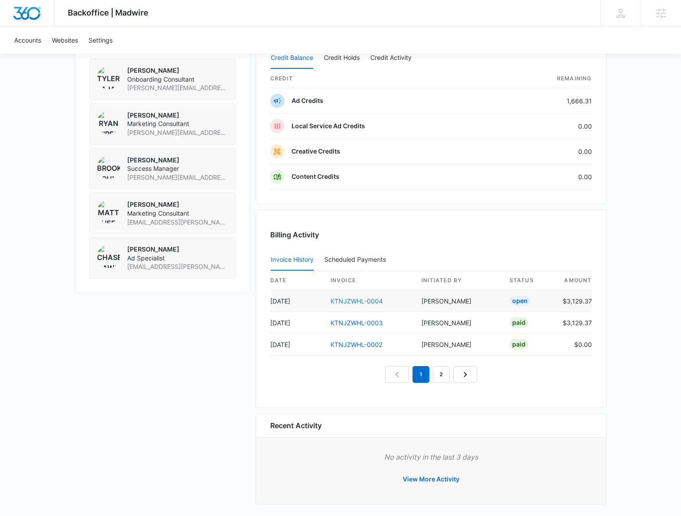
click at [356, 299] on link "KTNJZWHL-0004" at bounding box center [357, 301] width 52 height 8
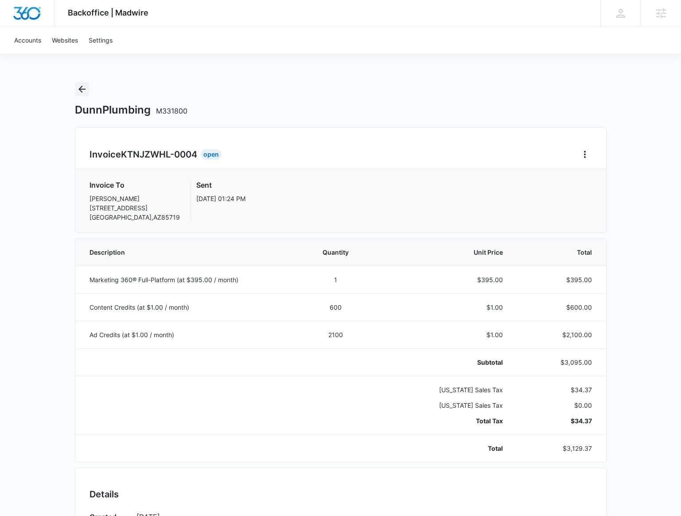
click at [86, 87] on icon "Back" at bounding box center [82, 89] width 11 height 11
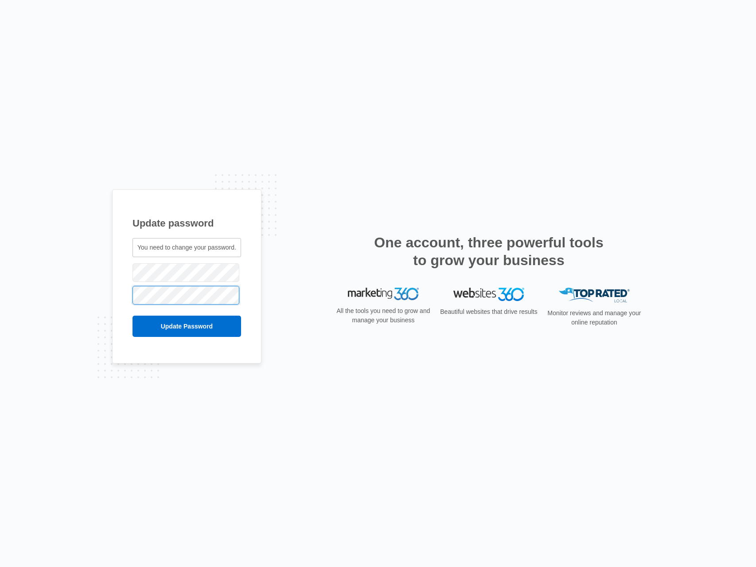
click at [133, 316] on input "Update Password" at bounding box center [187, 326] width 109 height 21
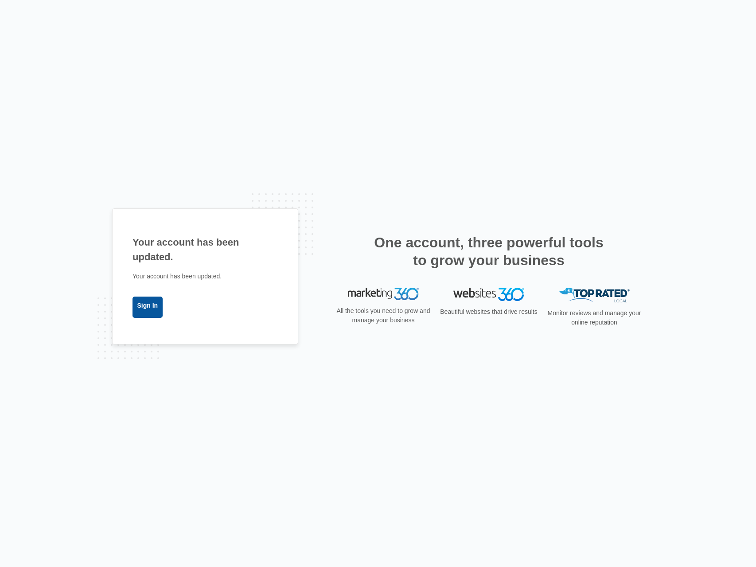
click at [143, 314] on link "Sign In" at bounding box center [148, 307] width 30 height 21
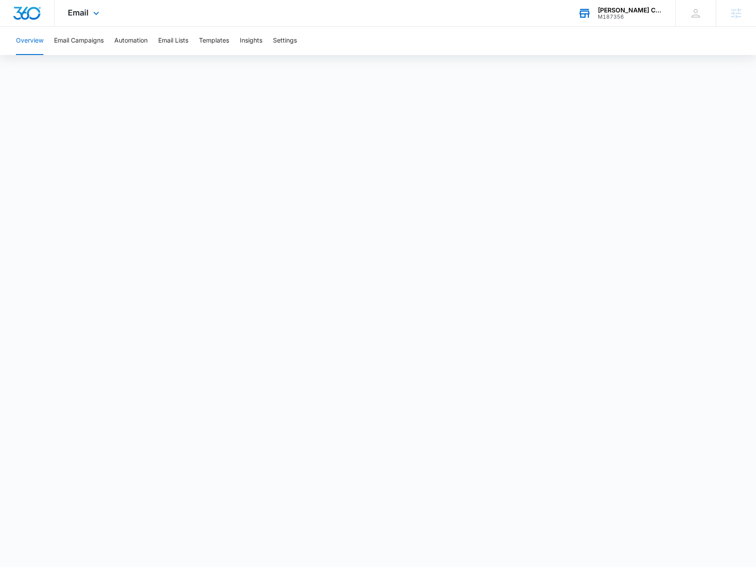
click at [621, 22] on div "[PERSON_NAME] Chevrolet M187356 Your Accounts View All" at bounding box center [620, 13] width 111 height 26
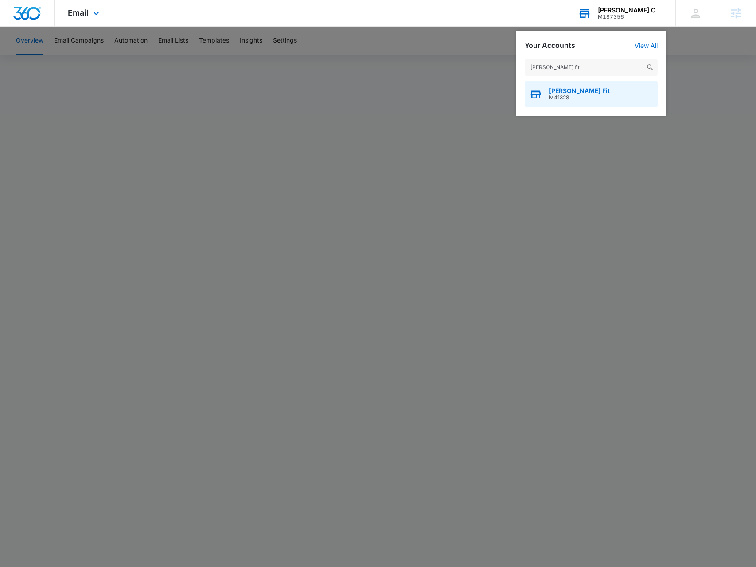
type input "sanford fit"
click at [570, 89] on span "[PERSON_NAME] Fit" at bounding box center [579, 90] width 61 height 7
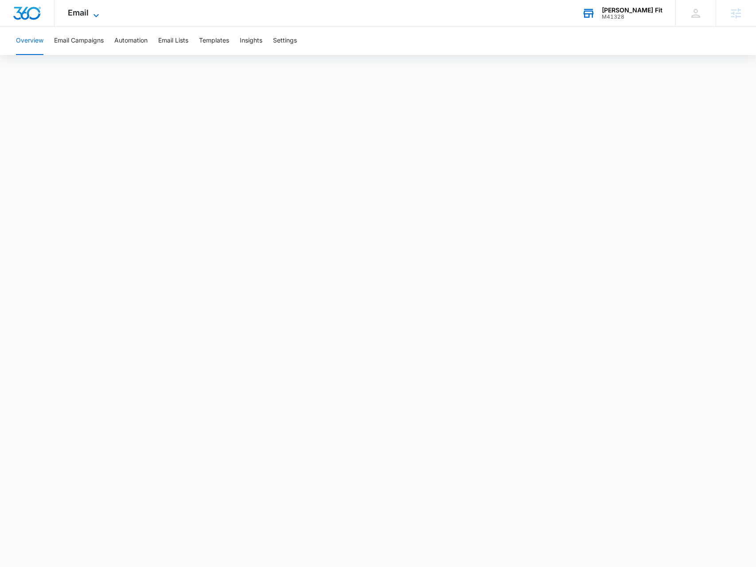
click at [78, 17] on span "Email" at bounding box center [78, 12] width 21 height 9
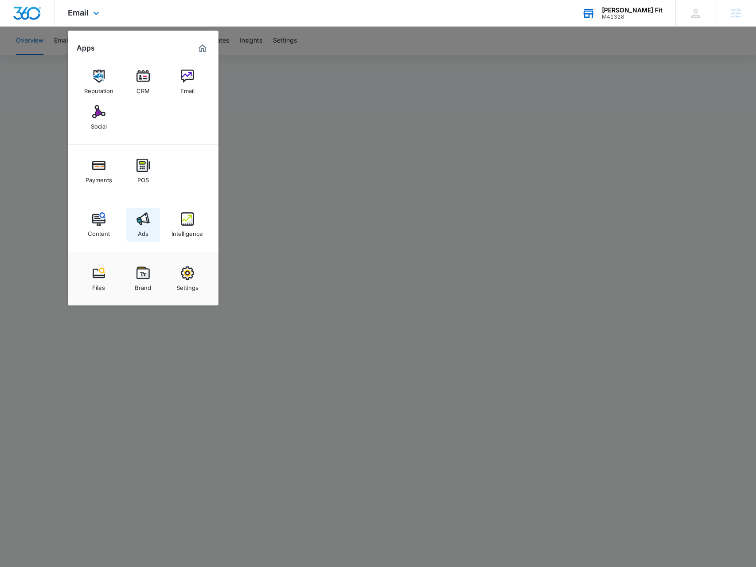
click at [146, 229] on div "Ads" at bounding box center [143, 232] width 11 height 12
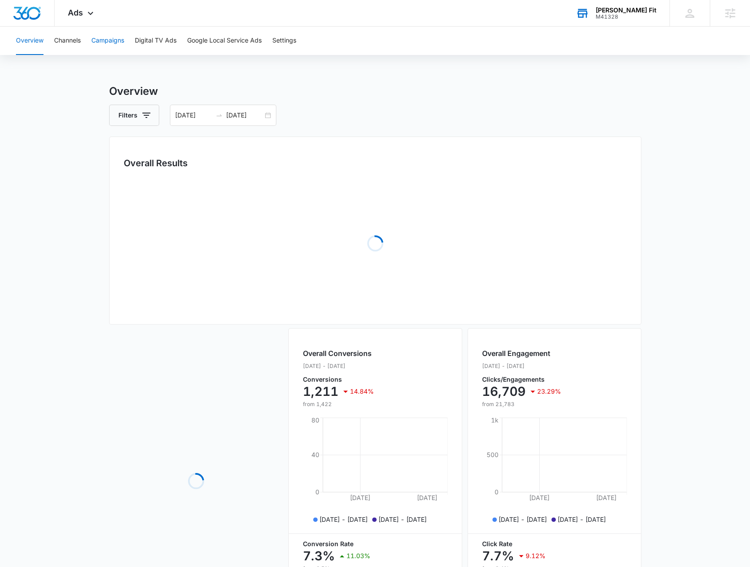
click at [124, 34] on button "Campaigns" at bounding box center [107, 41] width 33 height 28
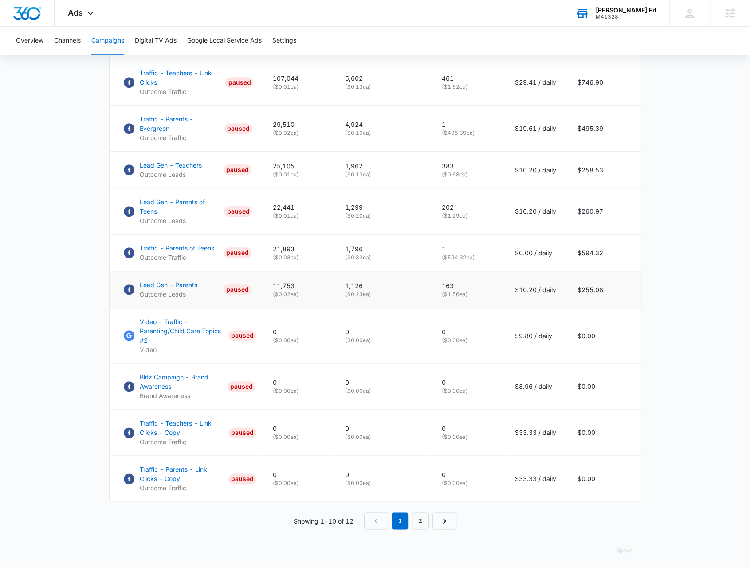
scroll to position [392, 0]
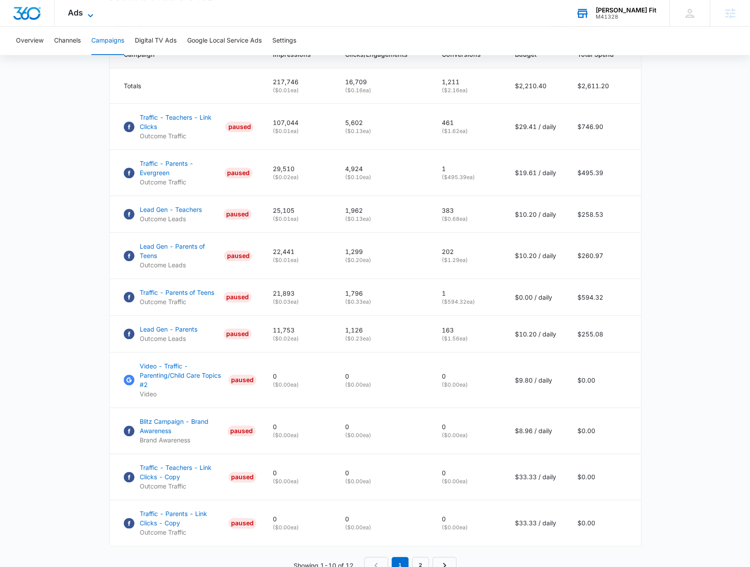
click at [88, 16] on icon at bounding box center [90, 15] width 11 height 11
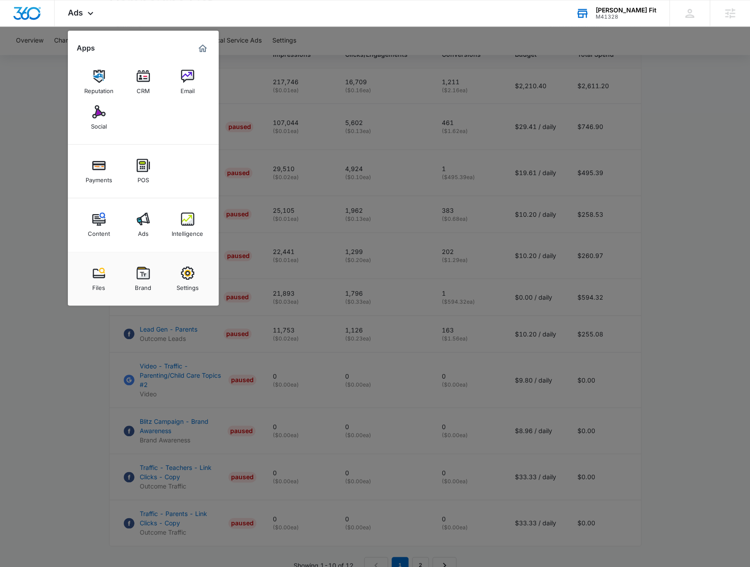
click at [66, 351] on div at bounding box center [375, 283] width 750 height 567
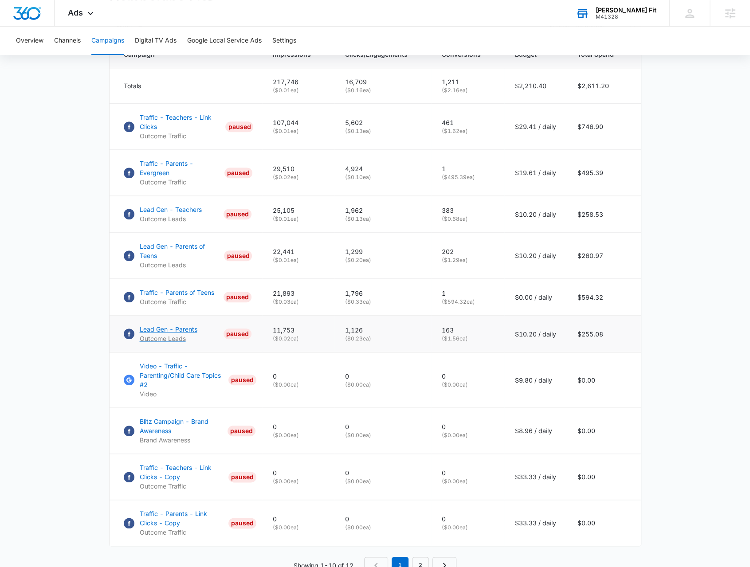
click at [190, 324] on p "Lead Gen - Parents" at bounding box center [169, 328] width 58 height 9
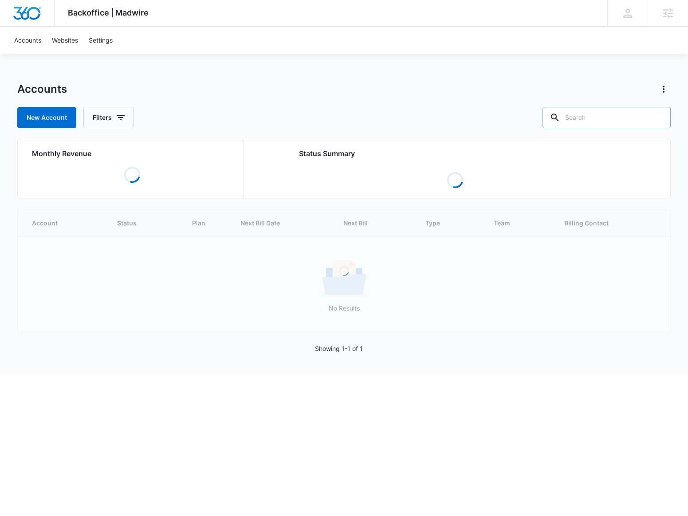
click at [590, 113] on input "text" at bounding box center [606, 117] width 128 height 21
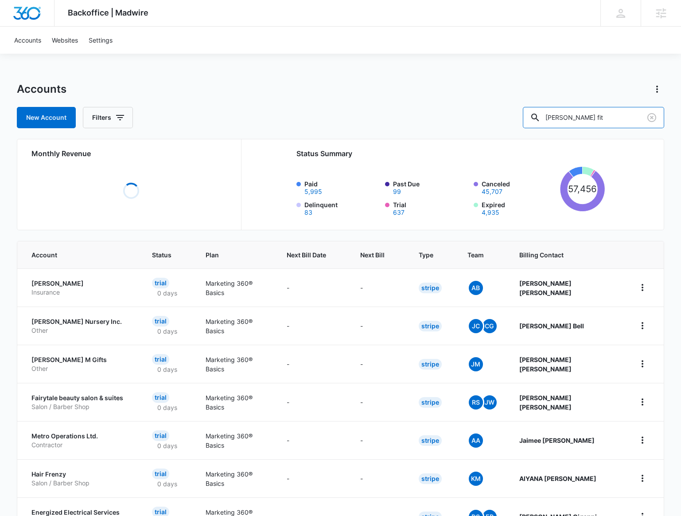
type input "Sanford fit"
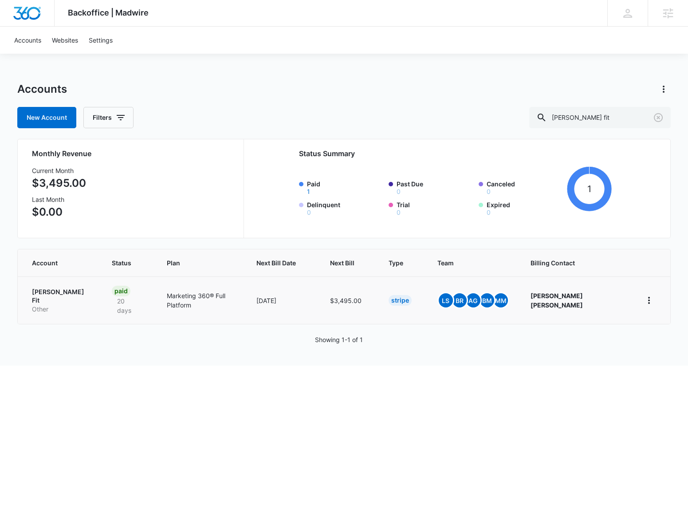
click at [47, 289] on p "[PERSON_NAME] Fit" at bounding box center [61, 295] width 59 height 17
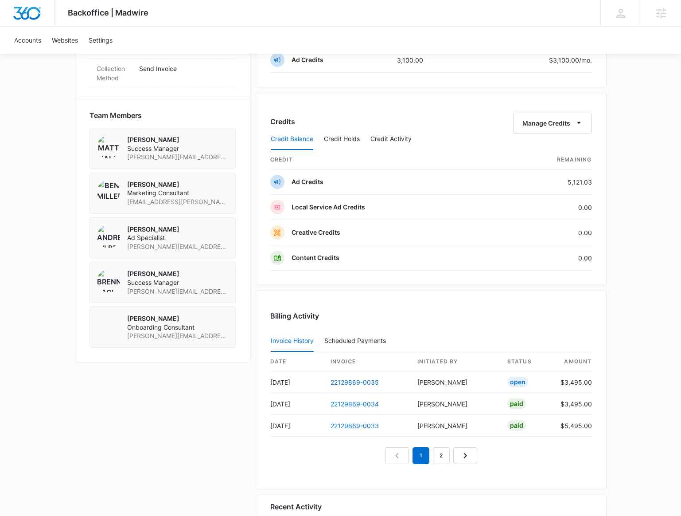
scroll to position [604, 0]
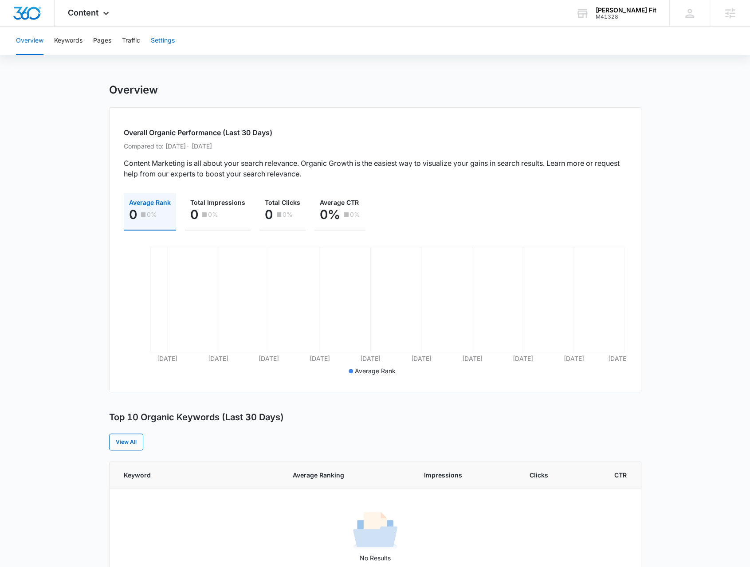
click at [157, 34] on button "Settings" at bounding box center [163, 41] width 24 height 28
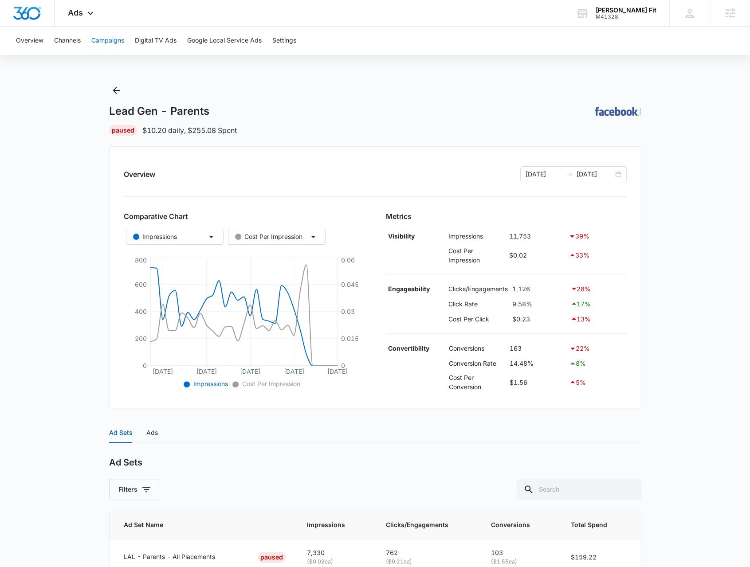
click at [105, 44] on button "Campaigns" at bounding box center [107, 41] width 33 height 28
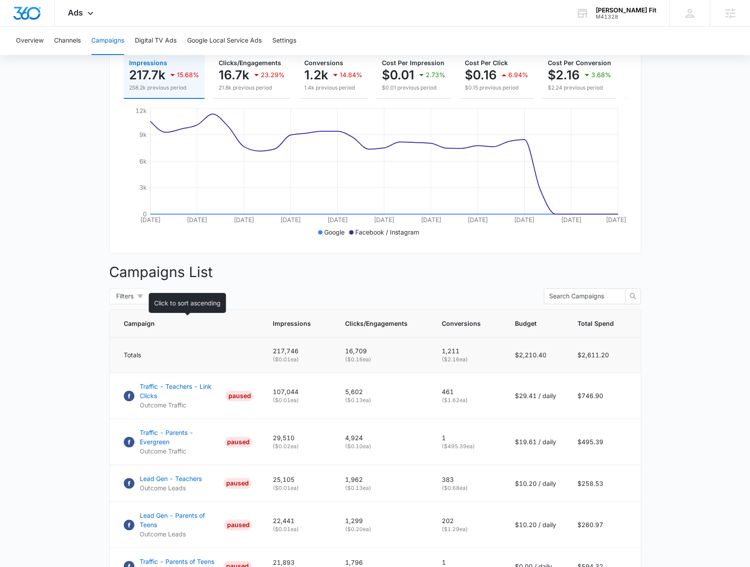
scroll to position [177, 0]
